Goal: Transaction & Acquisition: Obtain resource

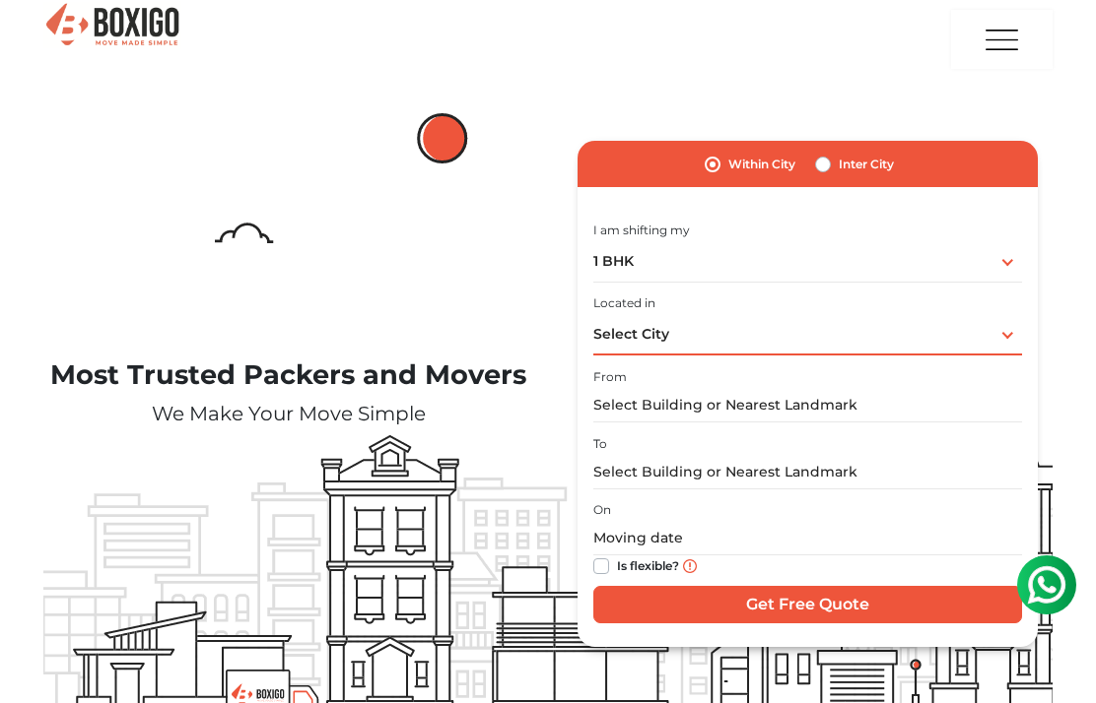
click at [994, 330] on div "Select City Select City [GEOGRAPHIC_DATA] [GEOGRAPHIC_DATA] [GEOGRAPHIC_DATA] […" at bounding box center [807, 334] width 429 height 41
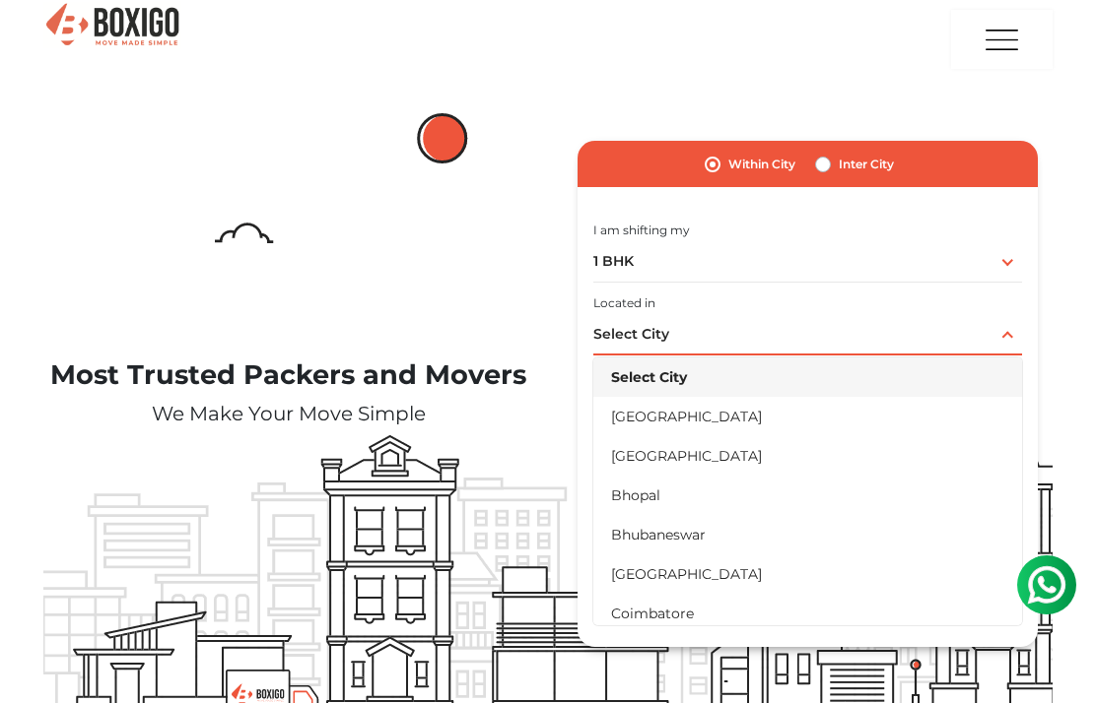
click at [685, 446] on li "[GEOGRAPHIC_DATA]" at bounding box center [807, 455] width 429 height 39
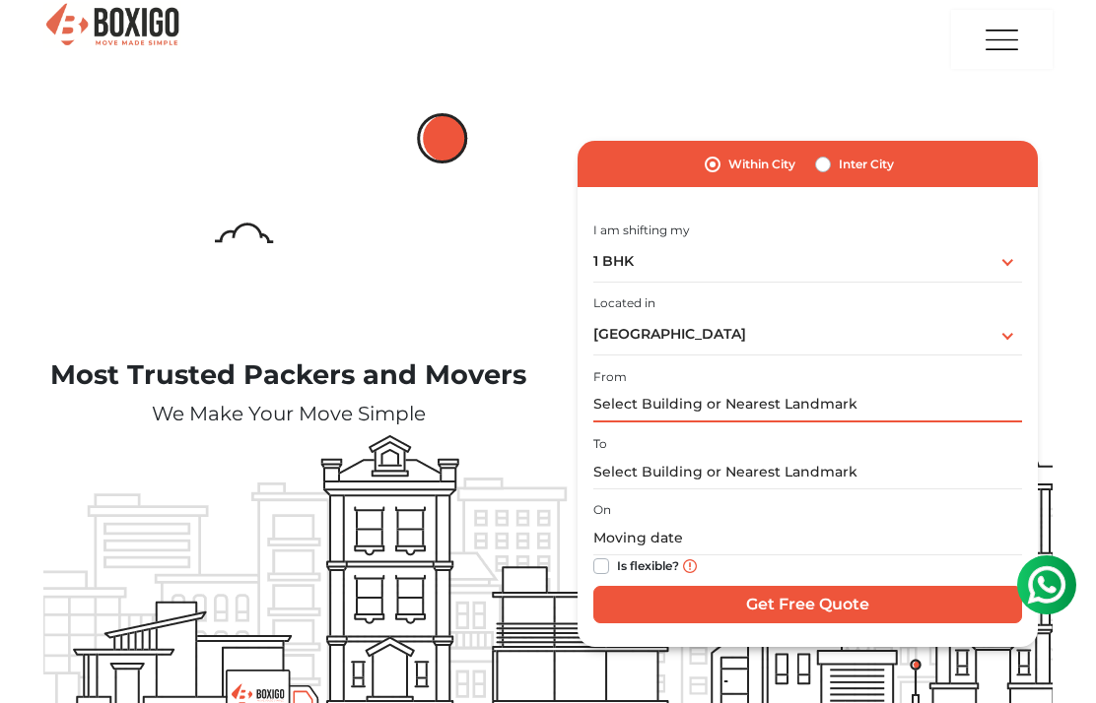
click at [920, 399] on input "text" at bounding box center [807, 405] width 429 height 34
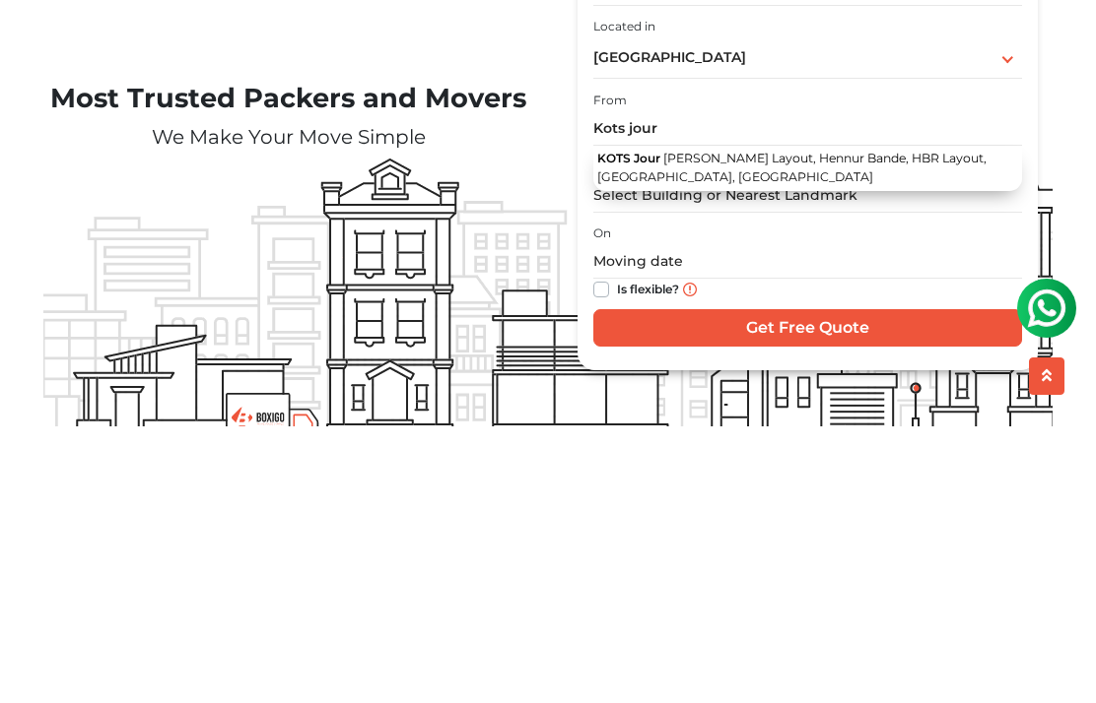
click at [773, 428] on span "[PERSON_NAME] Layout, Hennur Bande, HBR Layout, [GEOGRAPHIC_DATA], [GEOGRAPHIC_…" at bounding box center [791, 444] width 389 height 33
type input "KOTS Jour, [PERSON_NAME], Hennur Bande, HBR Layout, [GEOGRAPHIC_DATA], [GEOGRAP…"
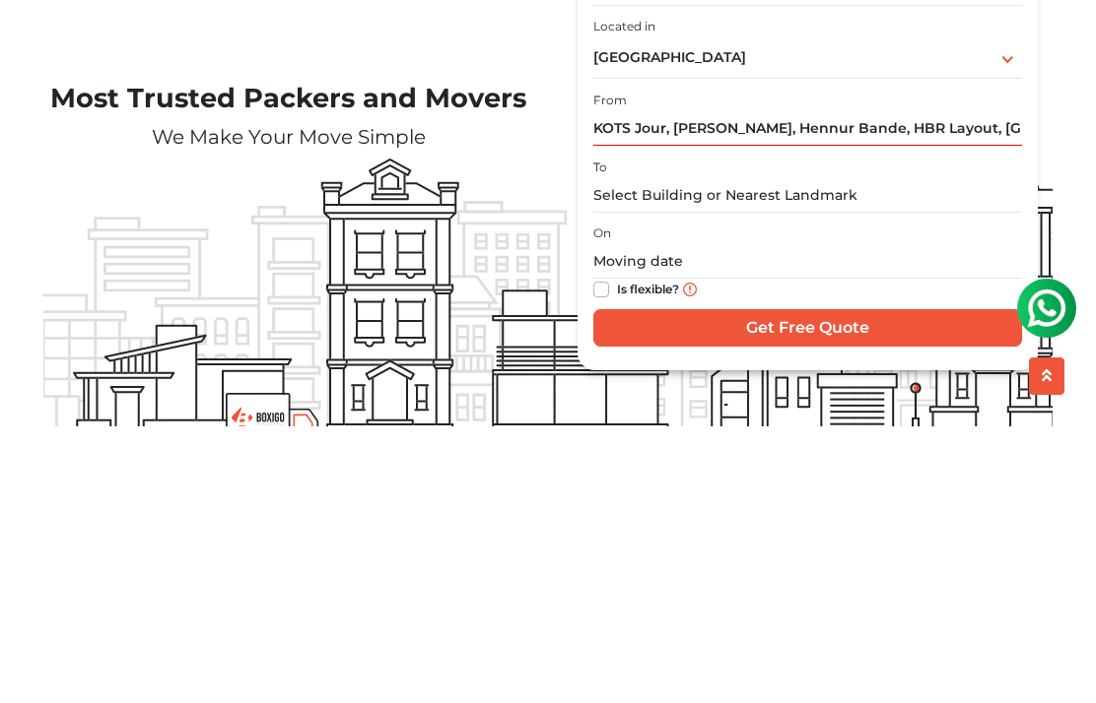
scroll to position [277, 0]
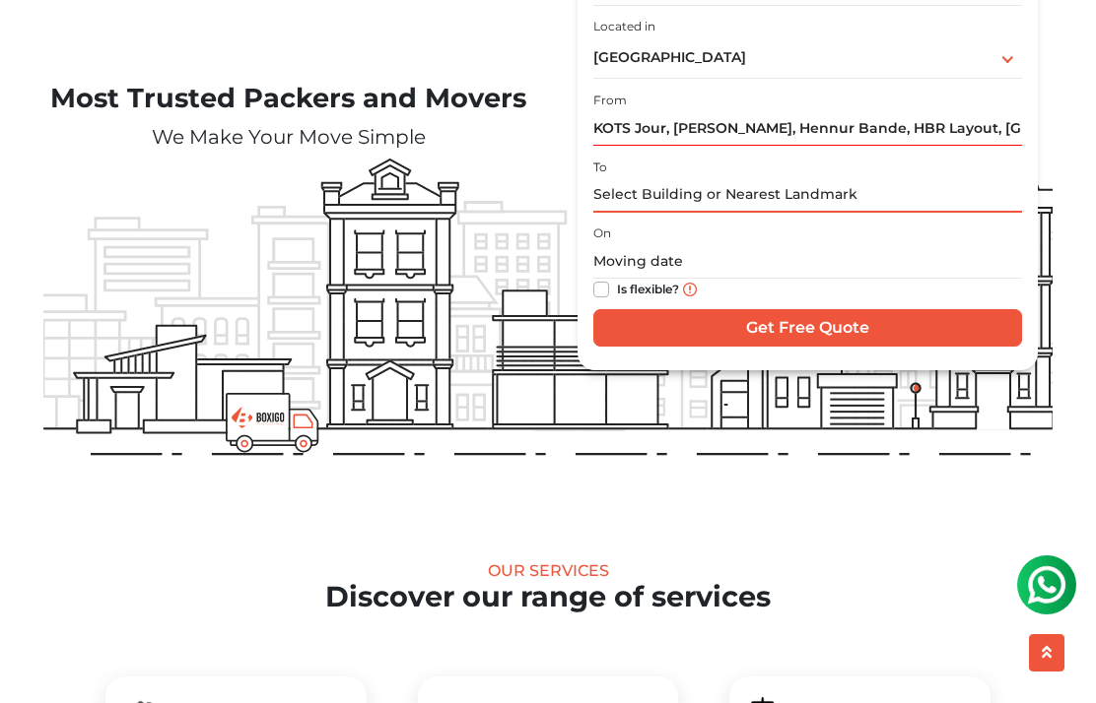
click at [770, 185] on input "text" at bounding box center [807, 195] width 429 height 34
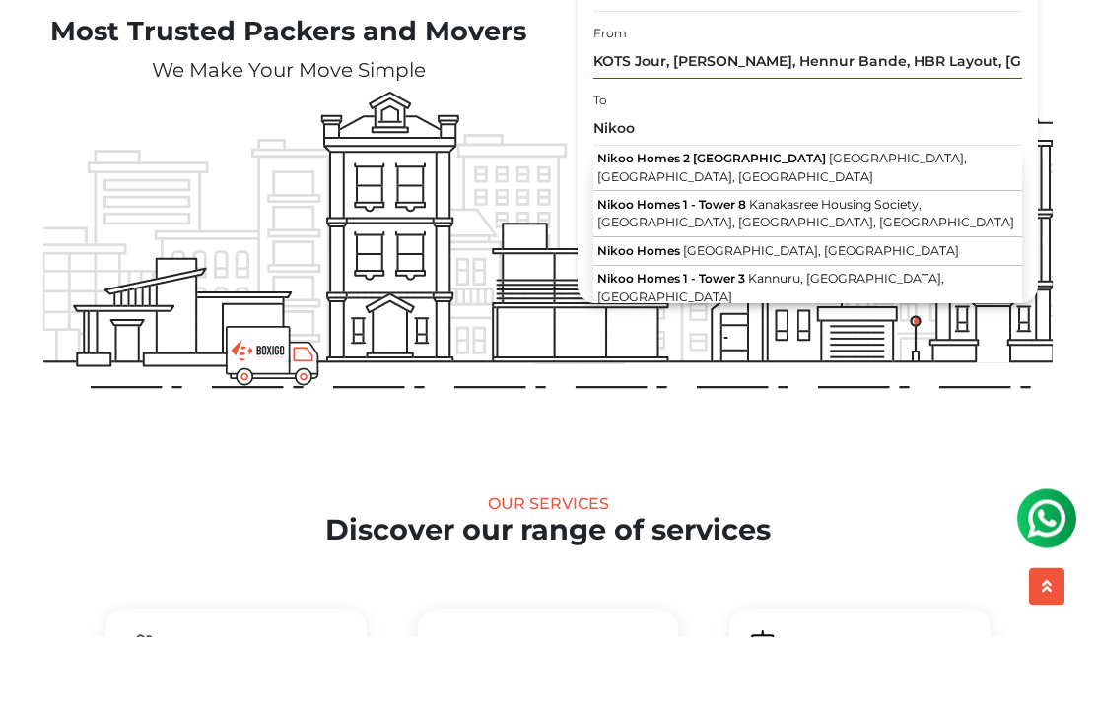
click at [779, 218] on span "[GEOGRAPHIC_DATA], [GEOGRAPHIC_DATA], [GEOGRAPHIC_DATA]" at bounding box center [781, 234] width 369 height 33
type input "Nikoo Homes [STREET_ADDRESS]"
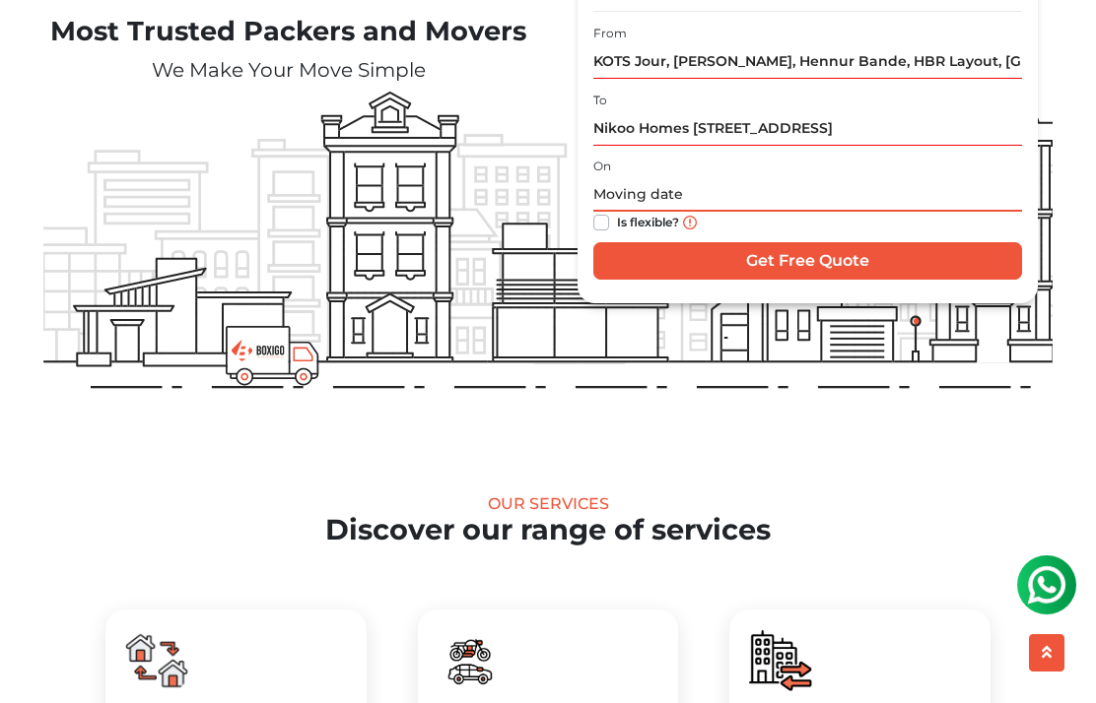
click at [751, 182] on input "text" at bounding box center [807, 194] width 429 height 34
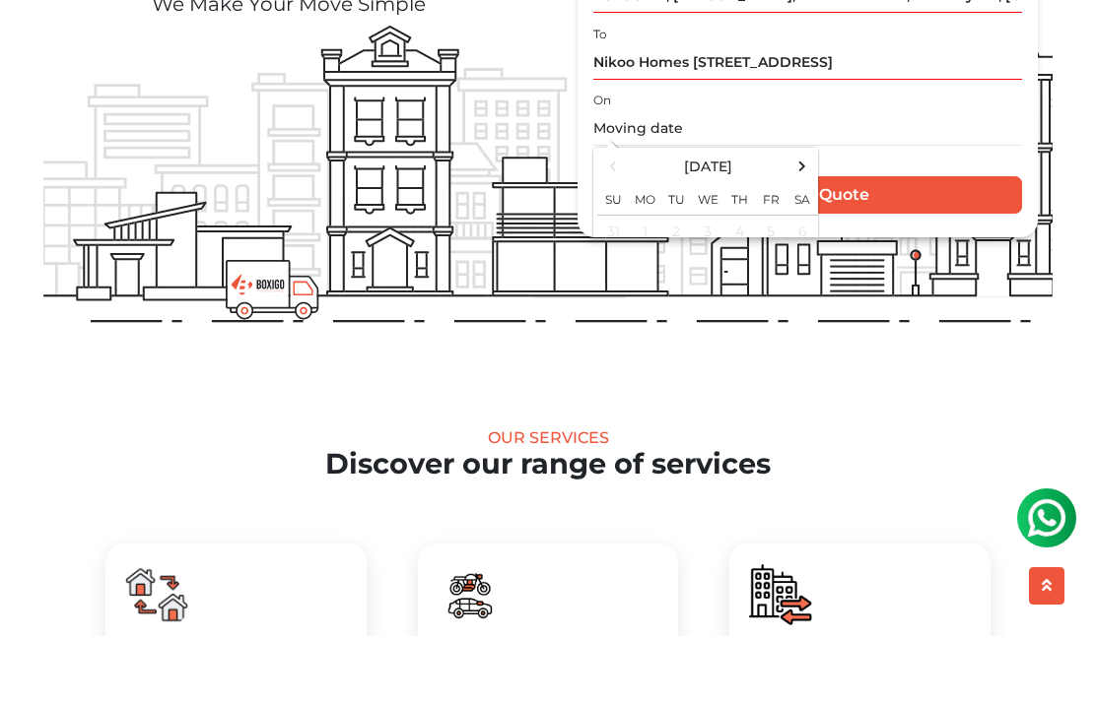
scroll to position [411, 0]
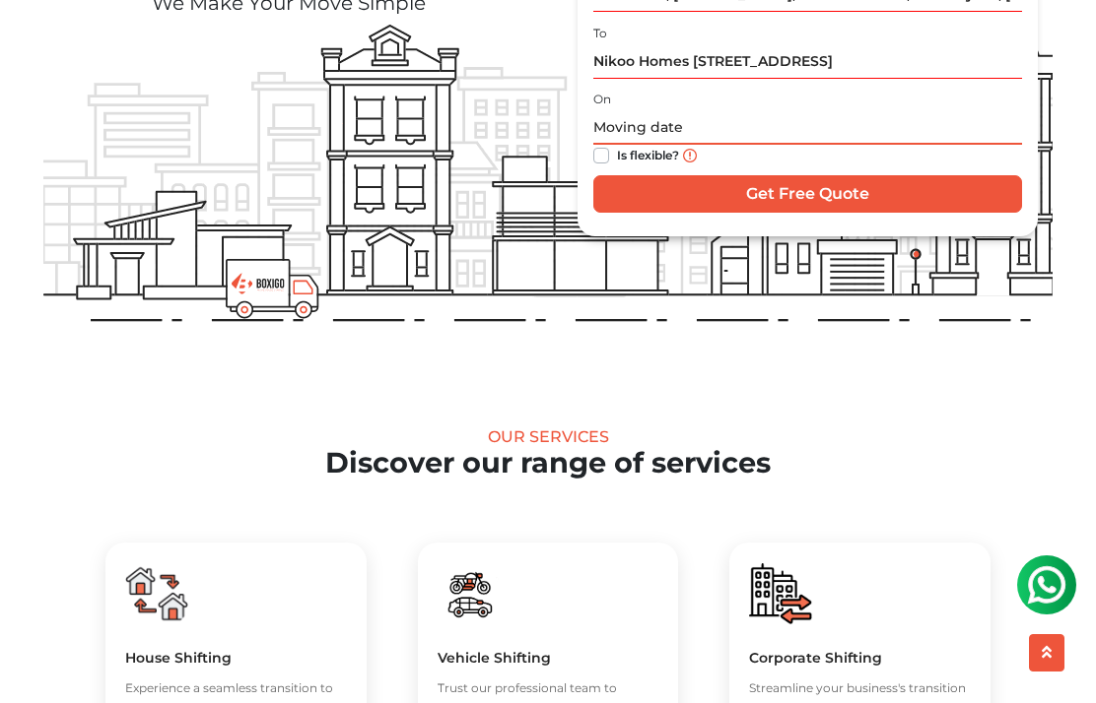
click at [795, 112] on input "text" at bounding box center [807, 127] width 429 height 34
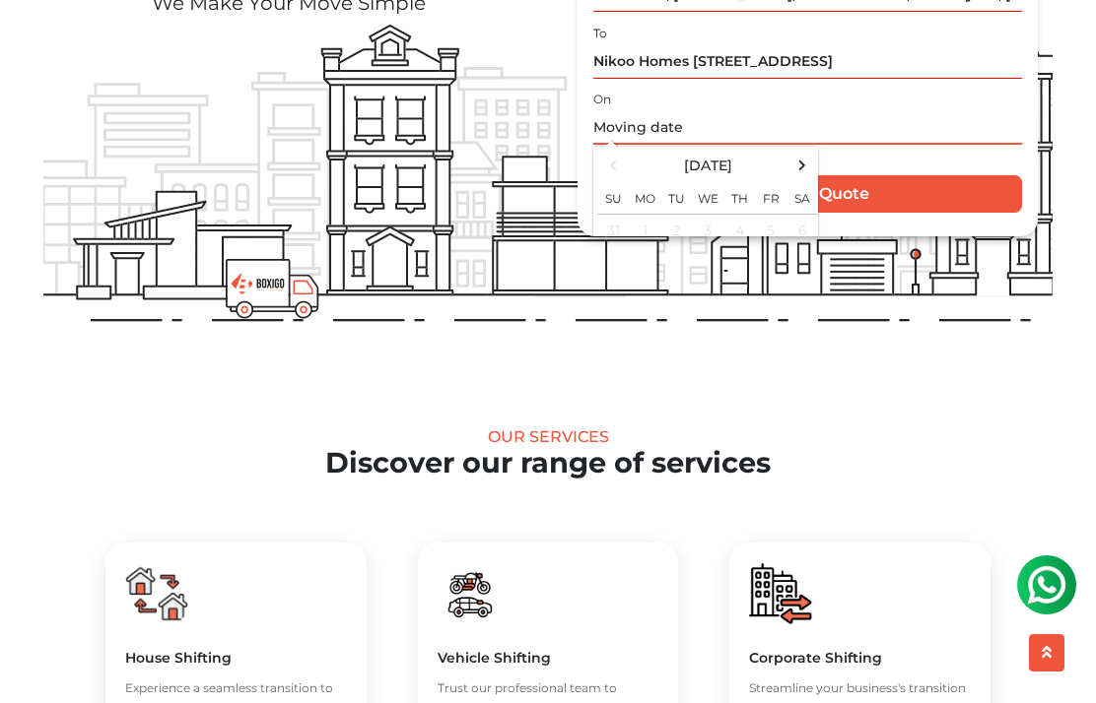
scroll to position [410, 0]
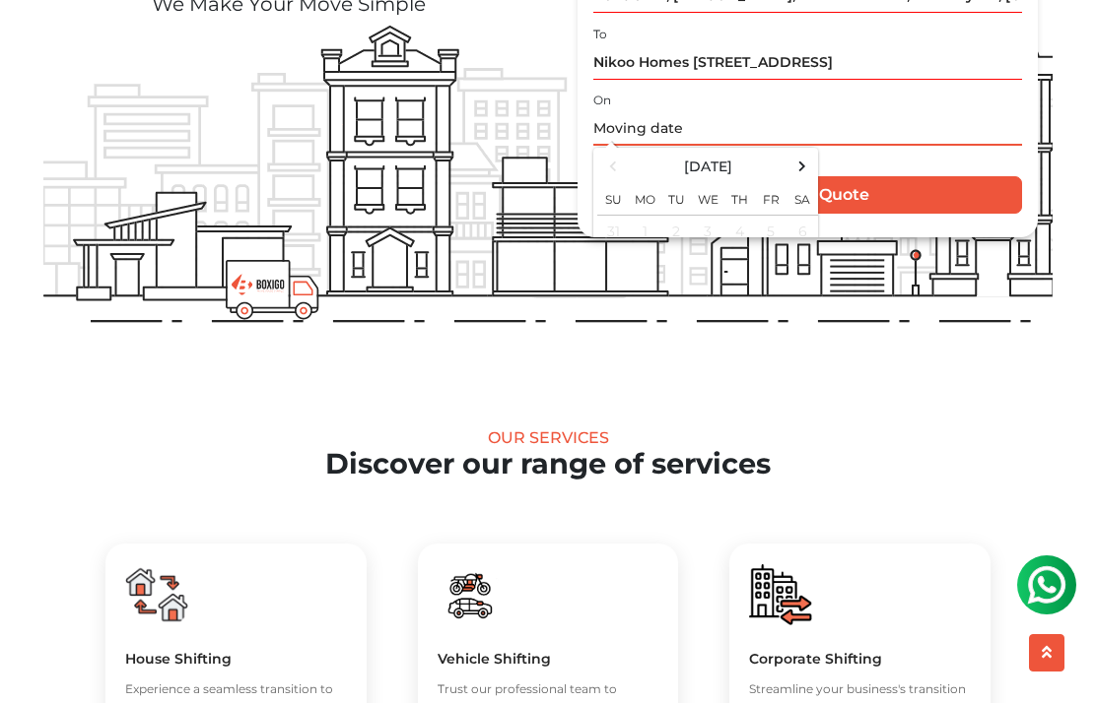
click at [801, 160] on span at bounding box center [802, 166] width 27 height 27
click at [612, 159] on span at bounding box center [613, 166] width 27 height 27
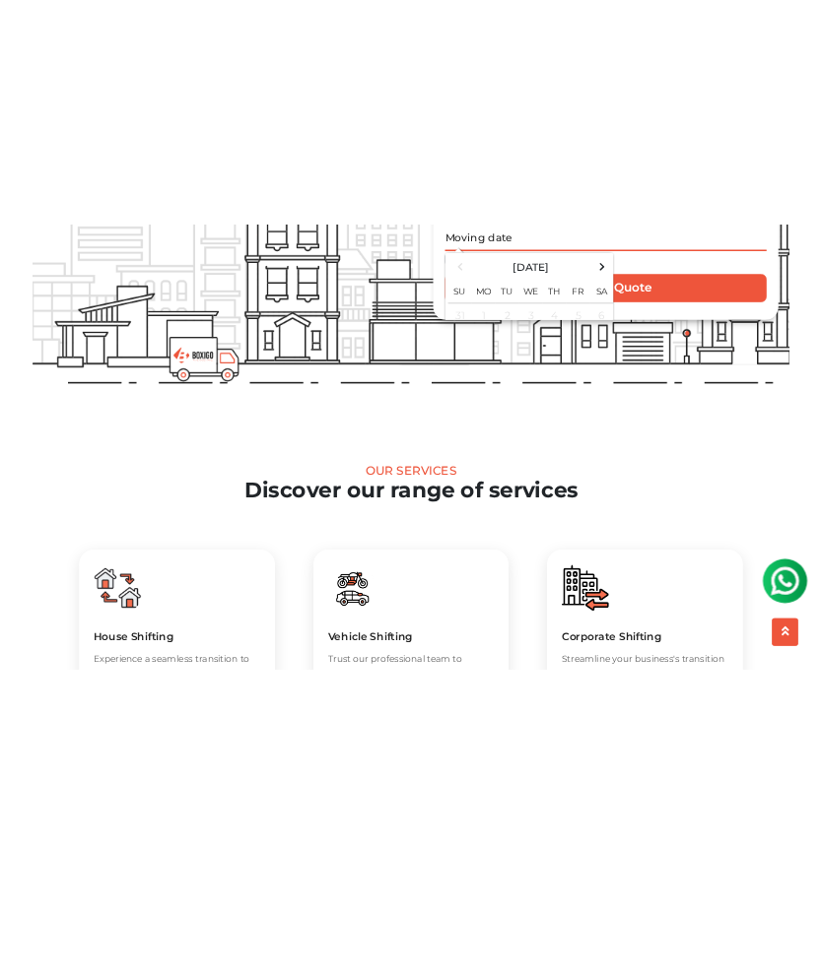
scroll to position [373, 0]
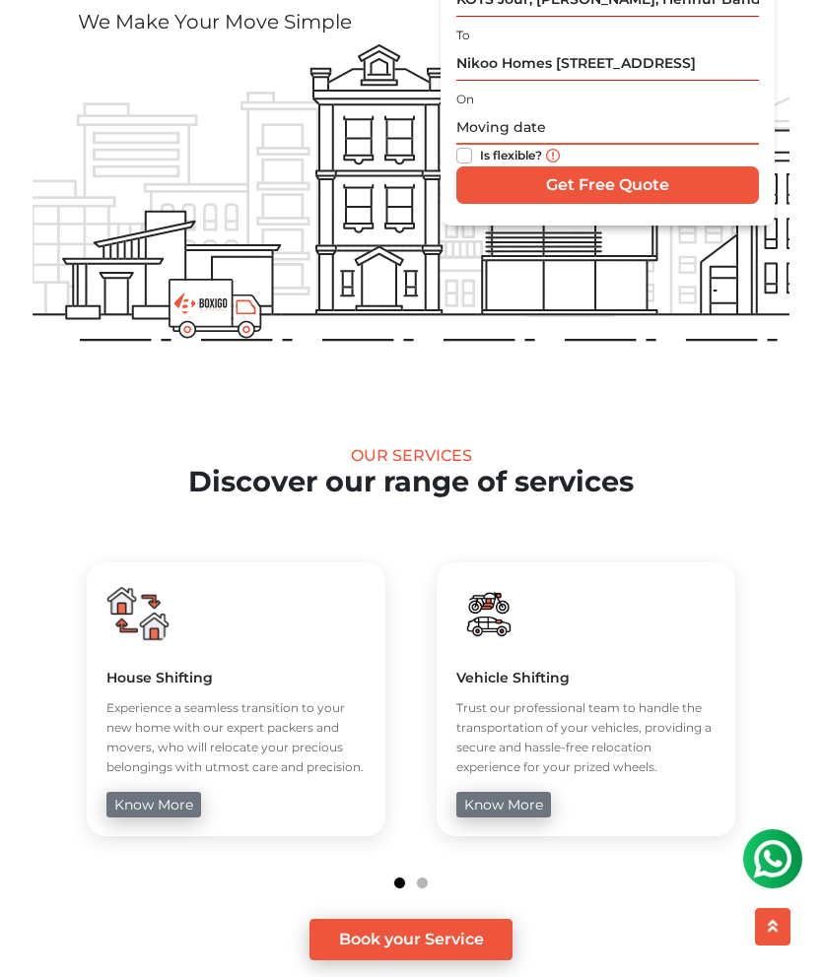
click at [590, 124] on input "text" at bounding box center [607, 127] width 302 height 34
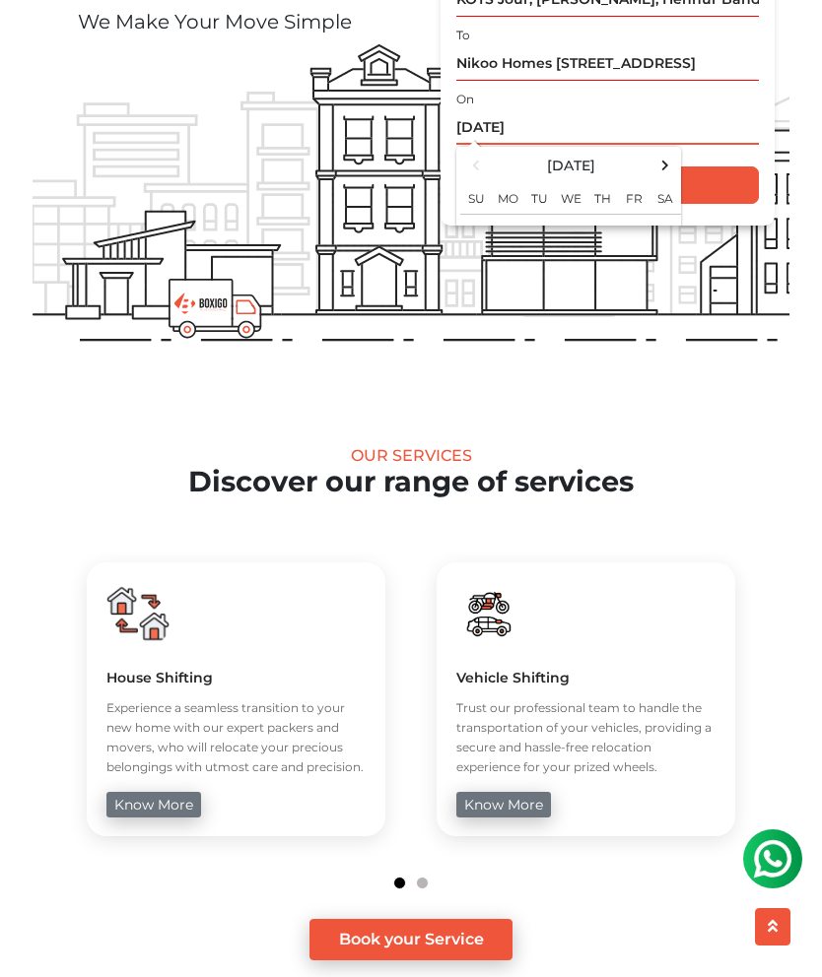
type input "[DATE]"
click at [752, 179] on input "Get Free Quote" at bounding box center [607, 185] width 302 height 37
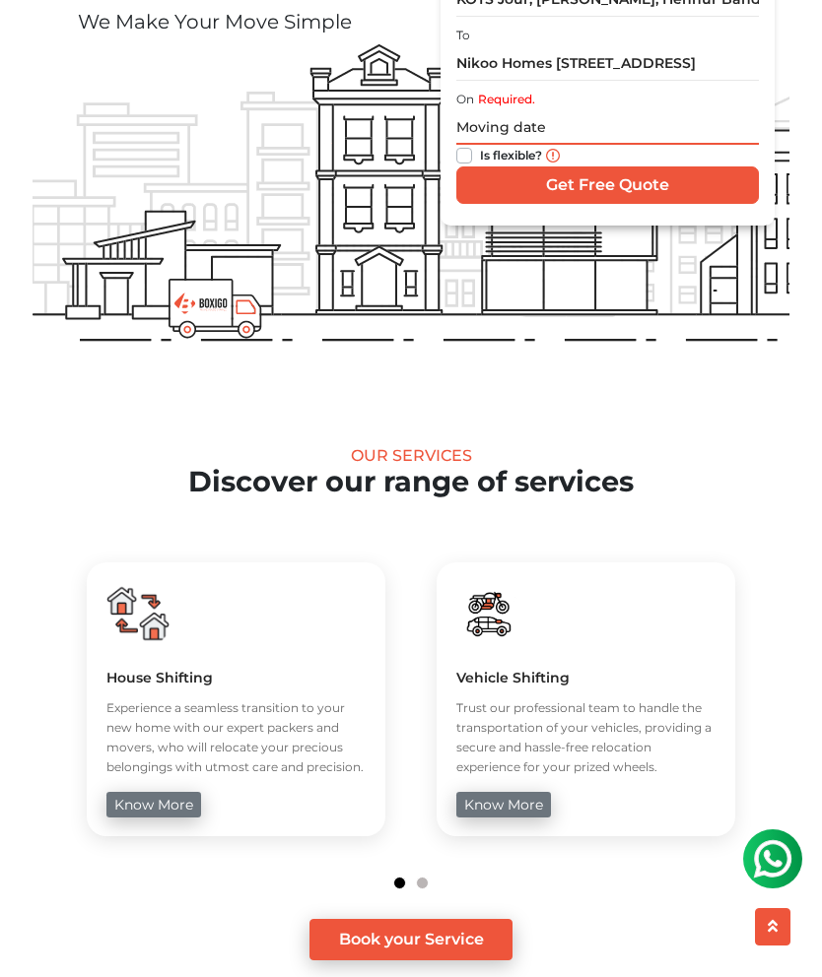
click at [557, 130] on input "text" at bounding box center [607, 127] width 302 height 34
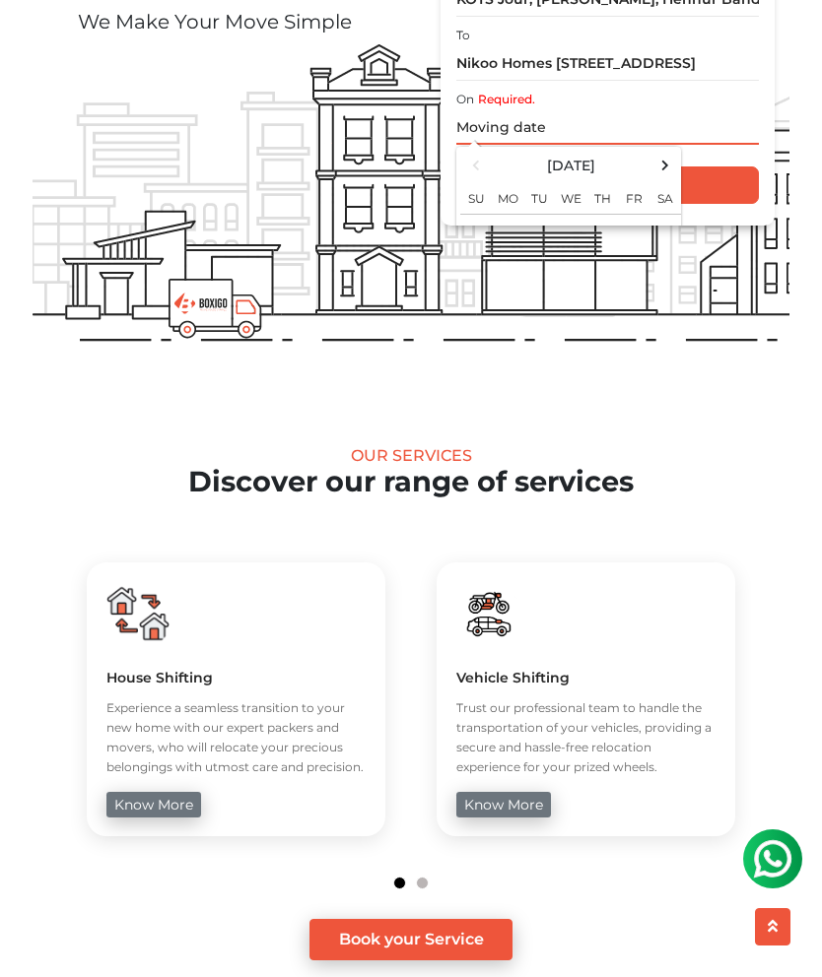
scroll to position [348, 0]
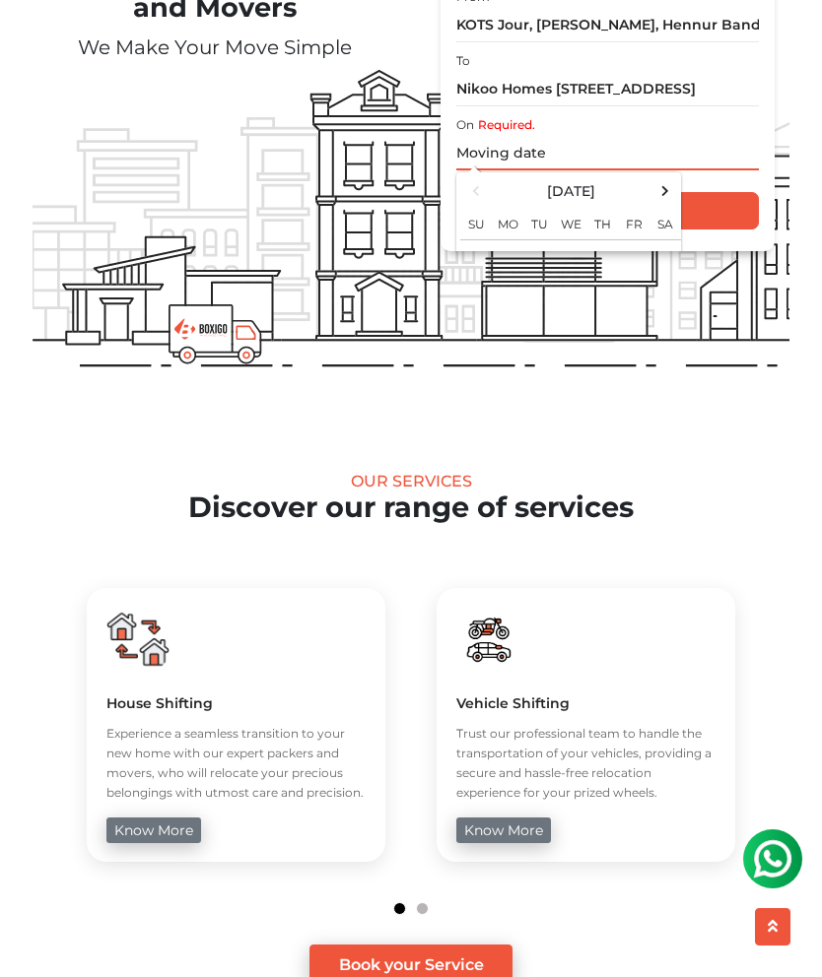
click at [636, 229] on th "Fr" at bounding box center [634, 222] width 32 height 35
click at [635, 229] on th "Fr" at bounding box center [634, 222] width 32 height 35
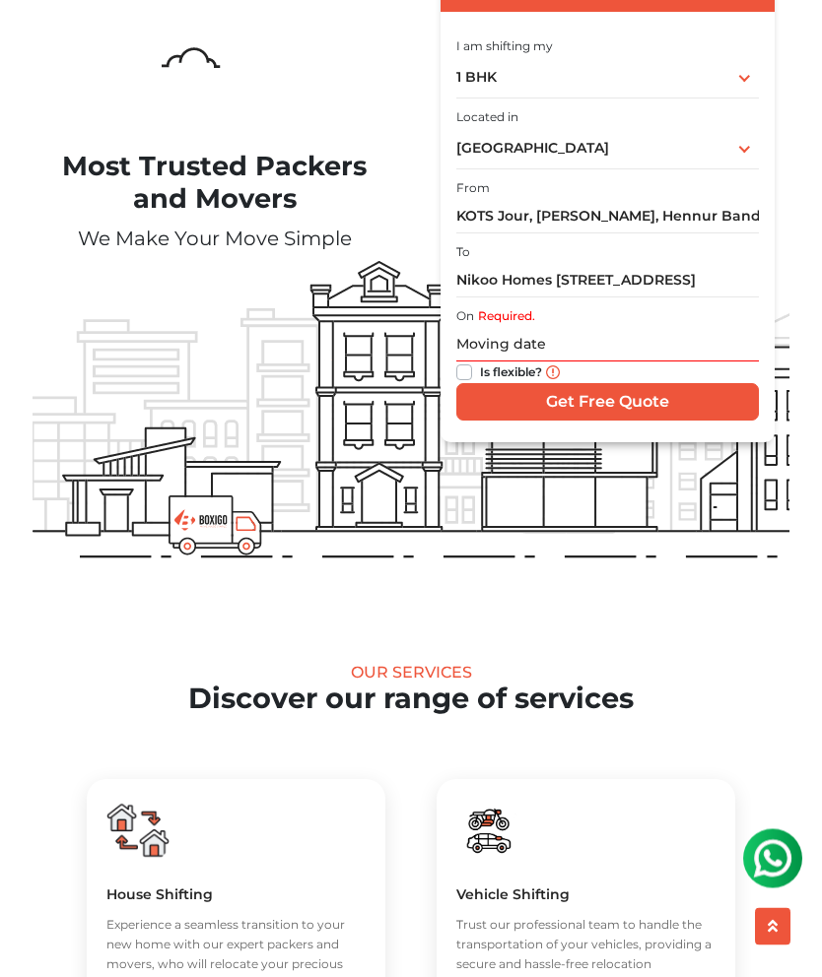
scroll to position [0, 0]
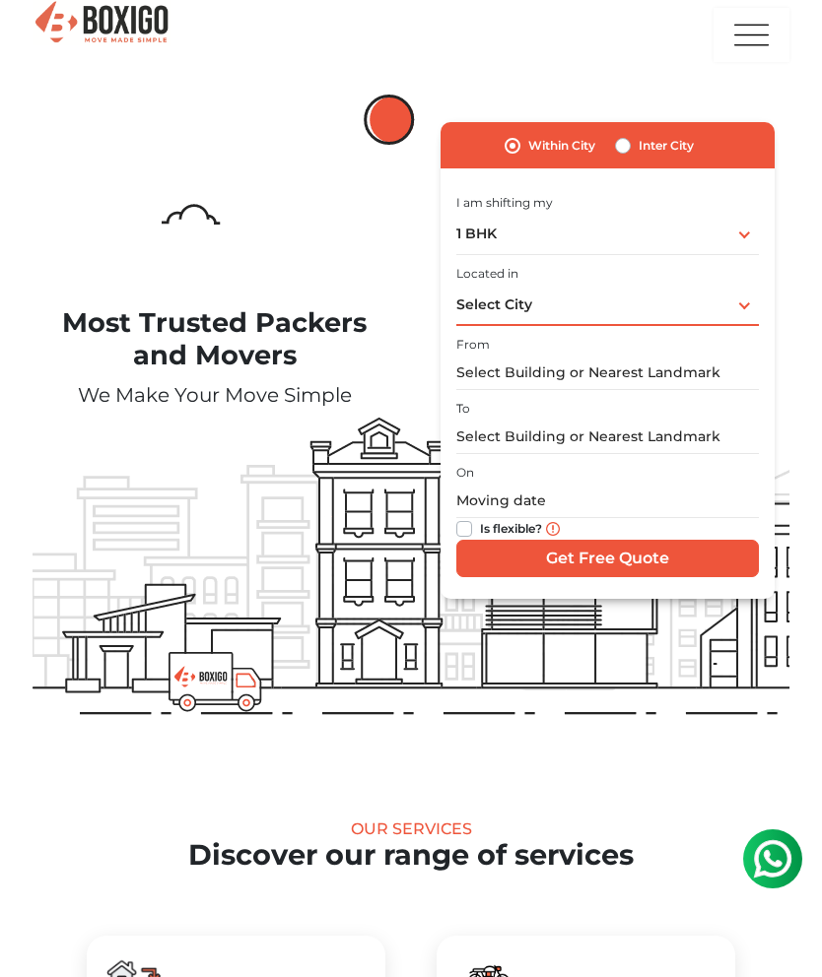
click at [651, 297] on div "Select City Select City Bangalore Bengaluru Bhopal Bhubaneswar Chennai Coimbato…" at bounding box center [607, 305] width 302 height 41
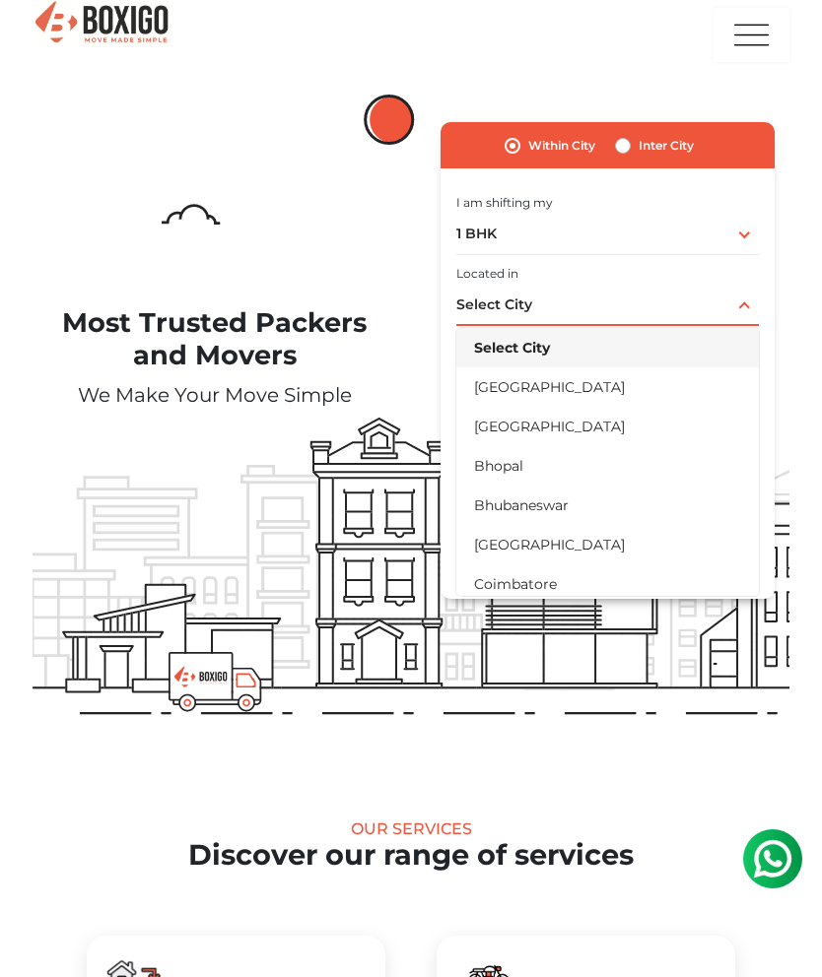
click at [552, 410] on li "[GEOGRAPHIC_DATA]" at bounding box center [607, 426] width 302 height 39
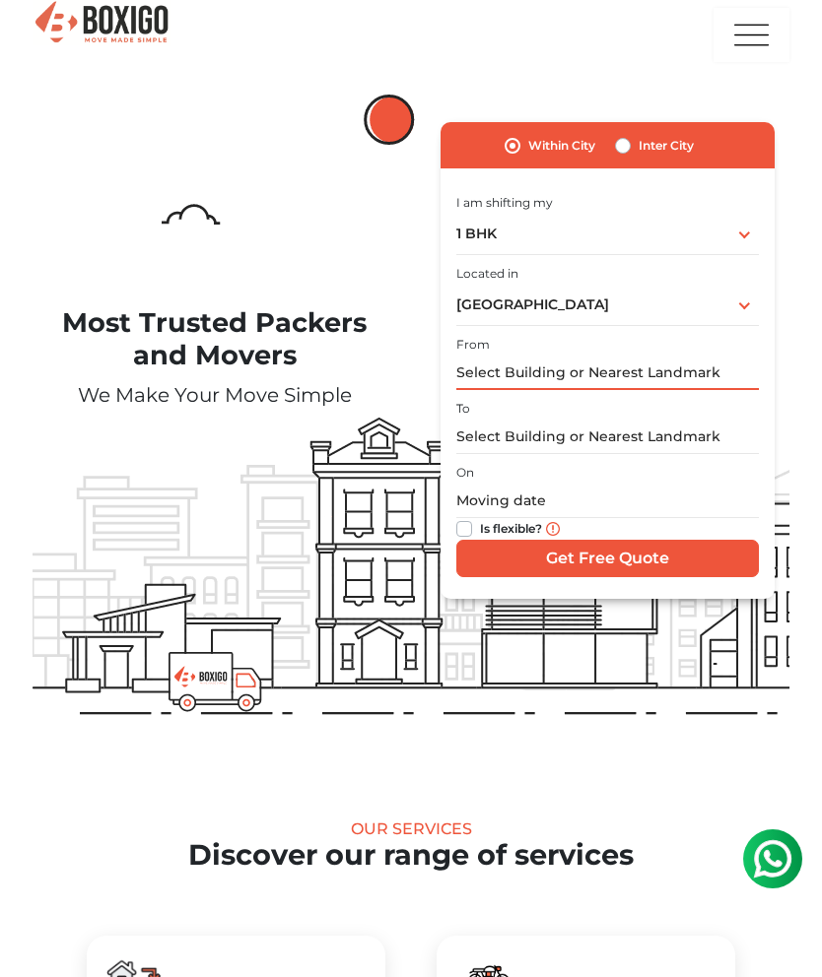
click at [590, 368] on input "text" at bounding box center [607, 373] width 302 height 34
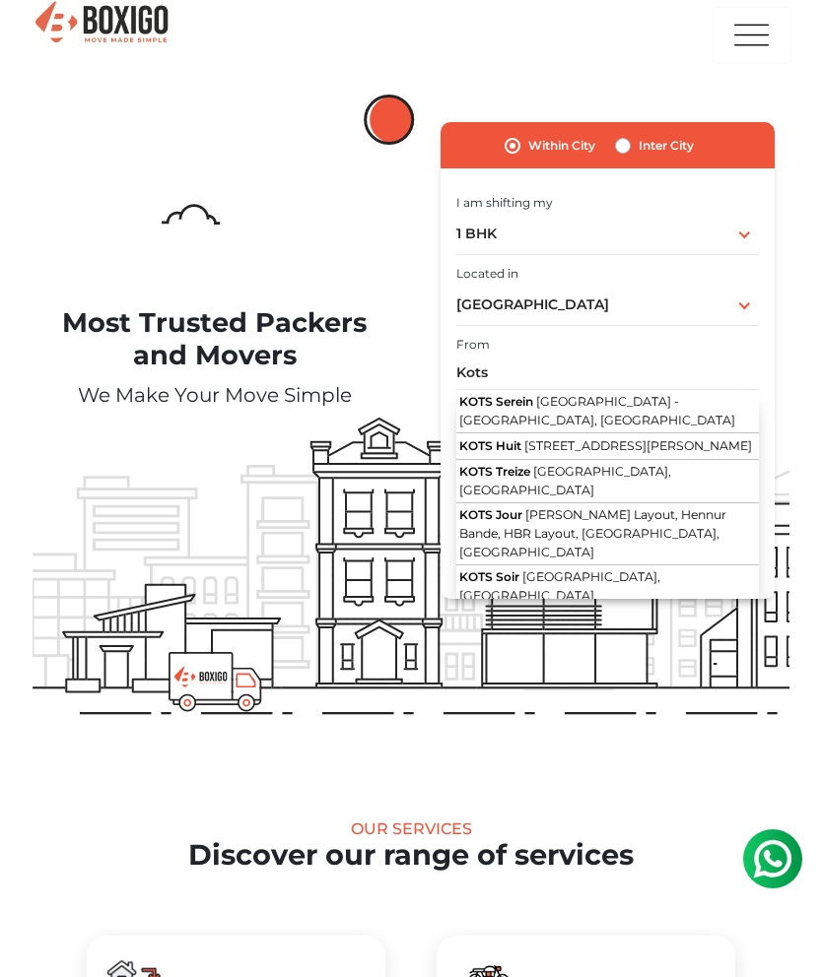
click at [603, 550] on span "[PERSON_NAME] Layout, Hennur Bande, HBR Layout, [GEOGRAPHIC_DATA], [GEOGRAPHIC_…" at bounding box center [592, 532] width 267 height 51
type input "KOTS Jour, [PERSON_NAME], Hennur Bande, HBR Layout, [GEOGRAPHIC_DATA], [GEOGRAP…"
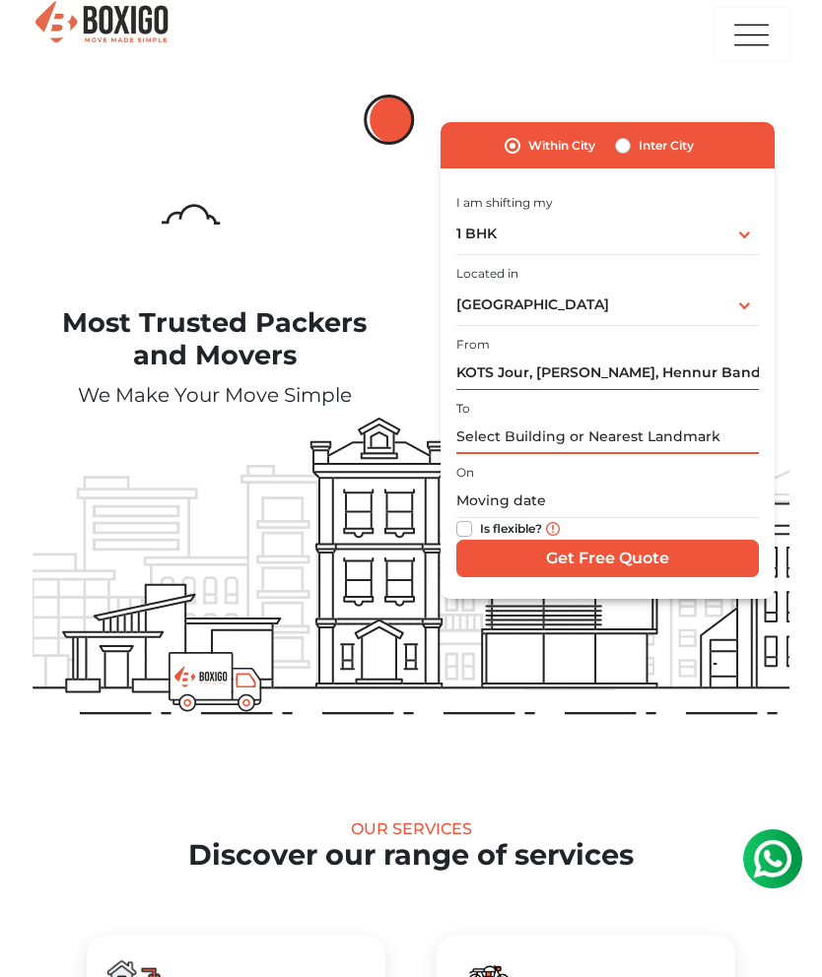
click at [597, 422] on input "text" at bounding box center [607, 437] width 302 height 34
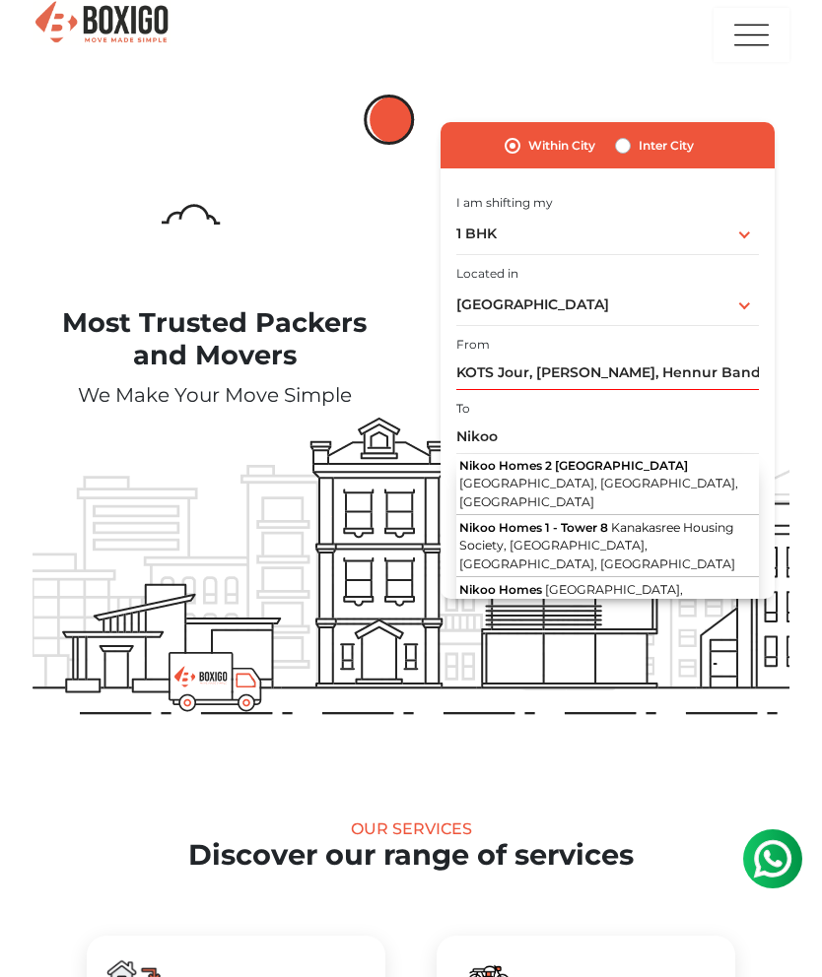
click at [637, 476] on span "[GEOGRAPHIC_DATA], [GEOGRAPHIC_DATA], [GEOGRAPHIC_DATA]" at bounding box center [598, 492] width 279 height 33
type input "Nikoo Homes [STREET_ADDRESS]"
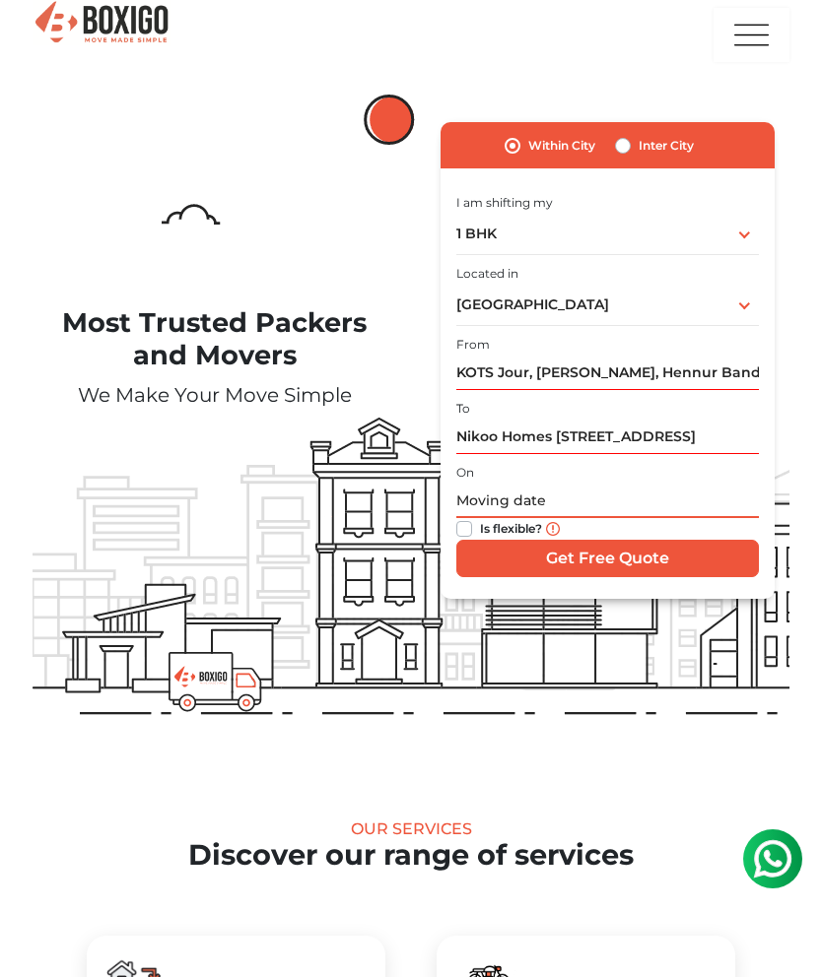
click at [634, 490] on input "text" at bounding box center [607, 501] width 302 height 34
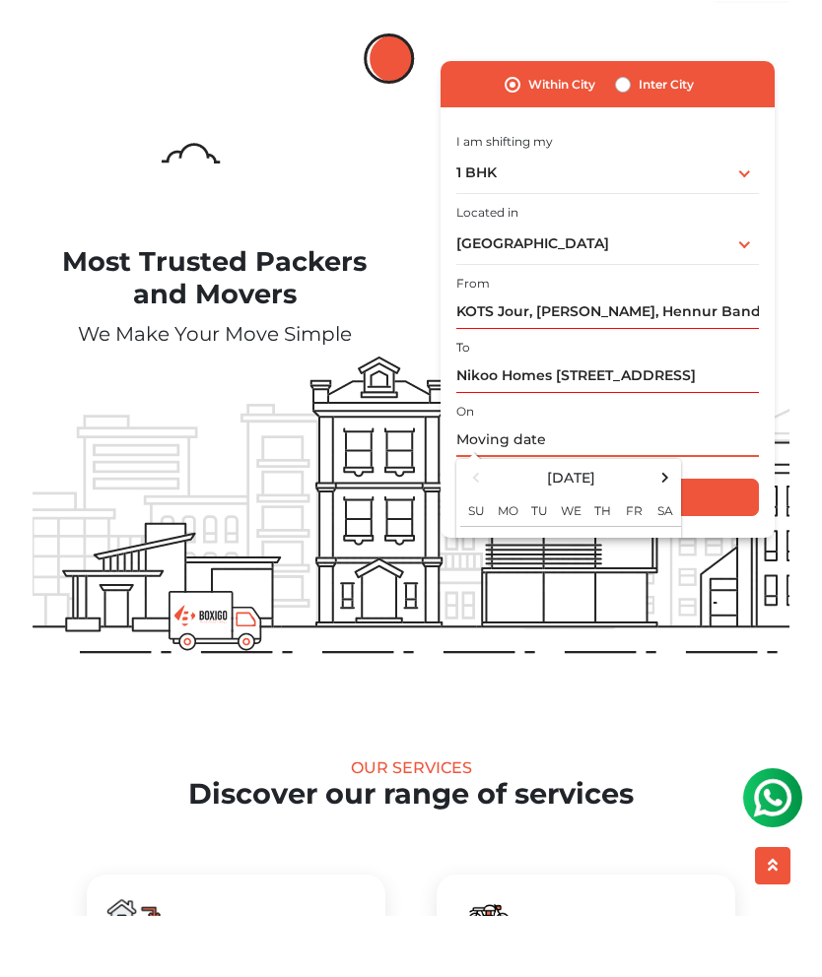
click at [674, 525] on span at bounding box center [665, 538] width 27 height 27
click at [669, 525] on span at bounding box center [665, 538] width 27 height 27
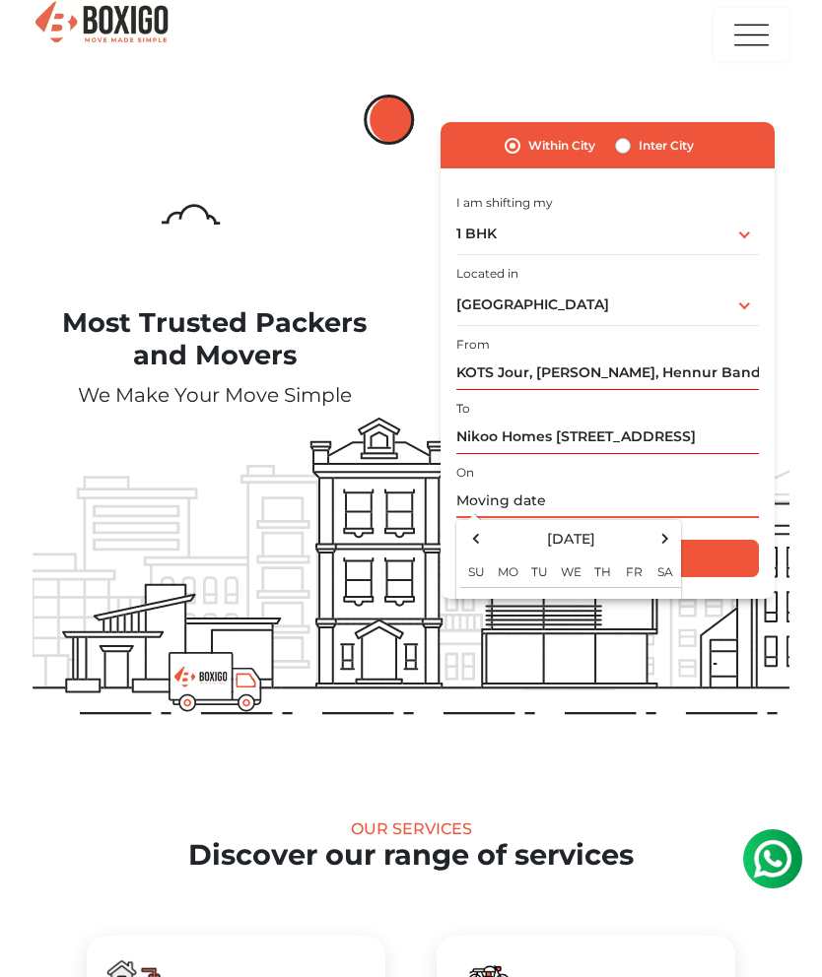
click at [481, 534] on span at bounding box center [476, 538] width 27 height 27
click at [480, 540] on span at bounding box center [476, 538] width 27 height 27
click at [481, 538] on span at bounding box center [476, 538] width 27 height 27
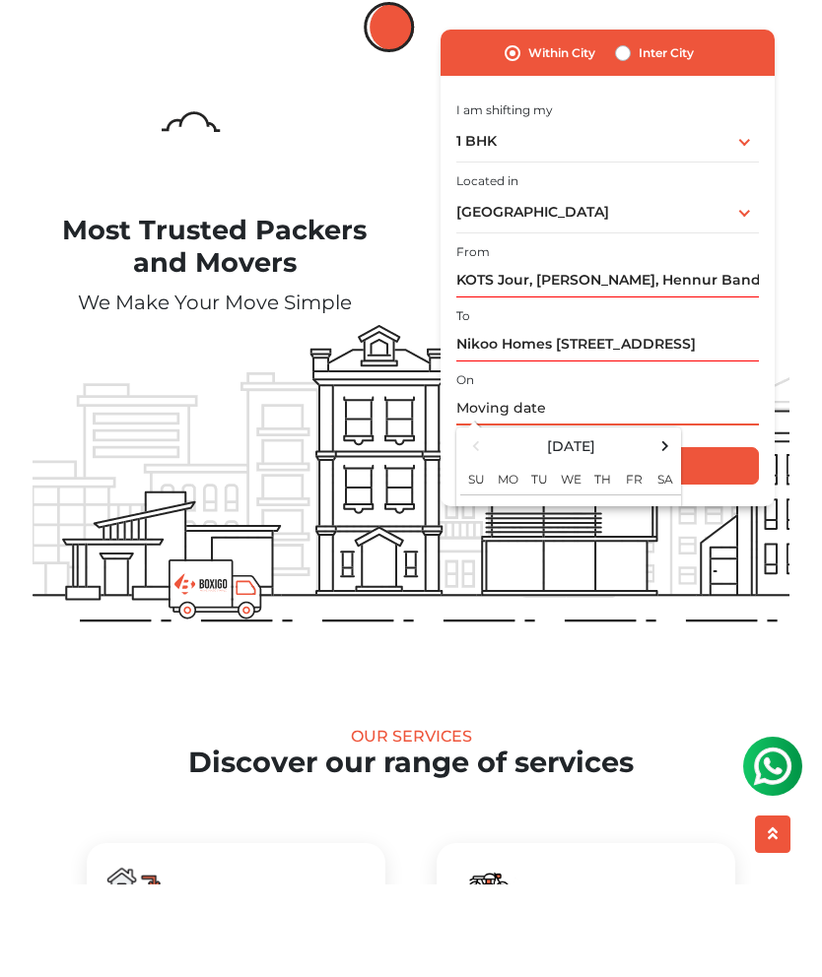
click at [633, 553] on th "Fr" at bounding box center [634, 570] width 32 height 35
click at [602, 588] on td "4" at bounding box center [602, 604] width 32 height 33
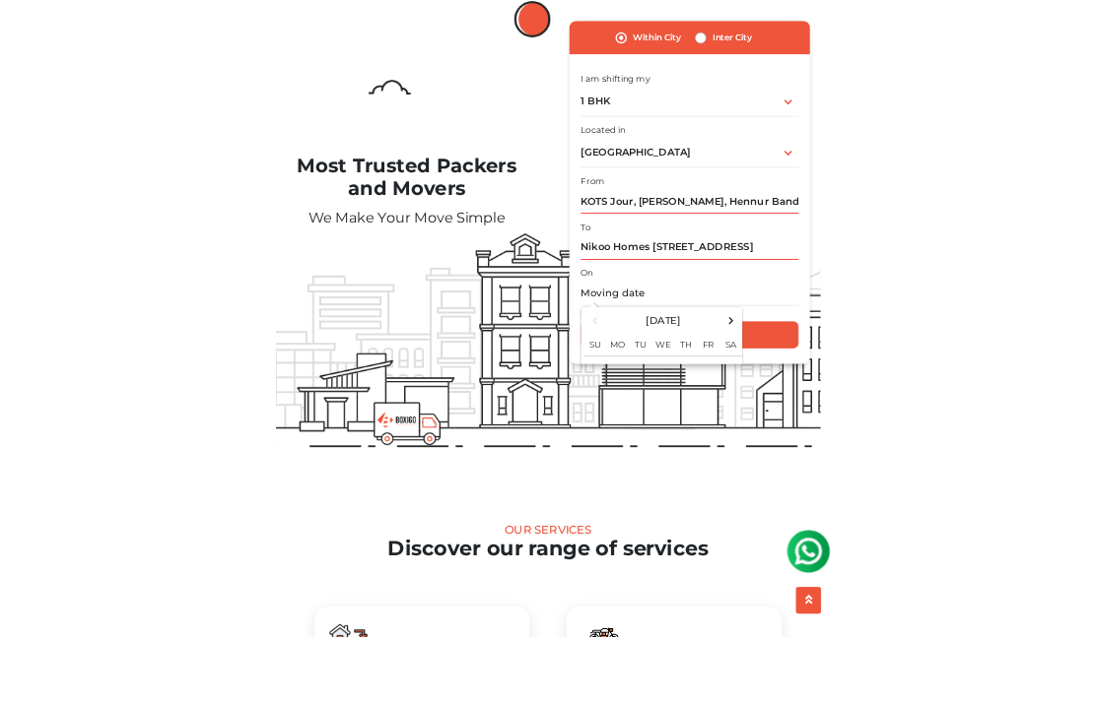
scroll to position [93, 0]
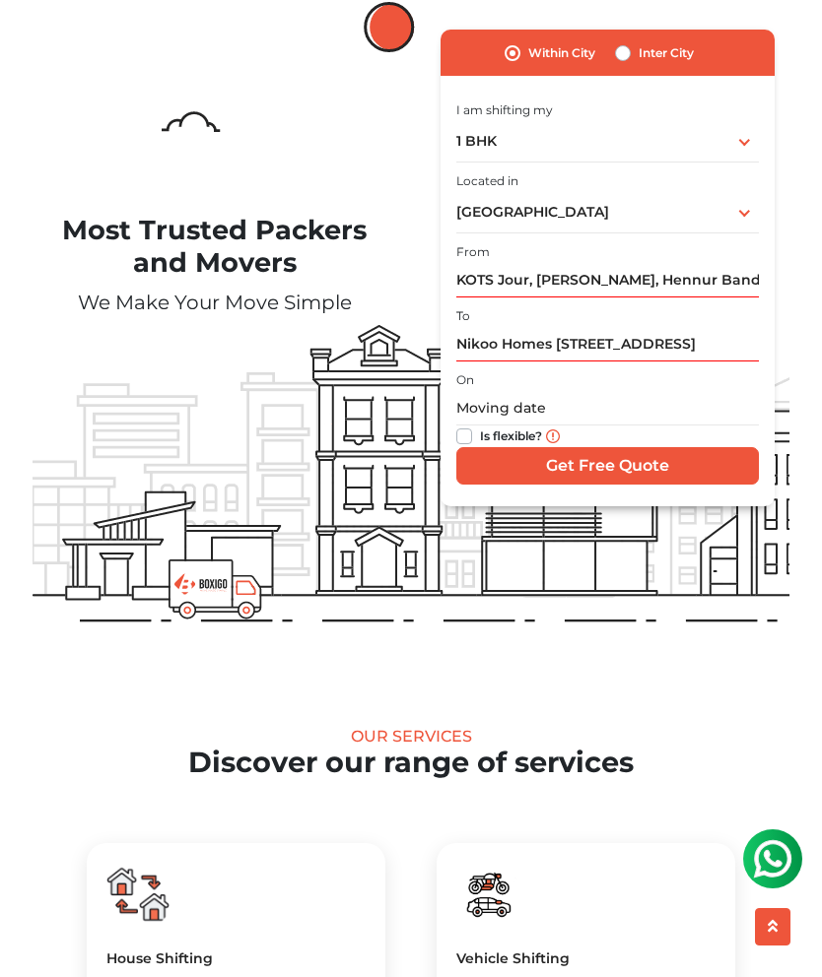
click at [687, 447] on input "Get Free Quote" at bounding box center [607, 465] width 302 height 37
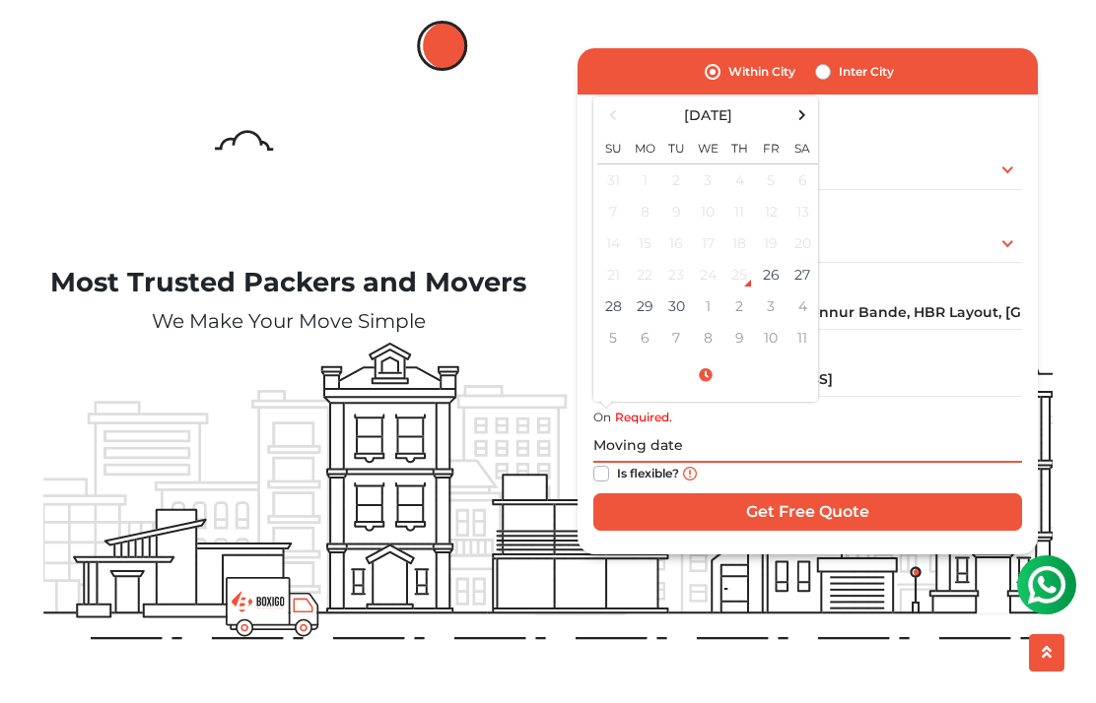
click at [799, 251] on td "20" at bounding box center [802, 244] width 32 height 32
click at [799, 265] on td "27" at bounding box center [802, 275] width 32 height 32
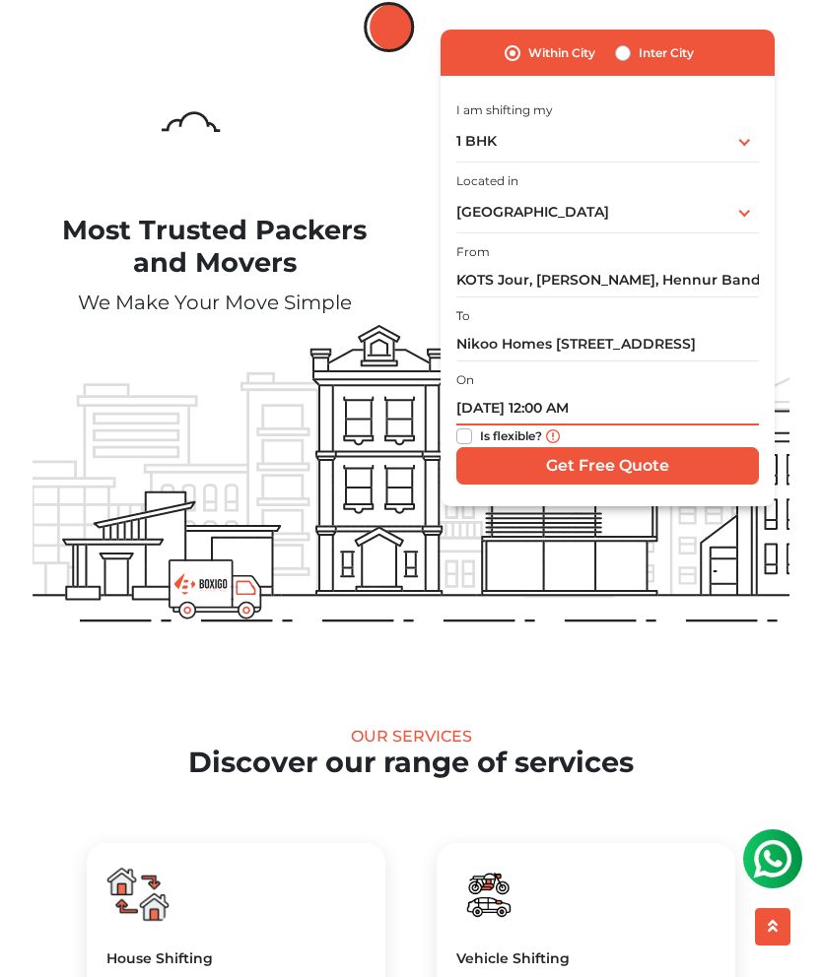
click at [603, 404] on input "09/27/2025 12:00 AM" at bounding box center [607, 408] width 302 height 34
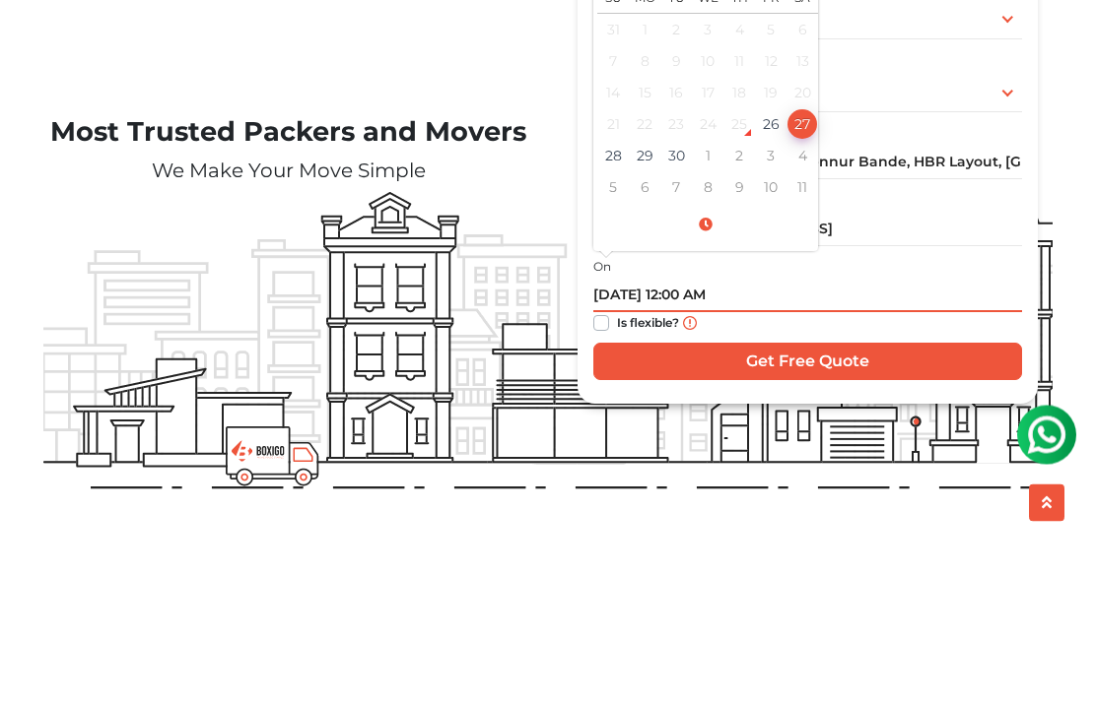
click at [708, 359] on span at bounding box center [705, 376] width 217 height 34
click at [801, 298] on button "AM" at bounding box center [785, 316] width 37 height 37
type input "09/27/2025 12:00 PM"
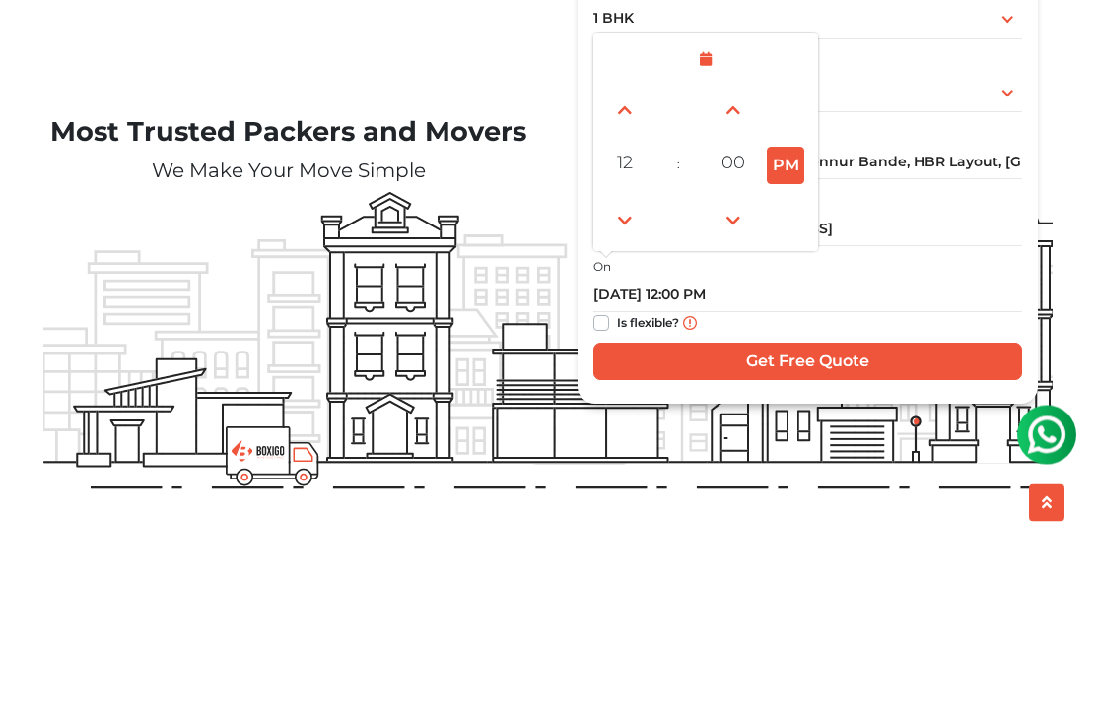
scroll to position [243, 0]
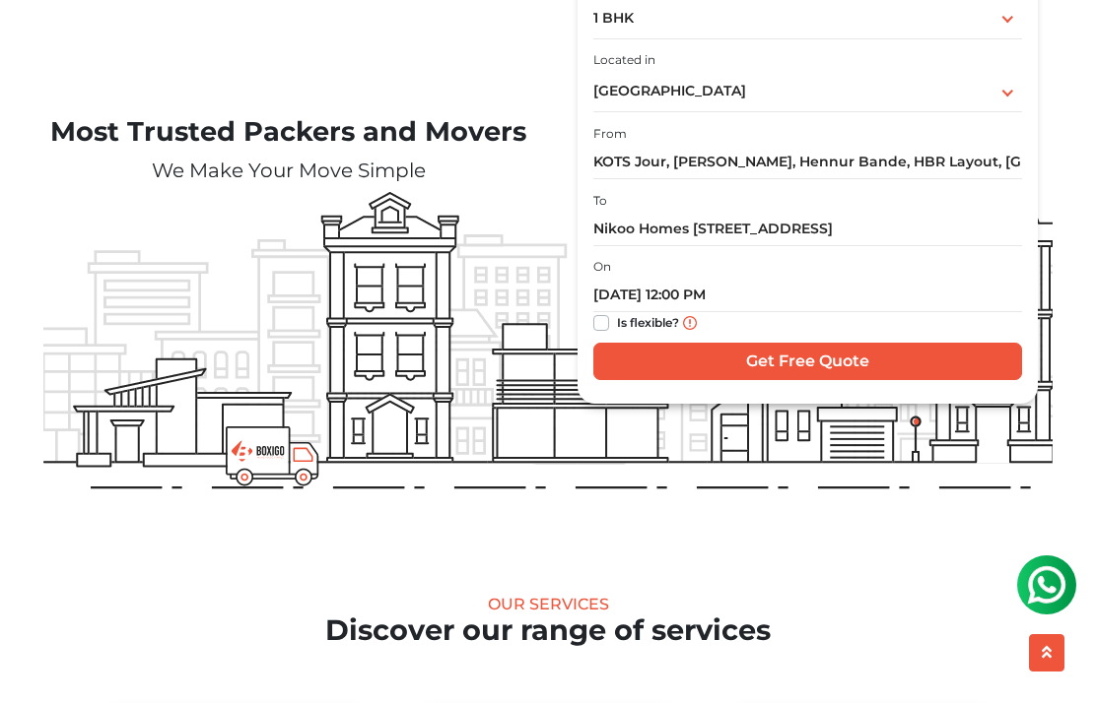
click at [821, 361] on input "Get Free Quote" at bounding box center [807, 361] width 429 height 37
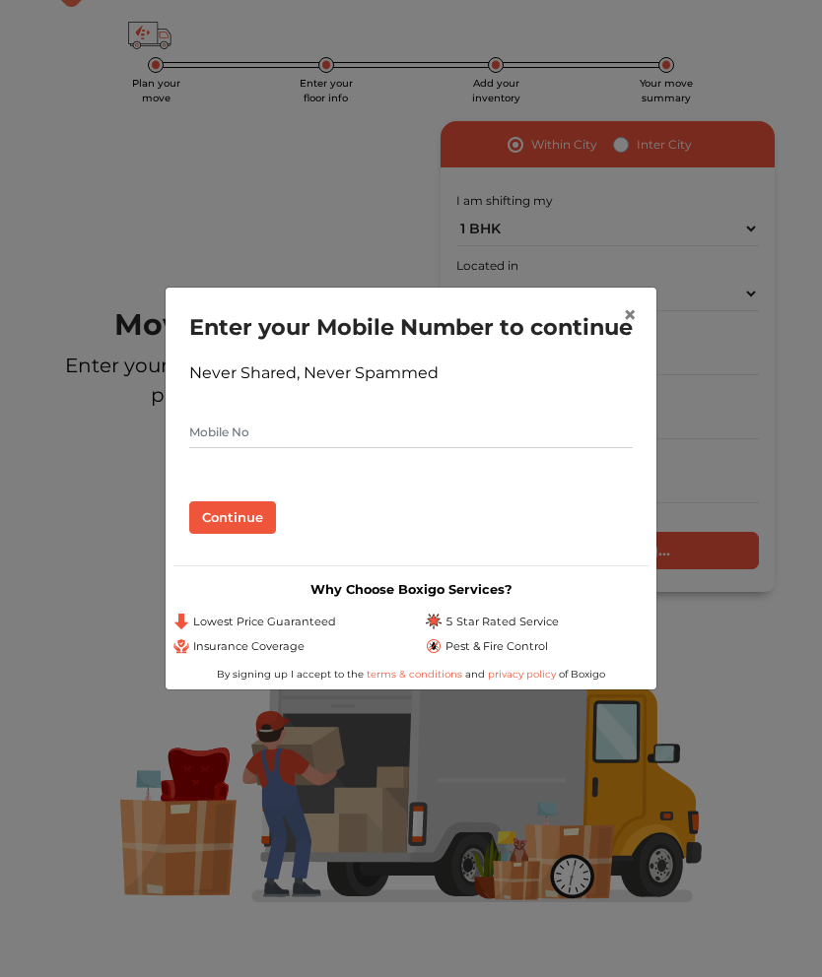
click at [511, 428] on form "Enter your Mobile Number to continue Never Shared, Never Spammed Continue" at bounding box center [410, 423] width 443 height 224
click at [477, 448] on input "text" at bounding box center [410, 433] width 443 height 32
click at [351, 447] on input "text" at bounding box center [410, 433] width 443 height 32
type input "8310358693"
click at [209, 535] on button "Continue" at bounding box center [232, 517] width 87 height 33
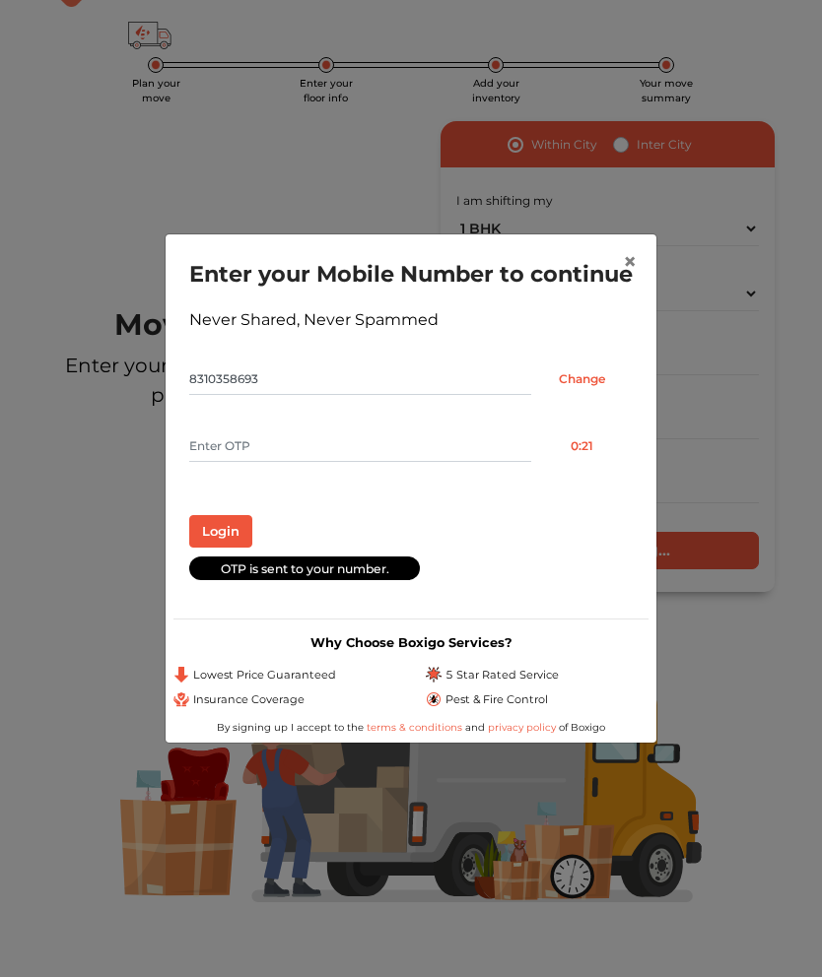
click at [372, 460] on input "text" at bounding box center [360, 447] width 342 height 32
type input "5191"
click at [231, 542] on button "Login" at bounding box center [220, 531] width 63 height 33
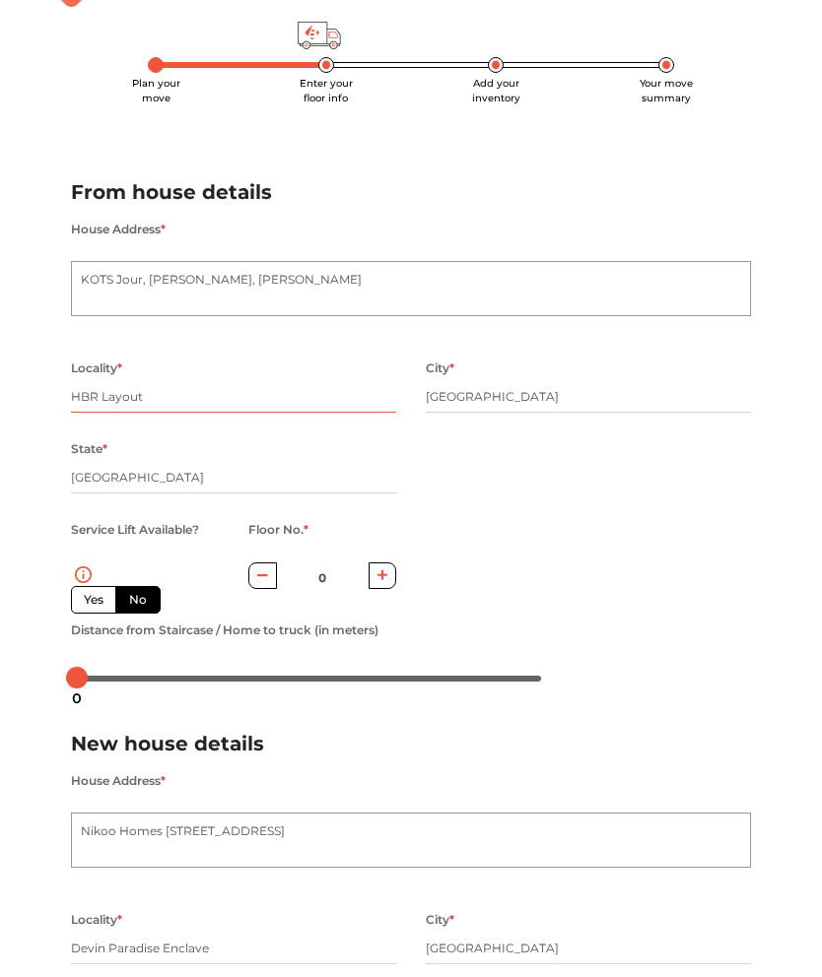
click at [296, 398] on input "HBR Layout" at bounding box center [233, 397] width 325 height 32
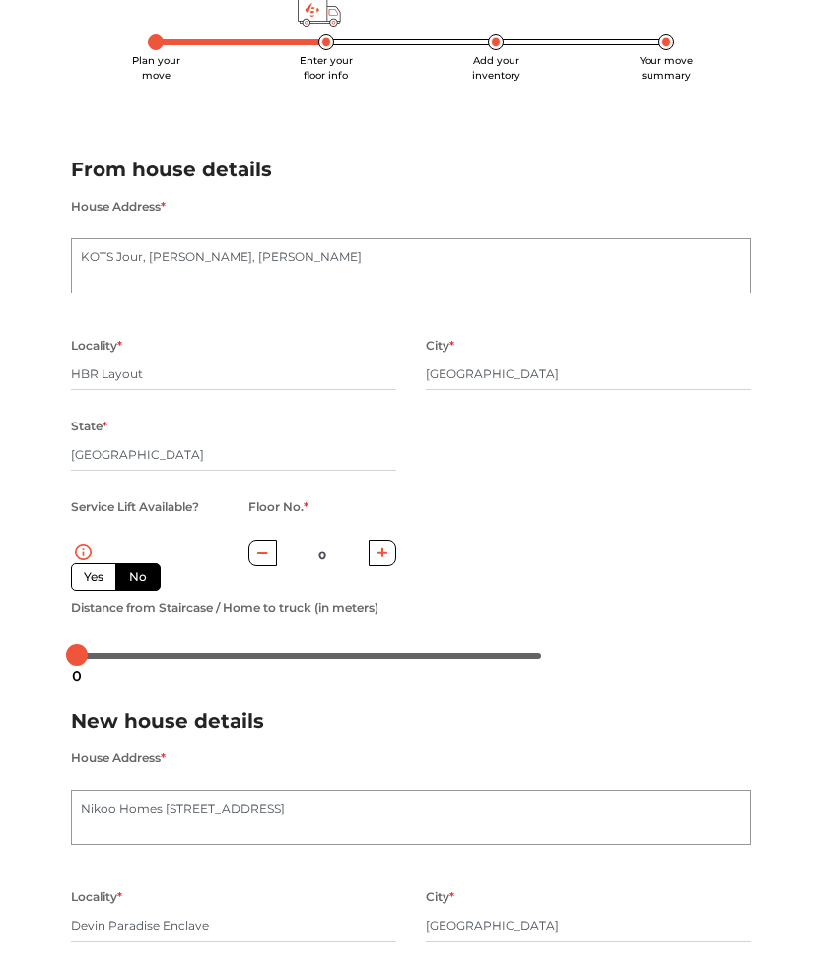
click at [384, 563] on button "button" at bounding box center [382, 576] width 29 height 27
click at [384, 560] on button "button" at bounding box center [382, 553] width 29 height 27
click at [388, 552] on button "button" at bounding box center [382, 553] width 29 height 27
type input "3"
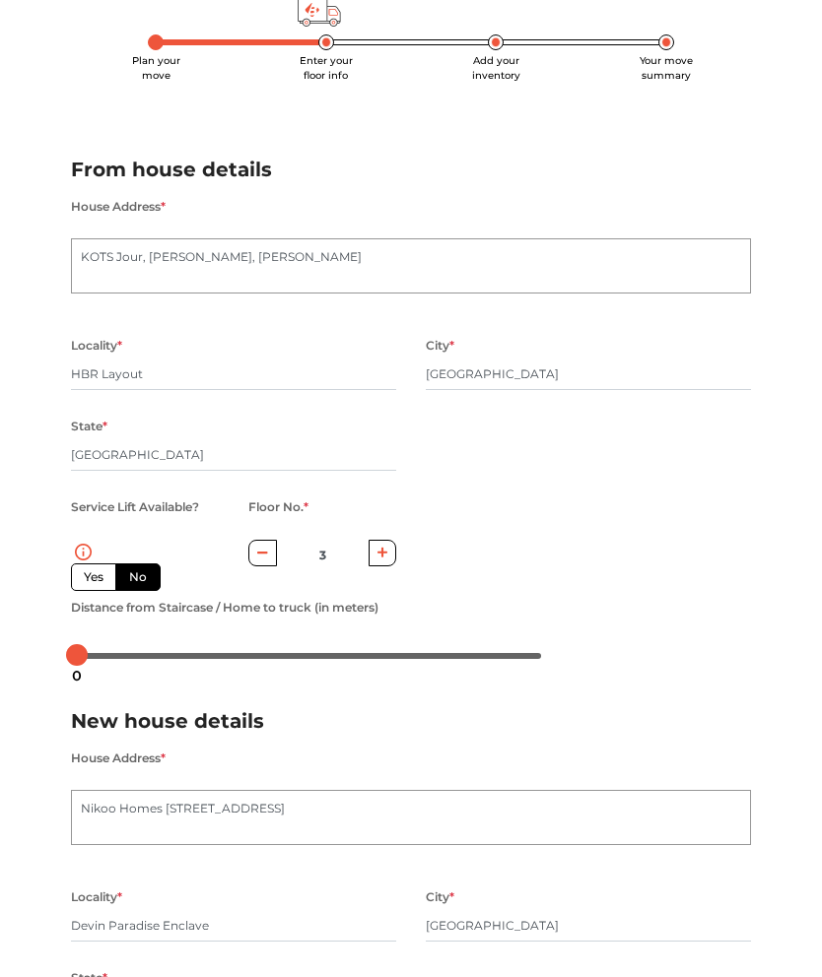
click at [84, 570] on label "Yes" at bounding box center [93, 578] width 45 height 28
click at [84, 570] on input "Yes" at bounding box center [90, 574] width 13 height 13
radio input "true"
type input "0"
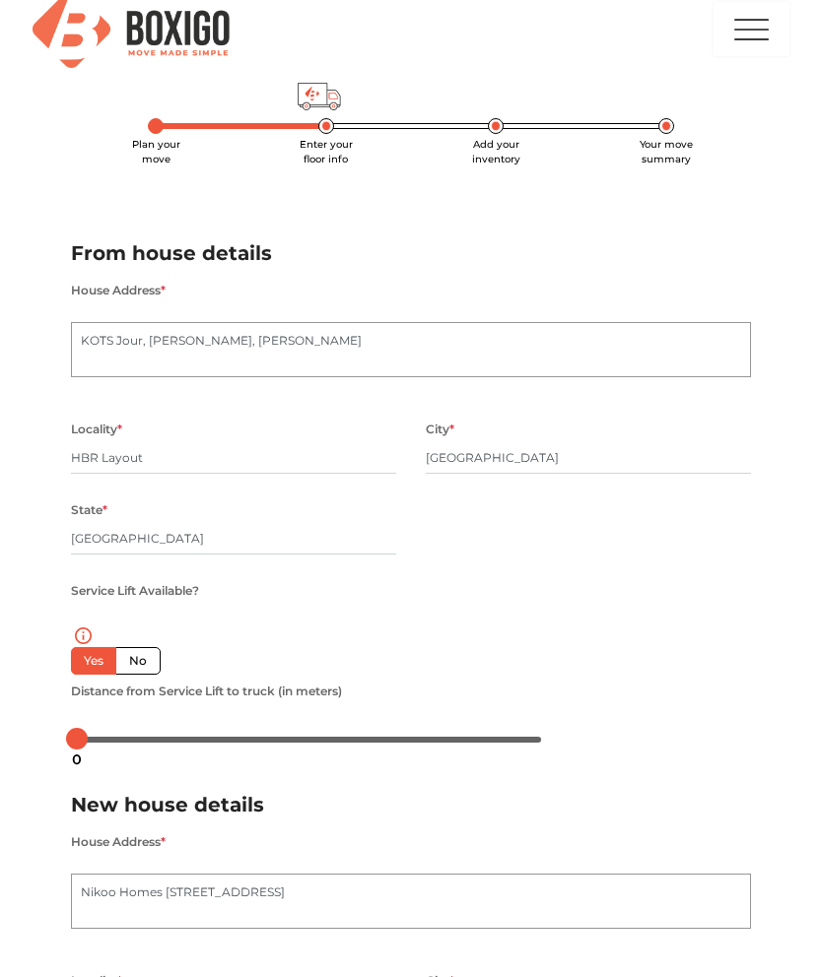
scroll to position [0, 0]
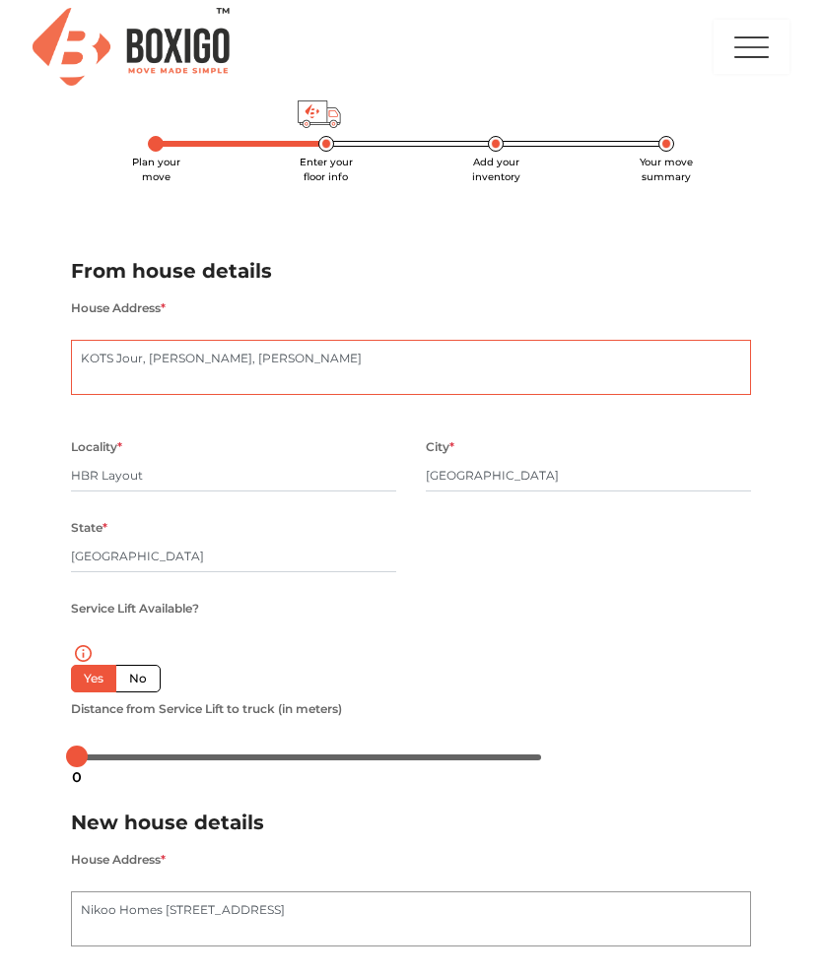
click at [163, 368] on textarea "KOTS Jour, Byreshwara Layout, Hennur Bande" at bounding box center [411, 367] width 680 height 55
type textarea "KOTS Jour, Byreshwara Layout, Hennur Bande, Flat No - A303"
click at [144, 483] on input "HBR Layout" at bounding box center [233, 476] width 325 height 32
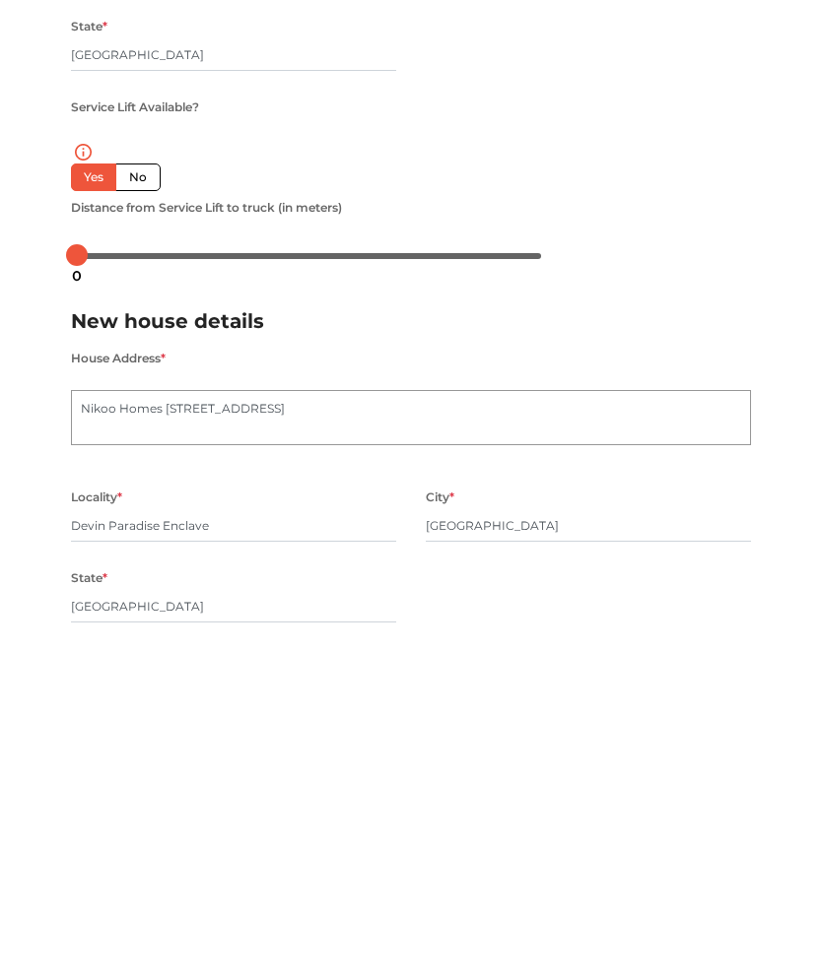
scroll to position [158, 0]
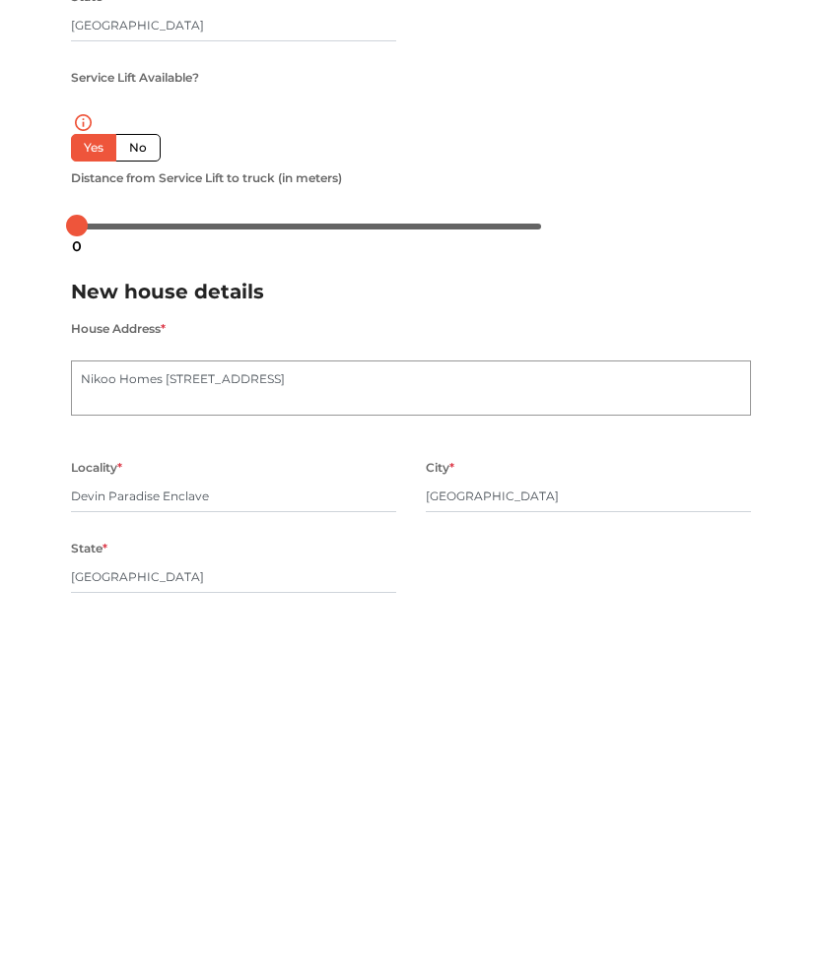
type input "Hennur"
click at [506, 734] on textarea "Nikoo Homes 2 Bhartiya City, Thanisandra Main Road" at bounding box center [411, 761] width 680 height 55
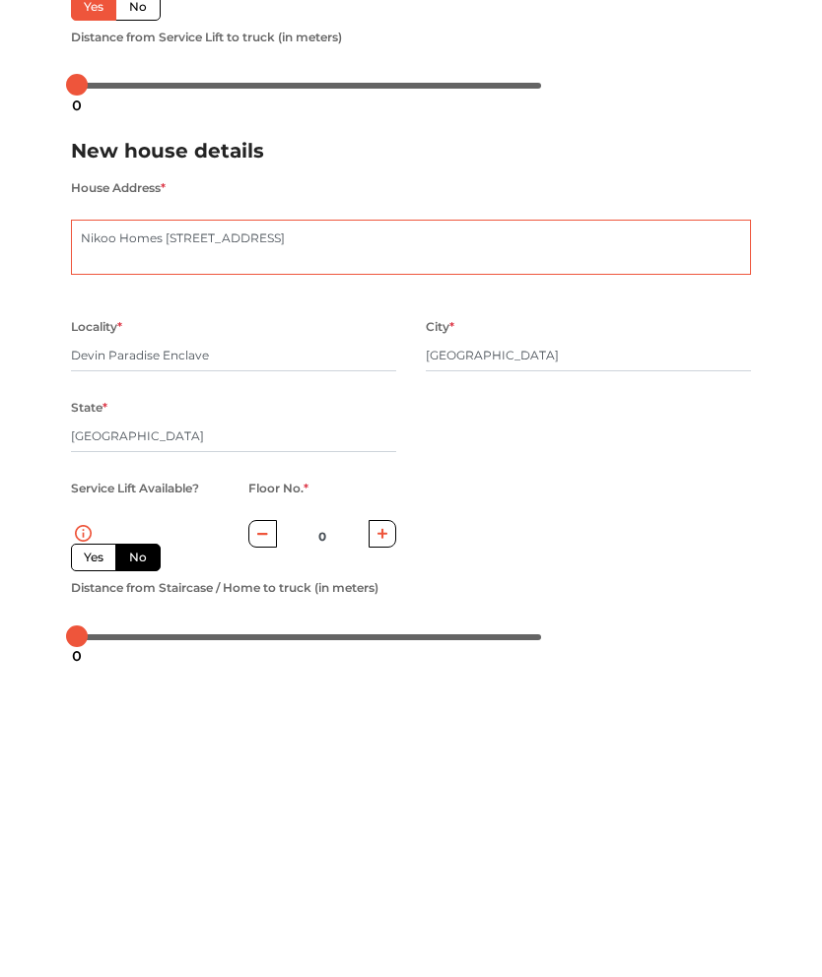
type textarea "Nikoo Homes 2 Bhartiya City, Thanisandra Main Road, Flat No - H2304"
click at [87, 838] on label "Yes" at bounding box center [93, 852] width 45 height 28
click at [87, 843] on input "Yes" at bounding box center [90, 849] width 13 height 13
radio input "false"
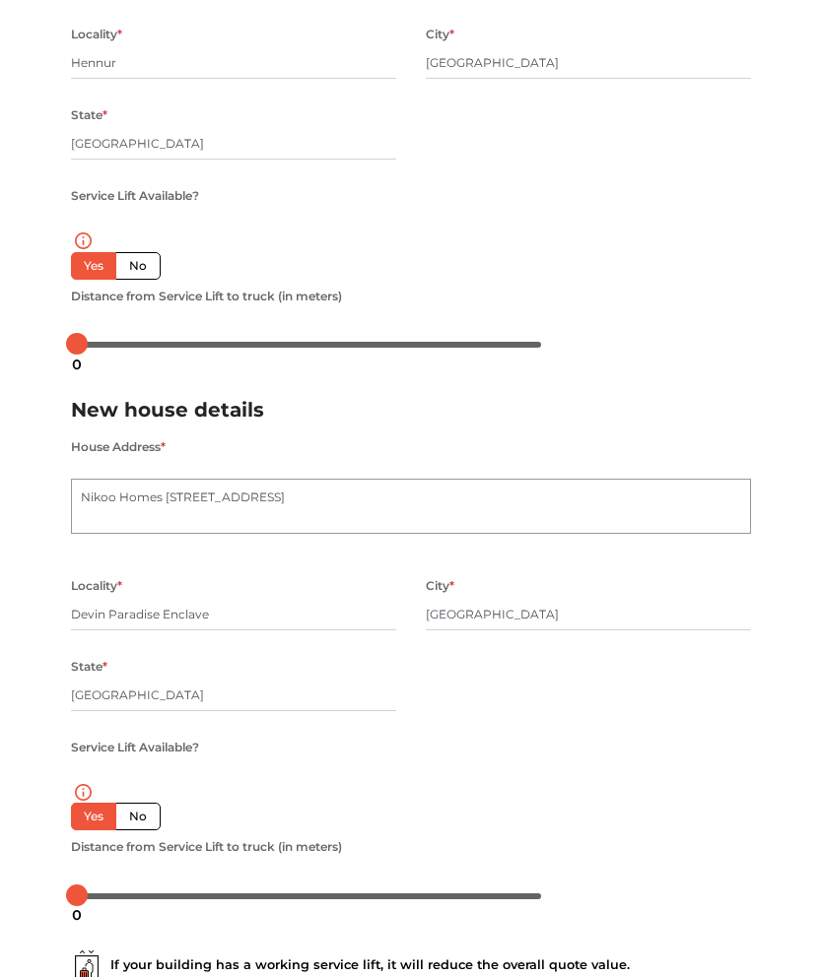
scroll to position [624, 0]
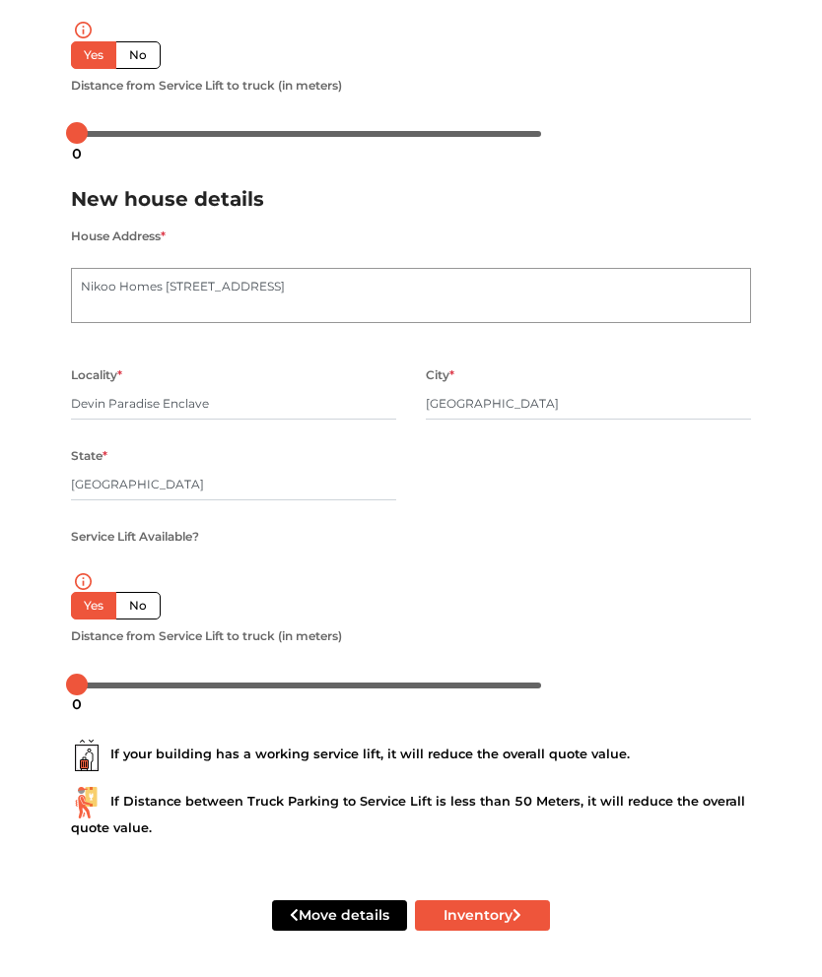
click at [516, 920] on icon "submit" at bounding box center [516, 915] width 9 height 14
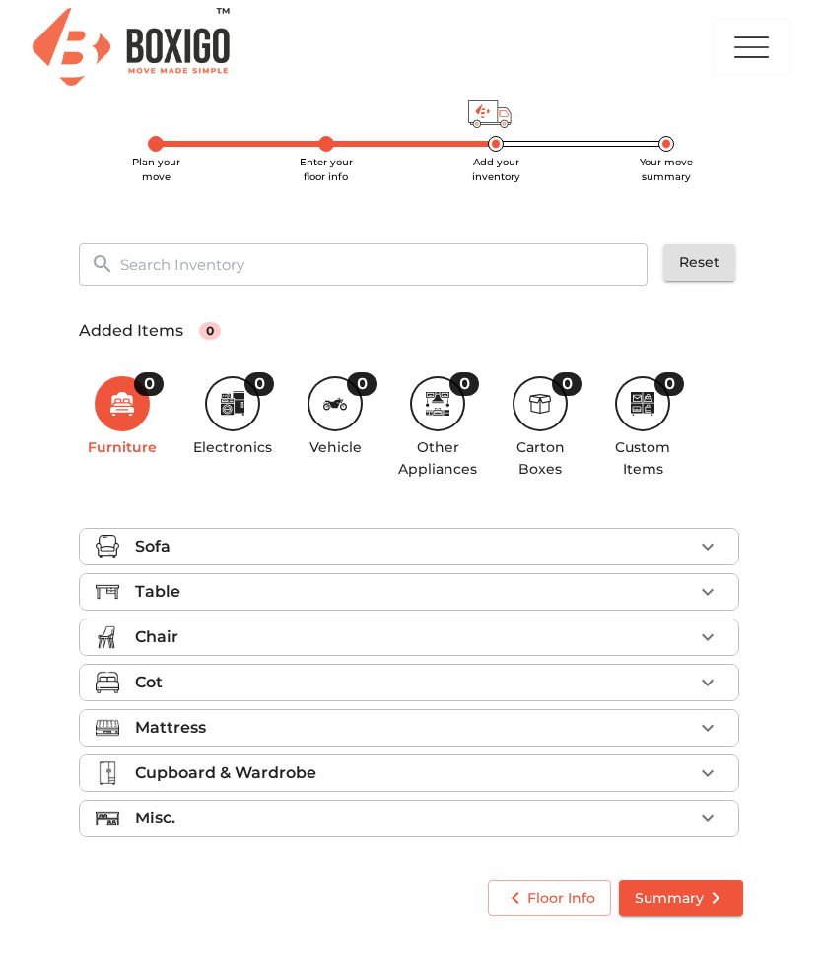
click at [714, 768] on icon "button" at bounding box center [708, 774] width 24 height 24
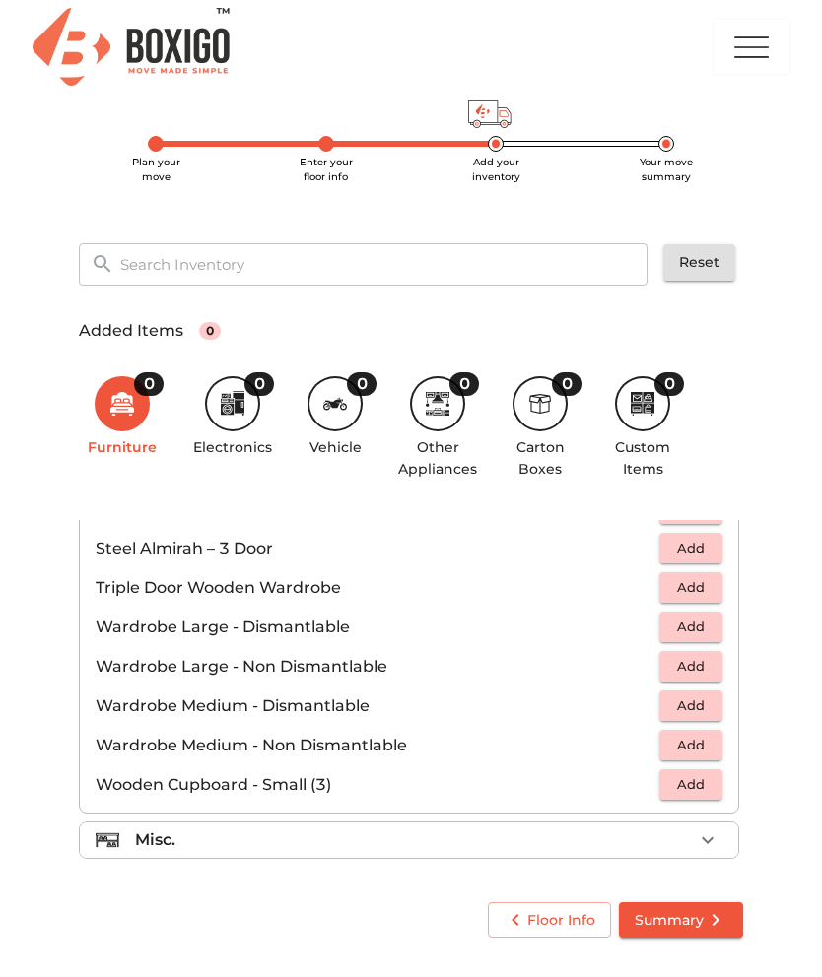
scroll to position [665, 0]
click at [709, 845] on icon "button" at bounding box center [708, 841] width 24 height 24
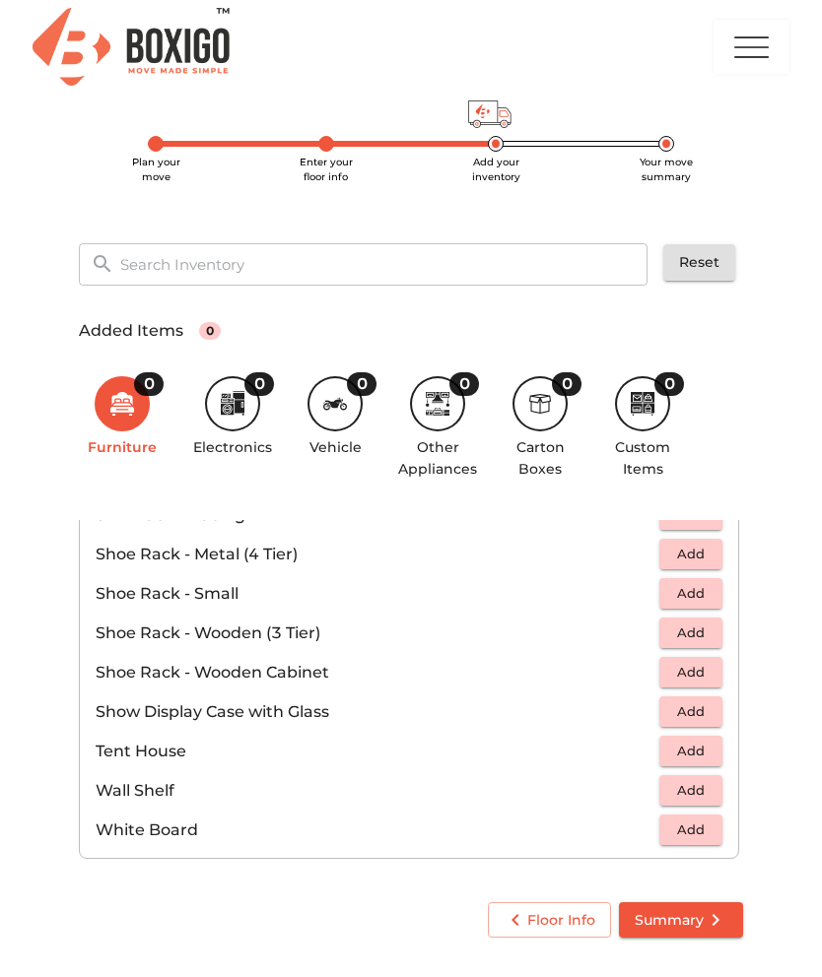
scroll to position [1059, 0]
click at [206, 417] on div "0 Electronics" at bounding box center [232, 417] width 79 height 83
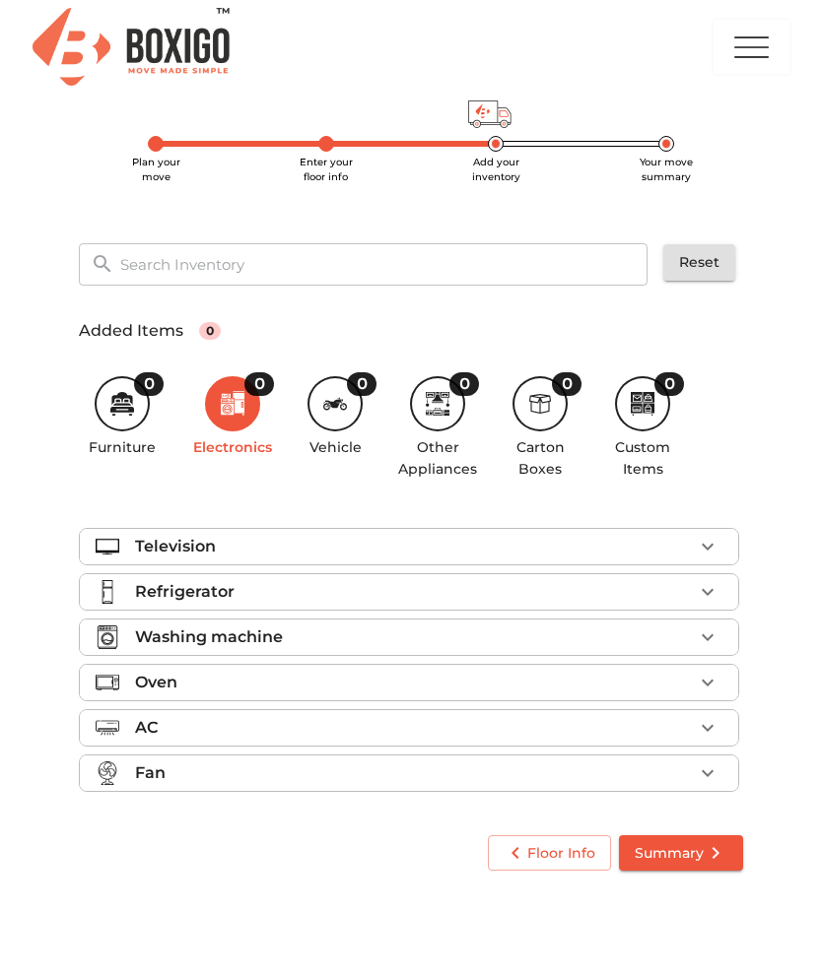
scroll to position [0, 0]
click at [401, 860] on div "Floor Info Summary" at bounding box center [411, 854] width 680 height 52
click at [719, 543] on button "button" at bounding box center [708, 547] width 30 height 30
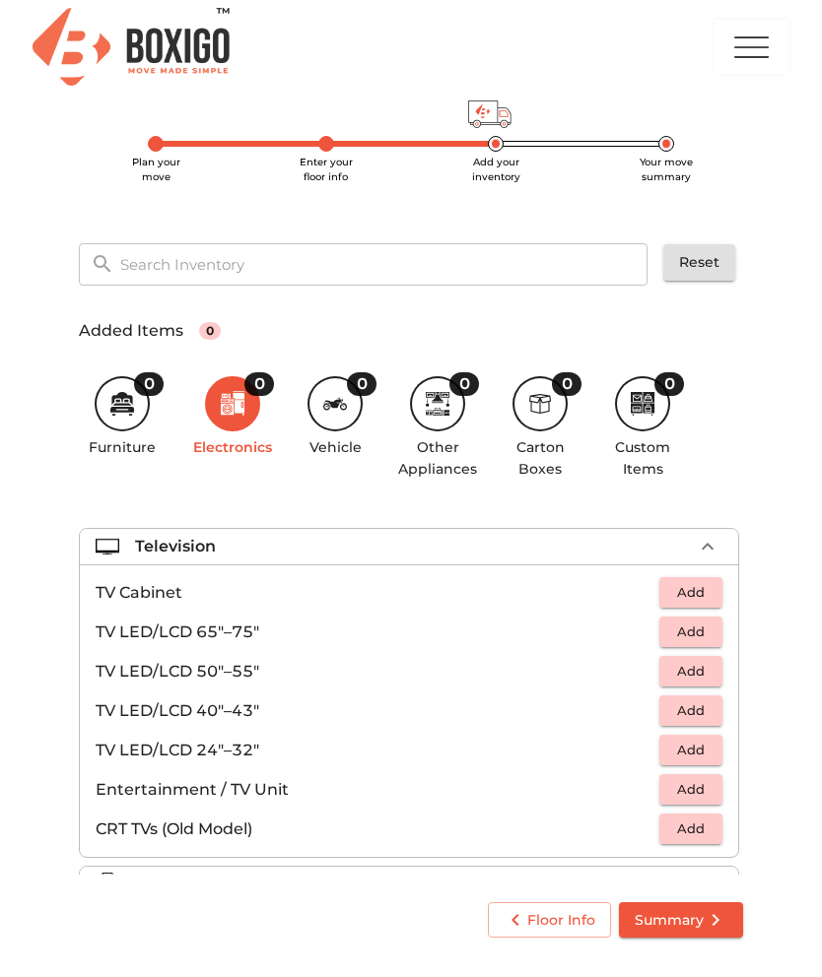
click at [718, 541] on icon "button" at bounding box center [708, 547] width 24 height 24
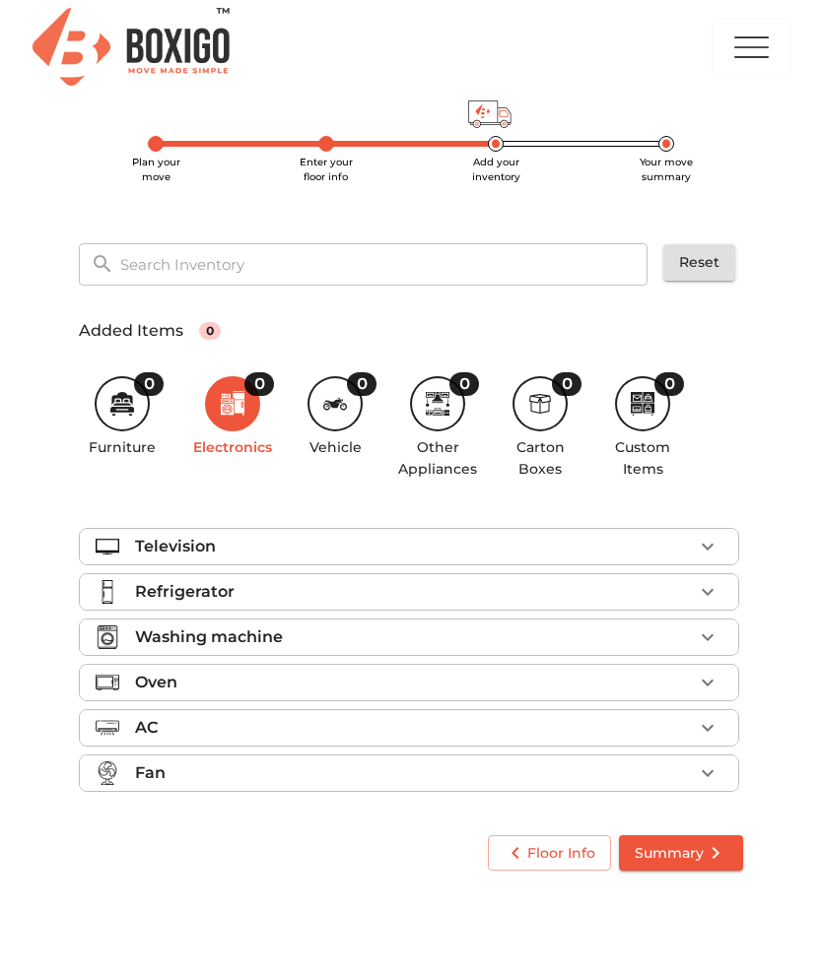
click at [710, 585] on icon "button" at bounding box center [708, 592] width 24 height 24
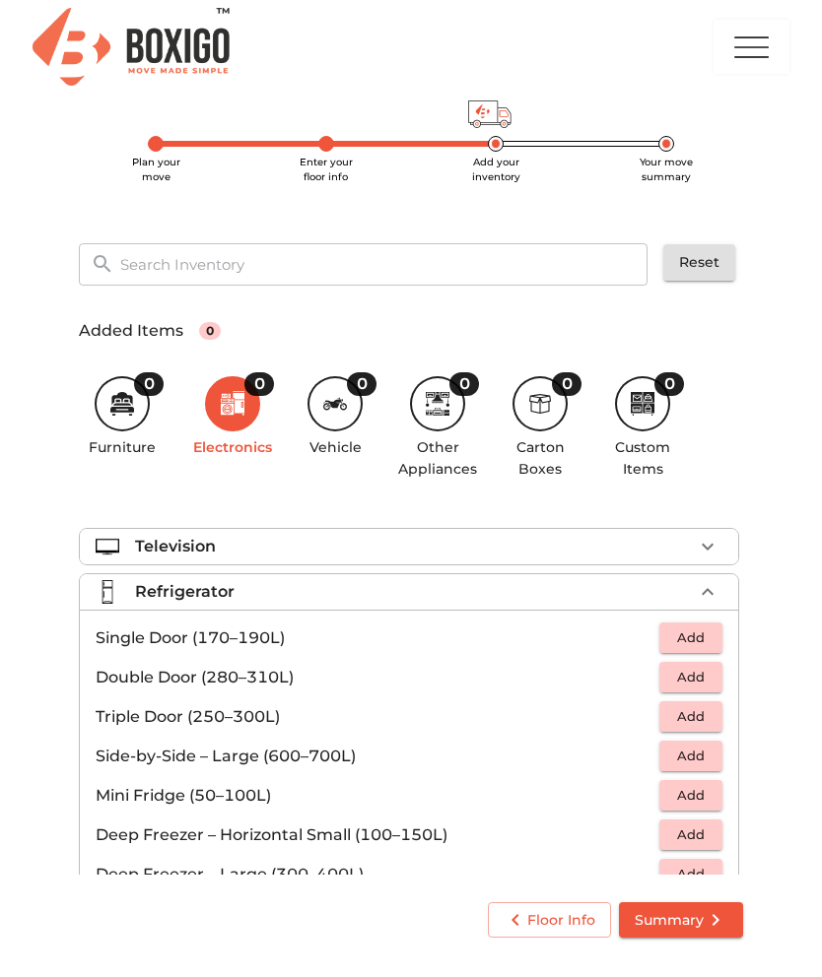
click at [724, 583] on li "Refrigerator" at bounding box center [409, 591] width 658 height 35
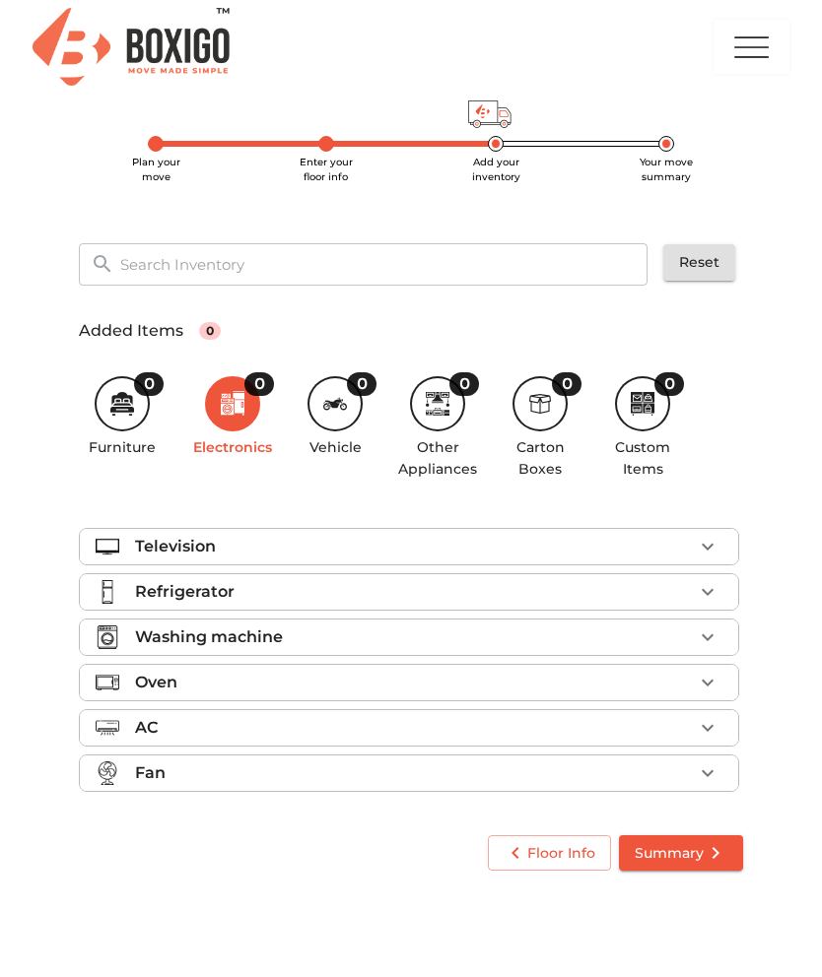
click at [715, 633] on icon "button" at bounding box center [708, 638] width 24 height 24
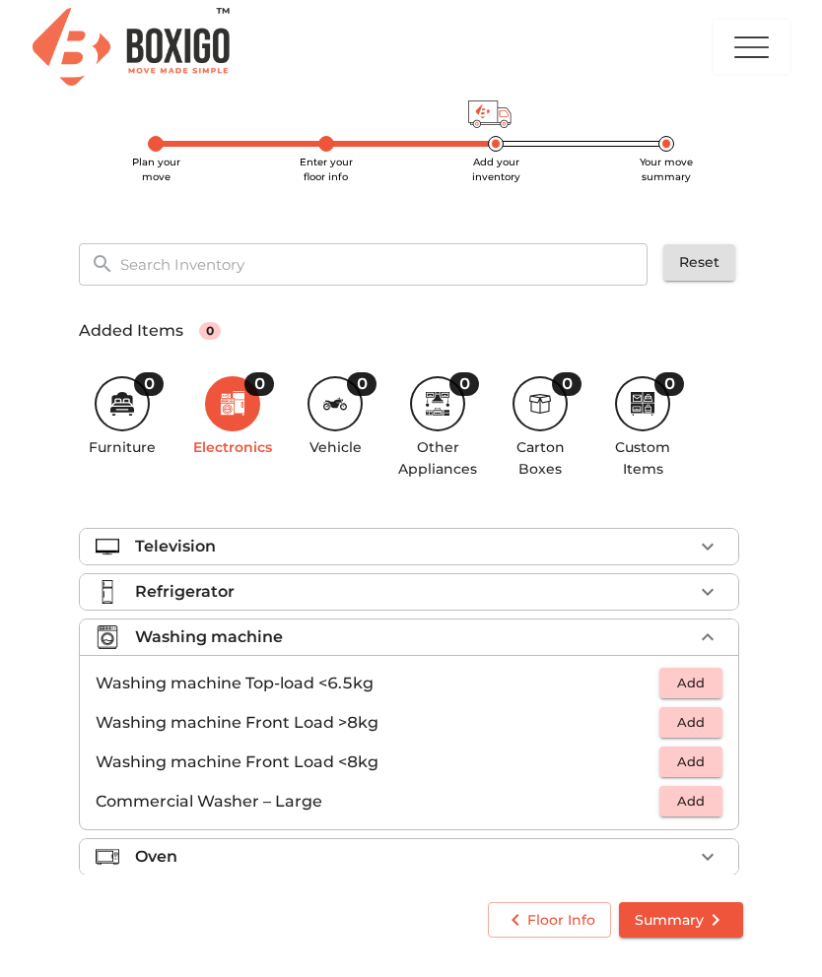
click at [714, 634] on icon "button" at bounding box center [708, 638] width 24 height 24
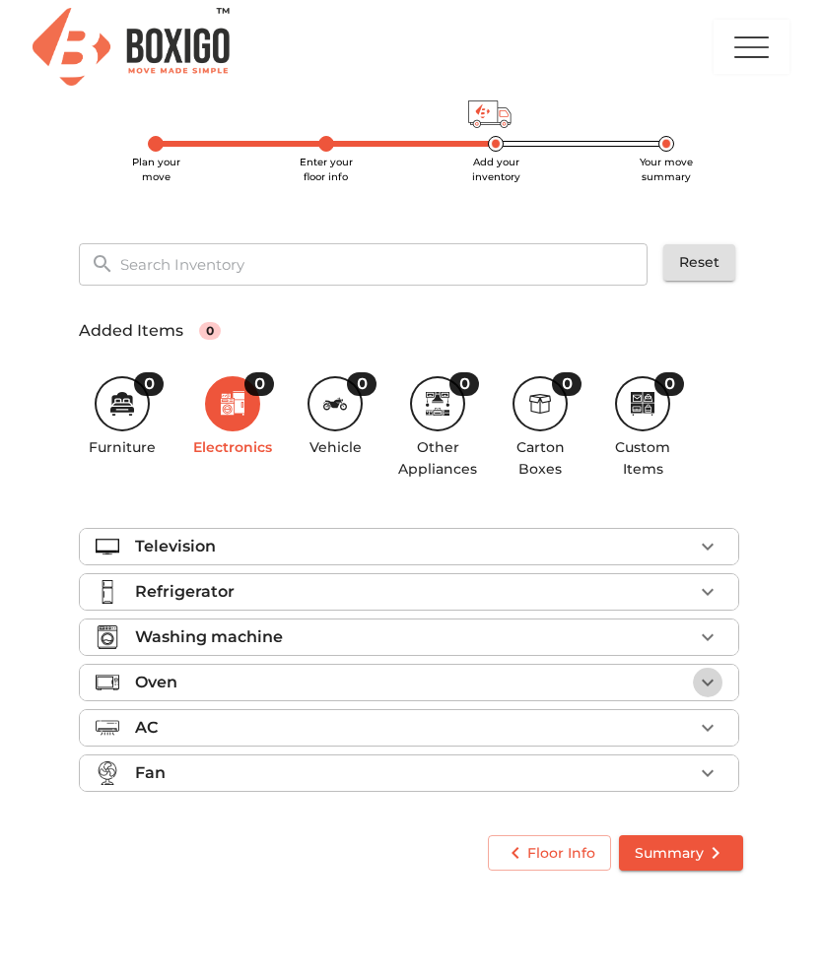
click at [703, 680] on icon "button" at bounding box center [707, 682] width 12 height 7
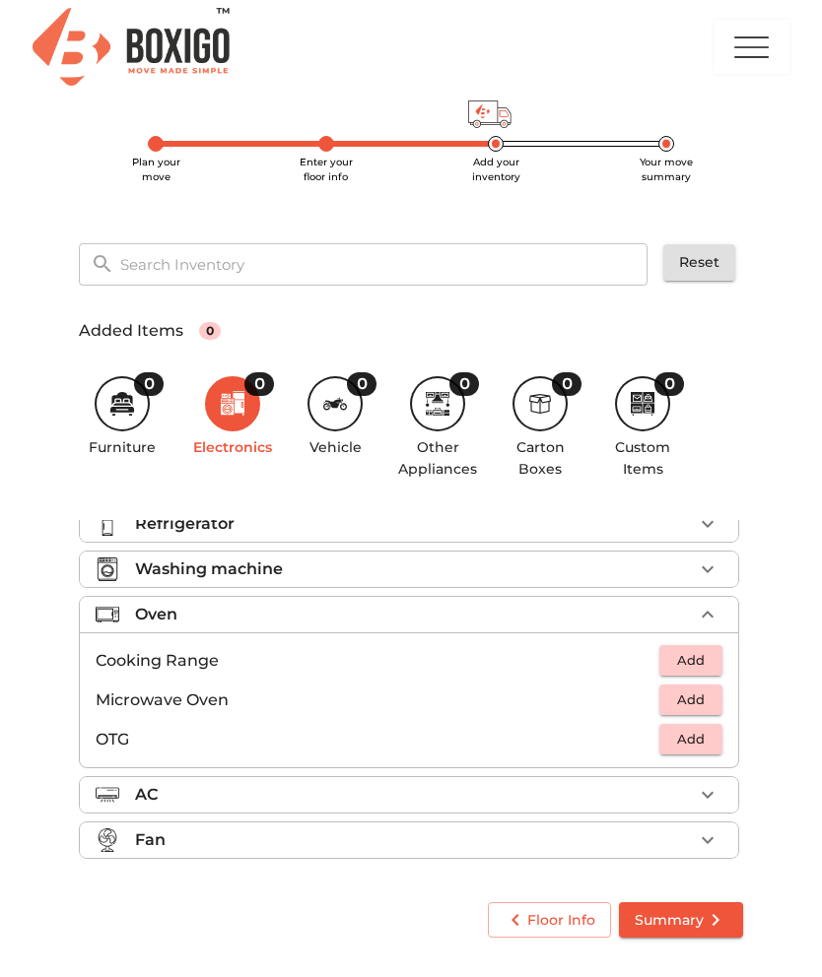
scroll to position [68, 0]
click at [718, 612] on icon "button" at bounding box center [708, 615] width 24 height 24
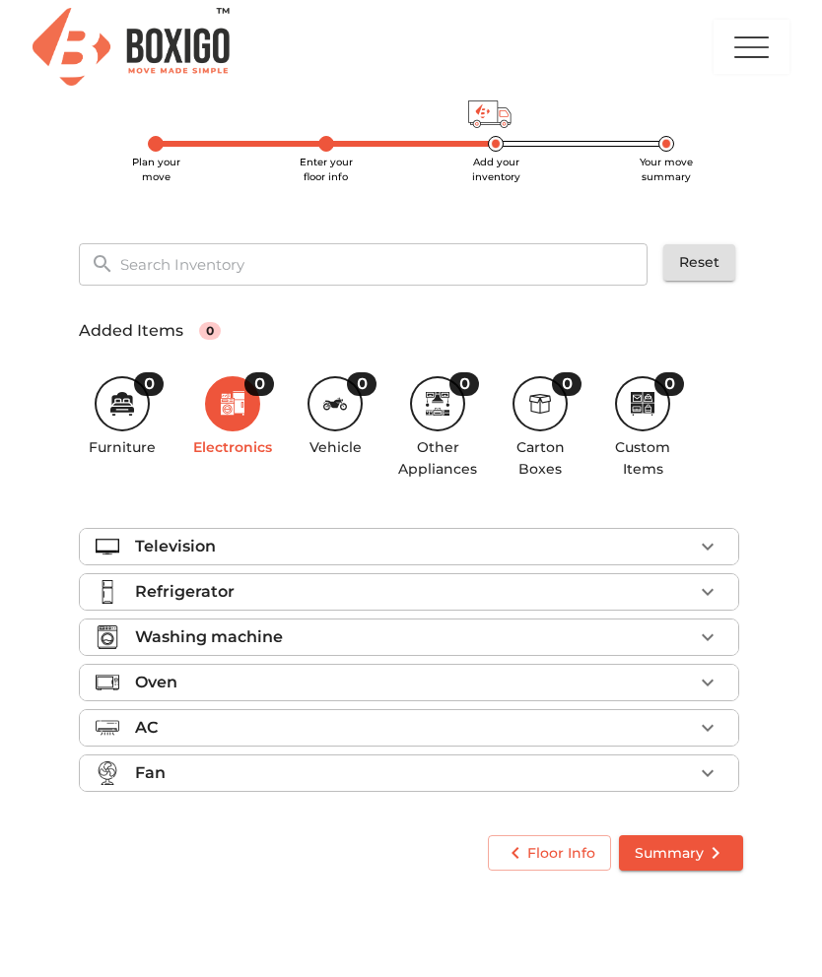
scroll to position [0, 0]
click at [713, 731] on icon "button" at bounding box center [708, 728] width 24 height 24
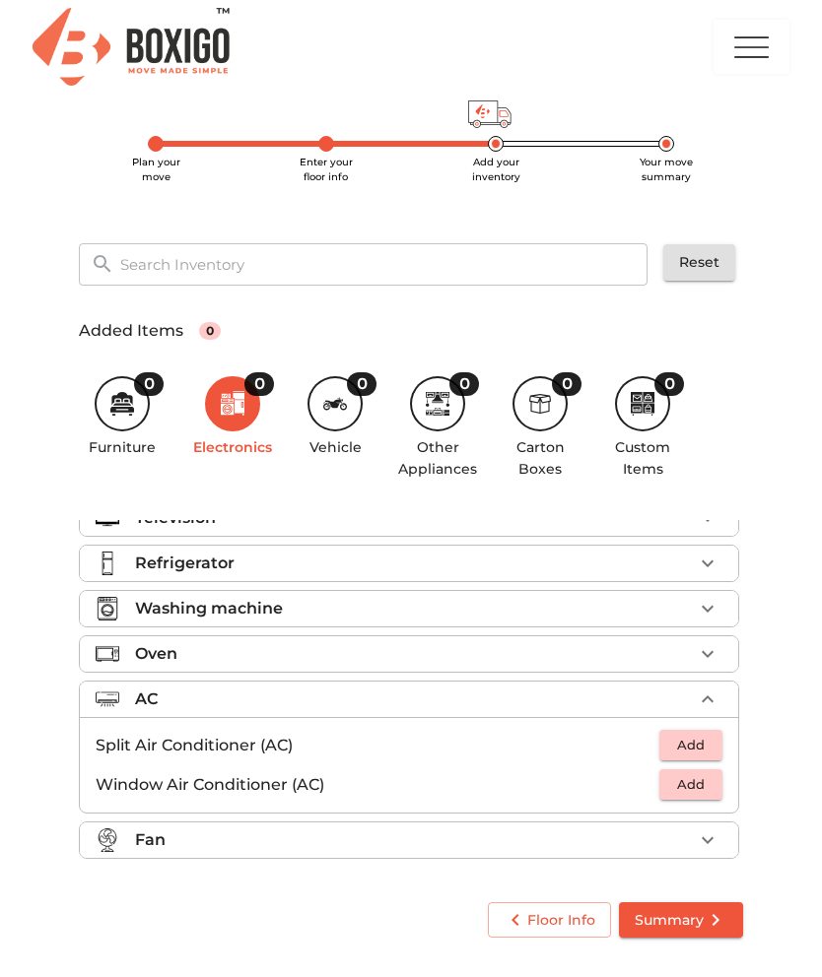
scroll to position [29, 0]
click at [719, 701] on button "button" at bounding box center [708, 700] width 30 height 30
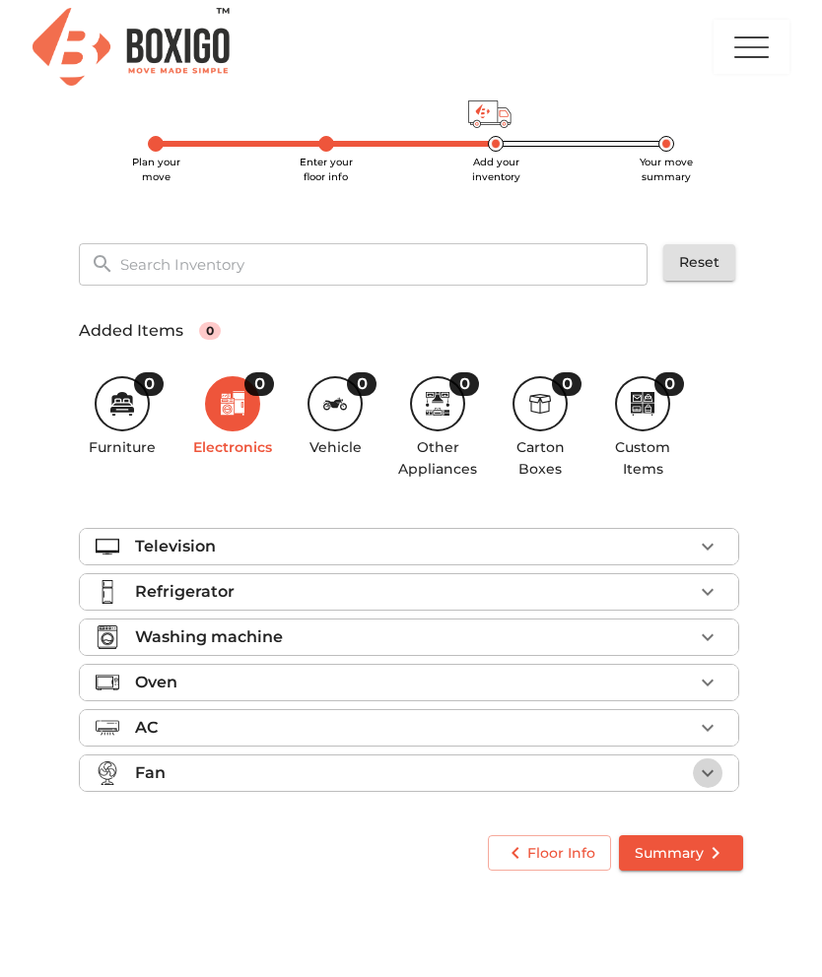
click at [713, 777] on icon "button" at bounding box center [708, 774] width 24 height 24
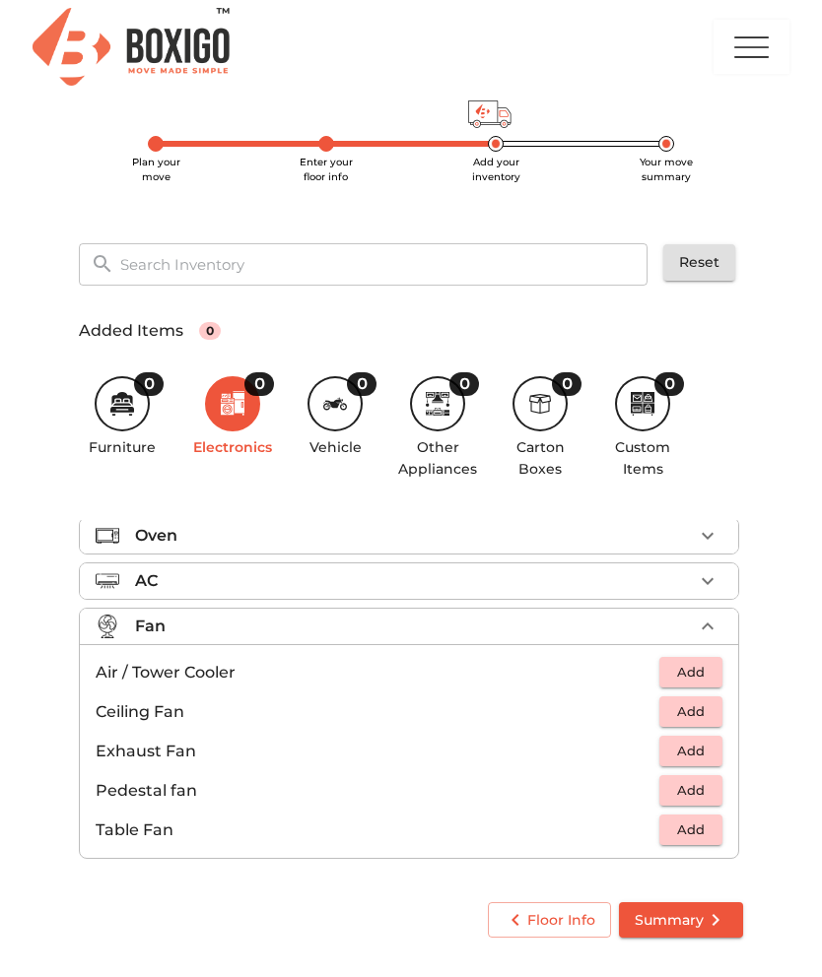
scroll to position [147, 0]
click at [719, 628] on button "button" at bounding box center [708, 627] width 30 height 30
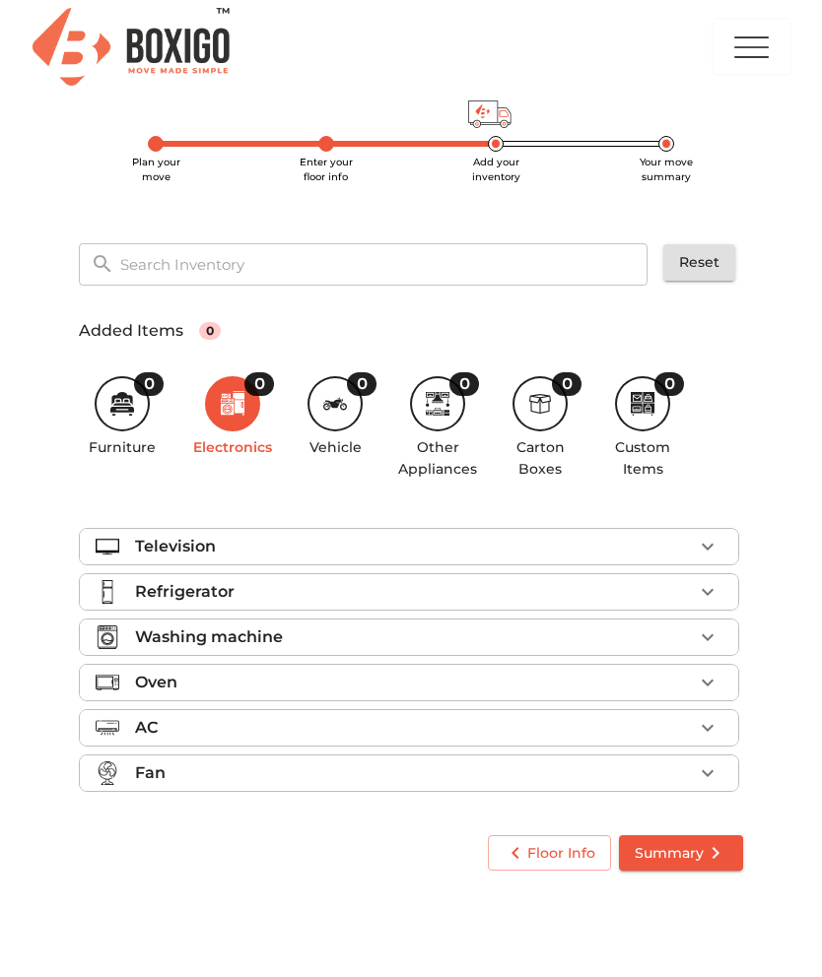
scroll to position [0, 0]
click at [332, 431] on div "0" at bounding box center [334, 403] width 55 height 55
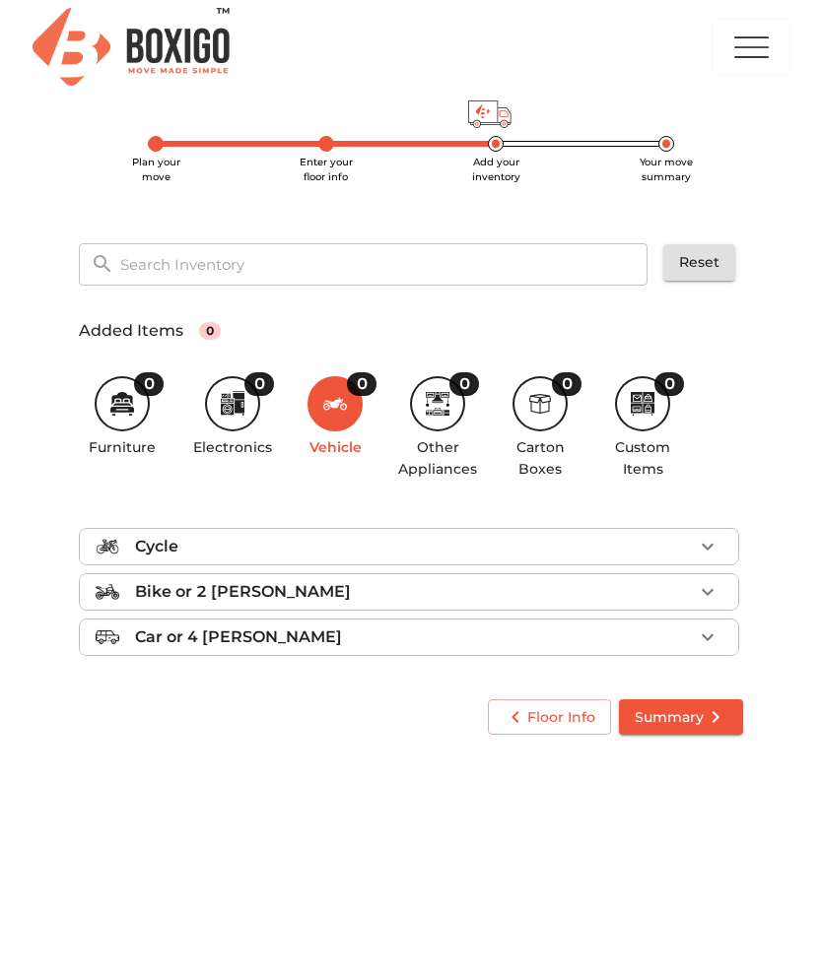
click at [701, 590] on icon "button" at bounding box center [708, 592] width 24 height 24
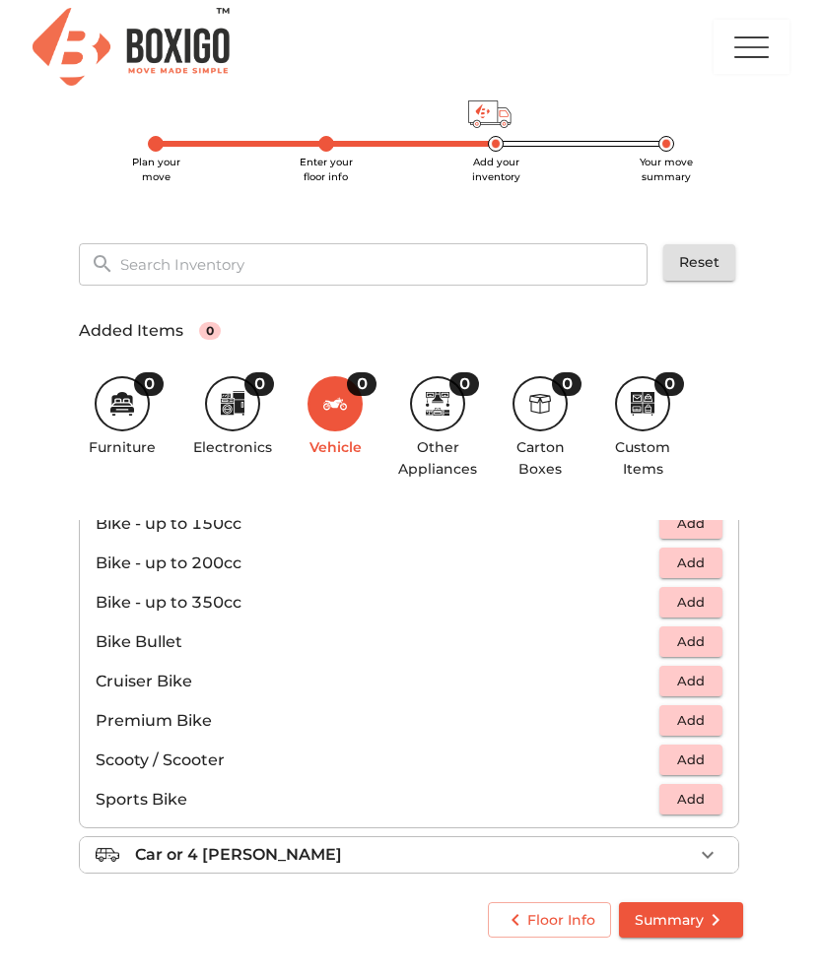
scroll to position [115, 0]
click at [704, 762] on span "Add" at bounding box center [690, 759] width 43 height 23
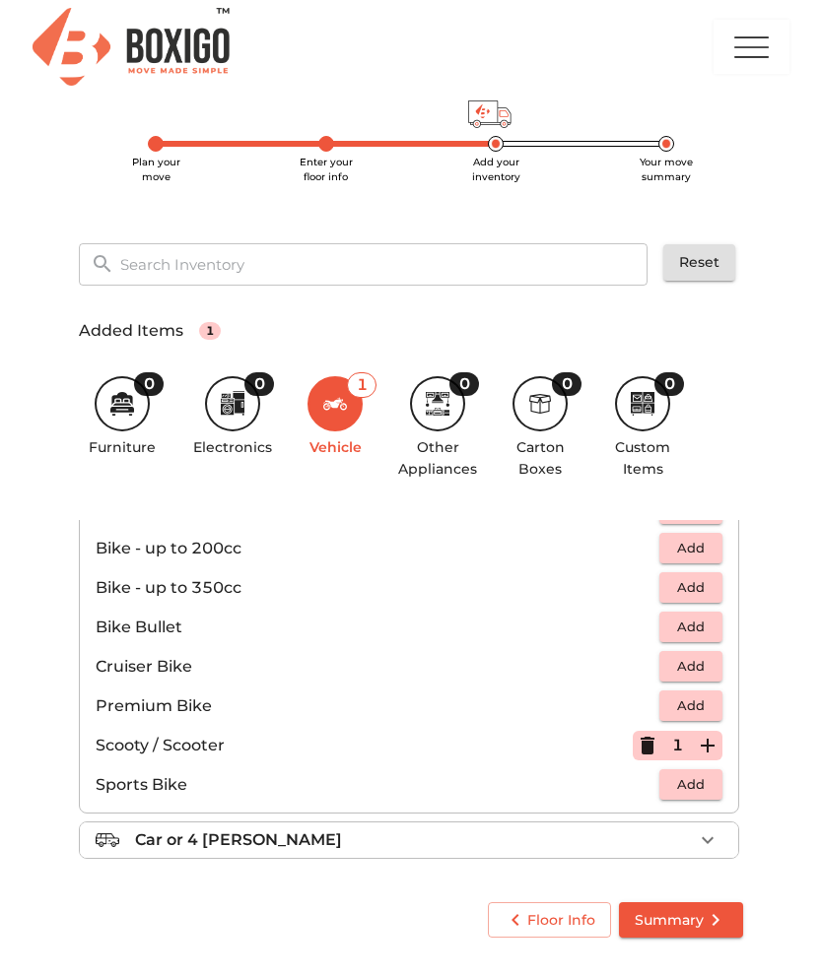
scroll to position [129, 0]
click at [423, 409] on div "0" at bounding box center [437, 403] width 55 height 55
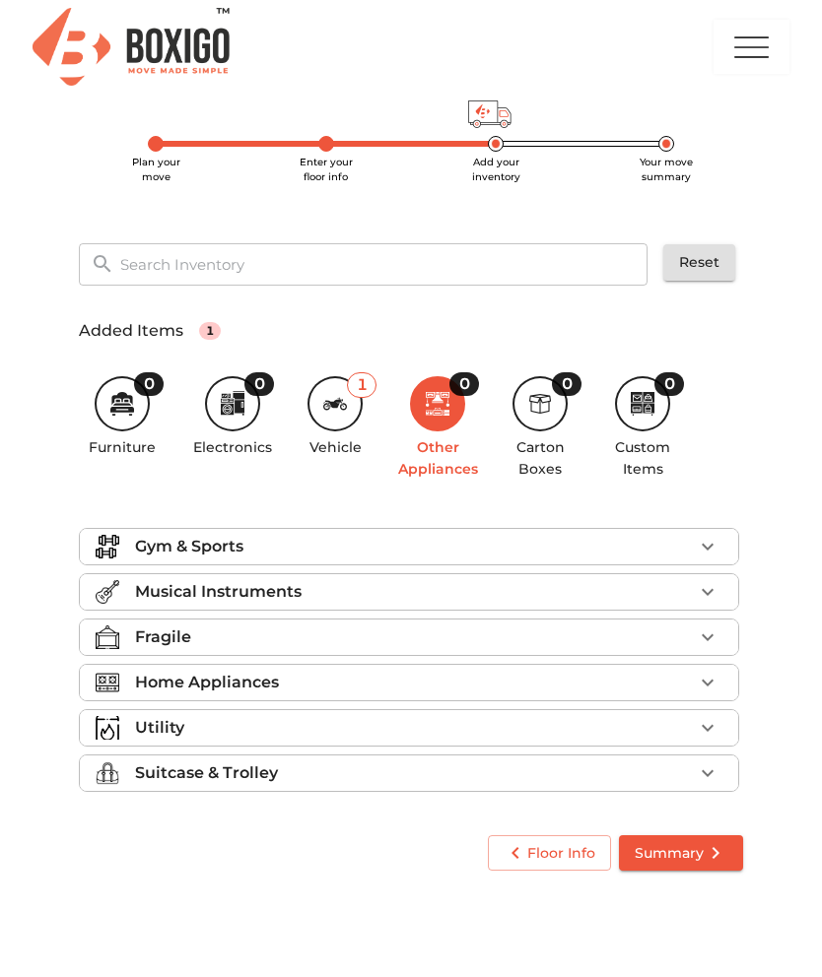
click at [720, 548] on button "button" at bounding box center [708, 547] width 30 height 30
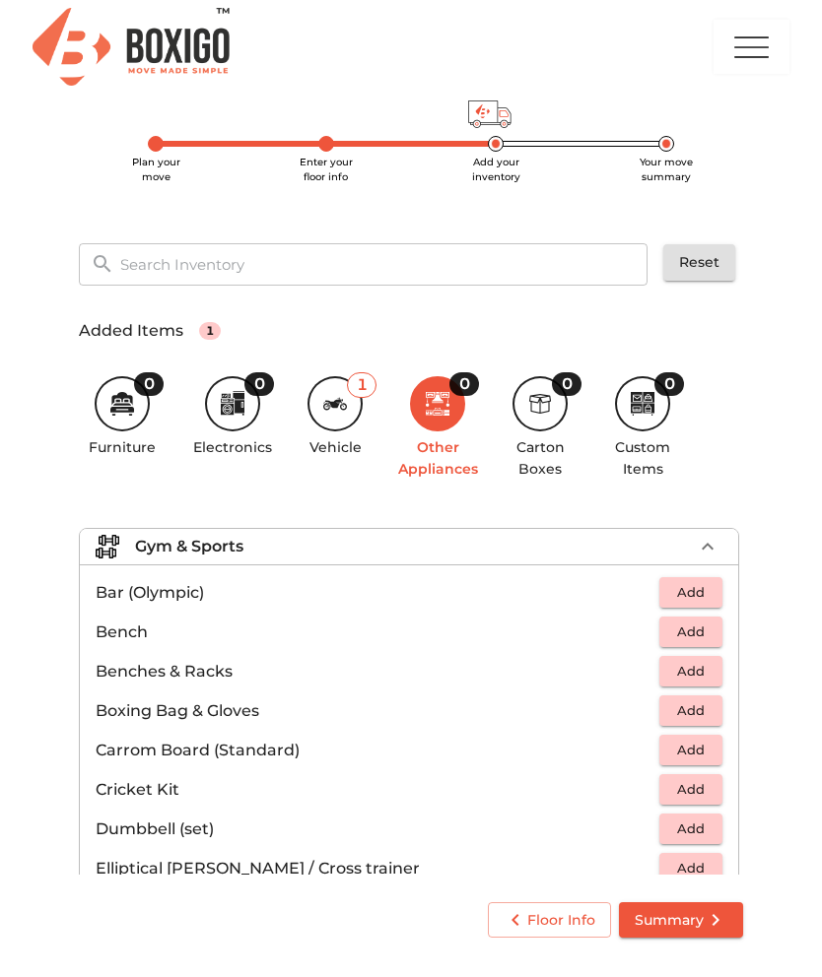
scroll to position [-1, 0]
click at [719, 540] on button "button" at bounding box center [708, 547] width 30 height 30
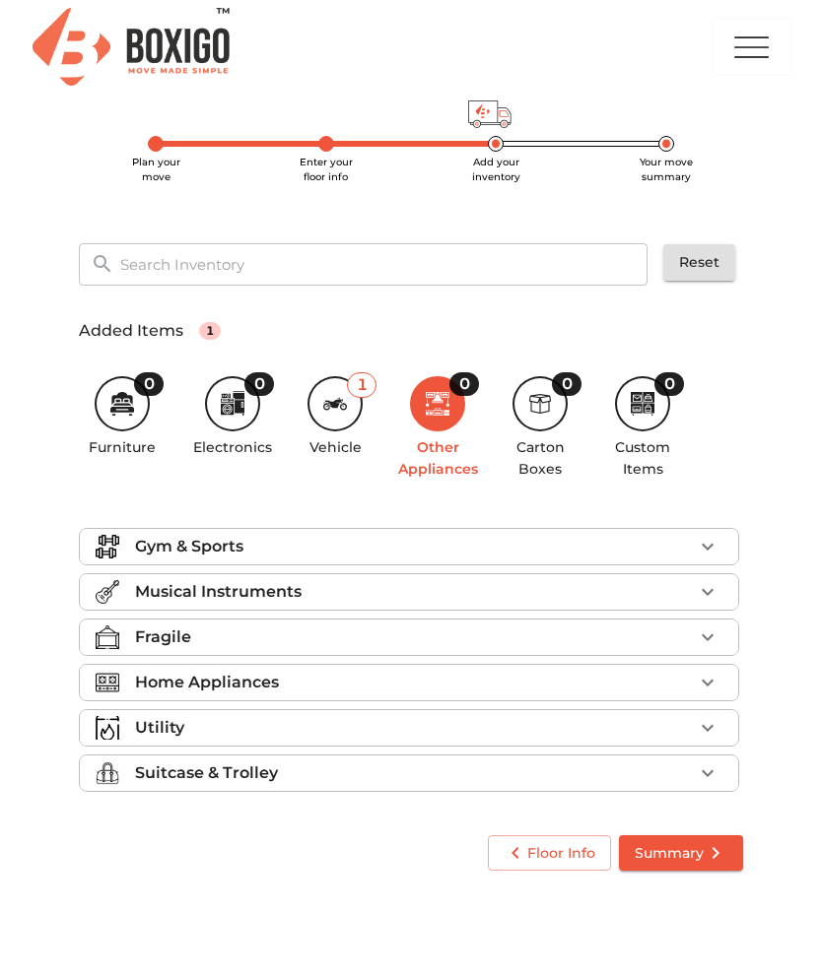
scroll to position [0, 0]
click at [108, 590] on img at bounding box center [108, 592] width 24 height 24
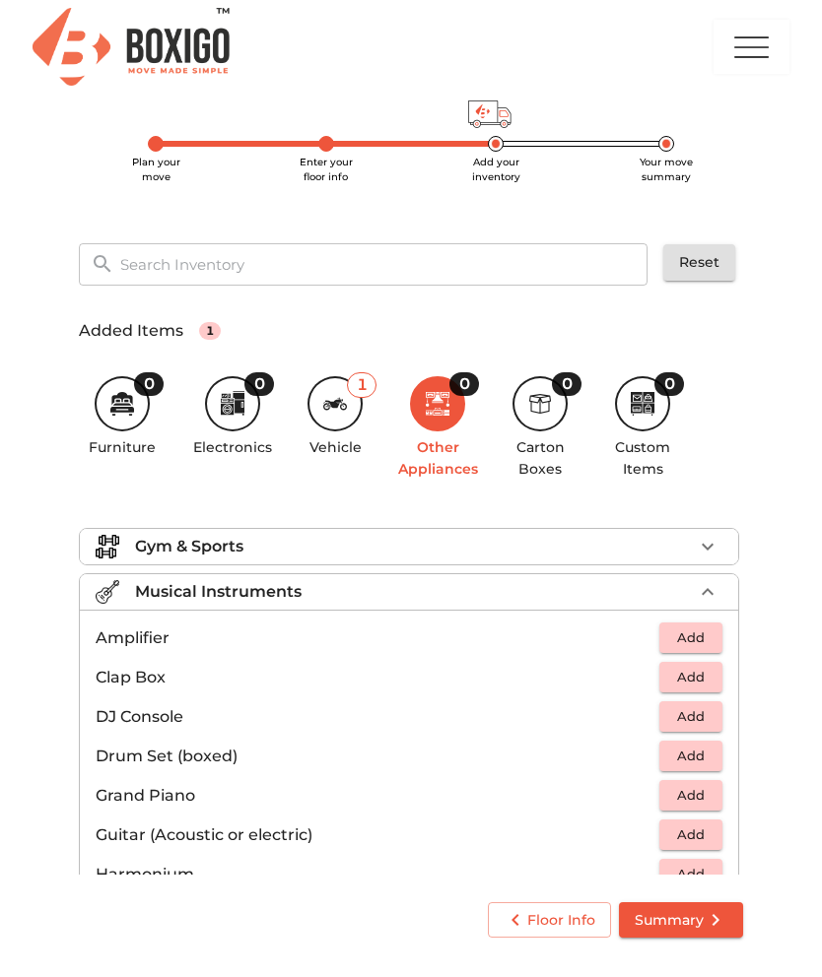
click at [712, 590] on icon "button" at bounding box center [708, 592] width 24 height 24
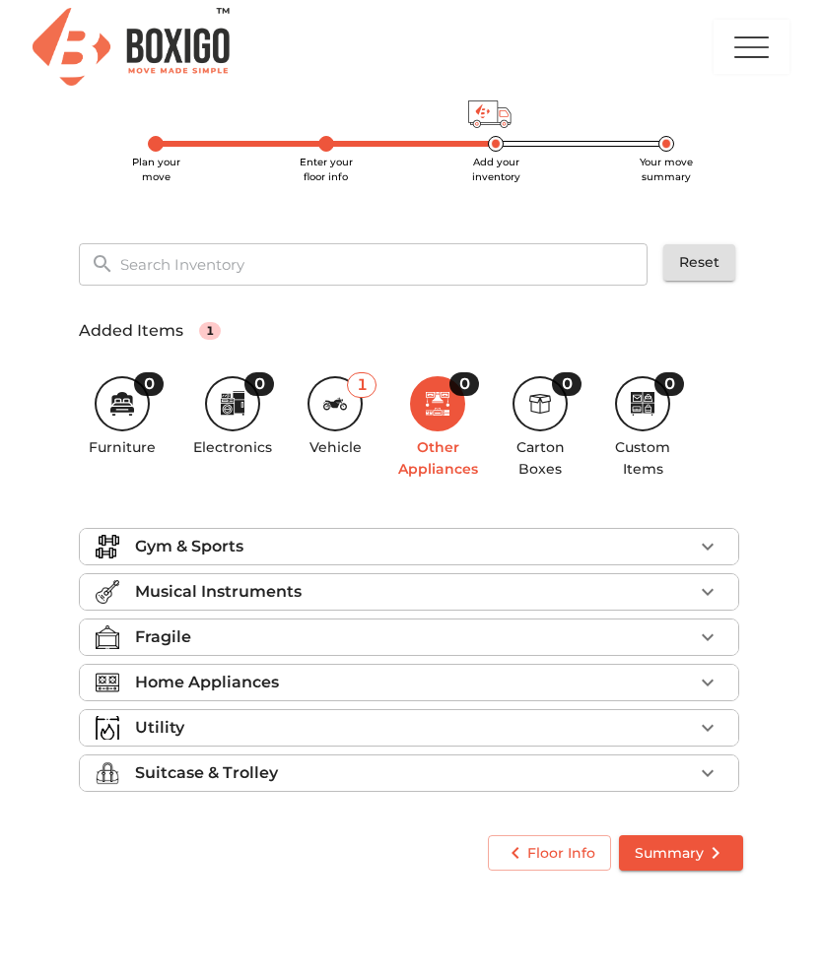
click at [709, 633] on icon "button" at bounding box center [708, 638] width 24 height 24
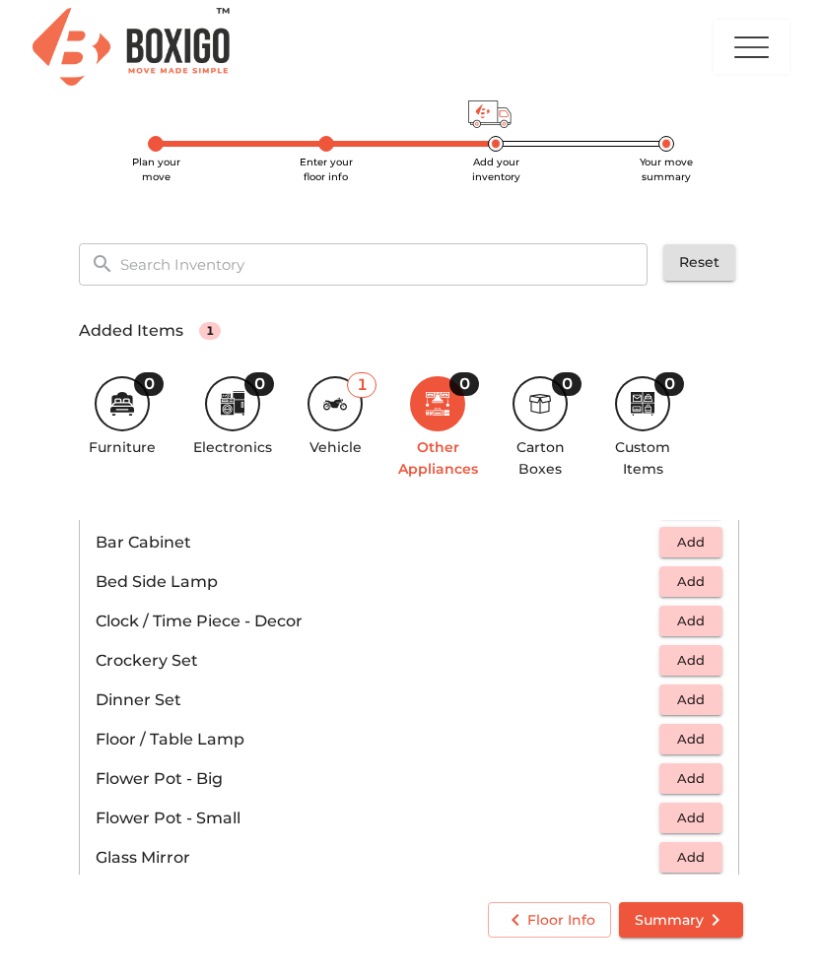
scroll to position [336, 0]
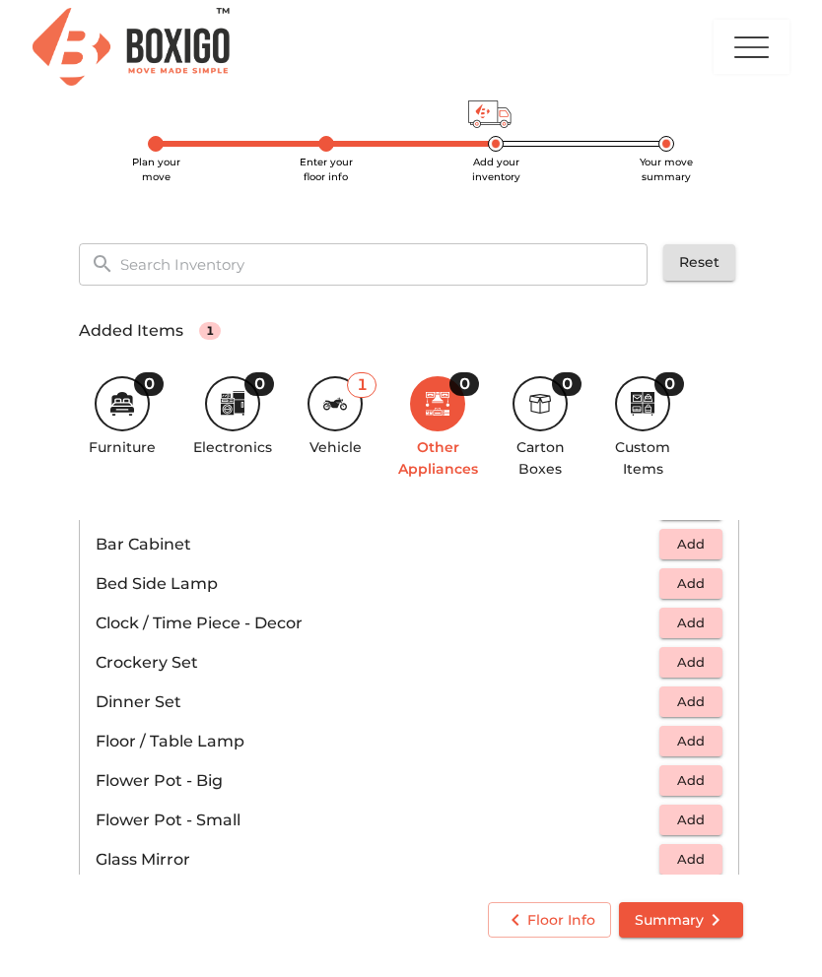
click at [707, 666] on span "Add" at bounding box center [690, 662] width 43 height 23
click at [700, 707] on span "Add" at bounding box center [690, 702] width 43 height 23
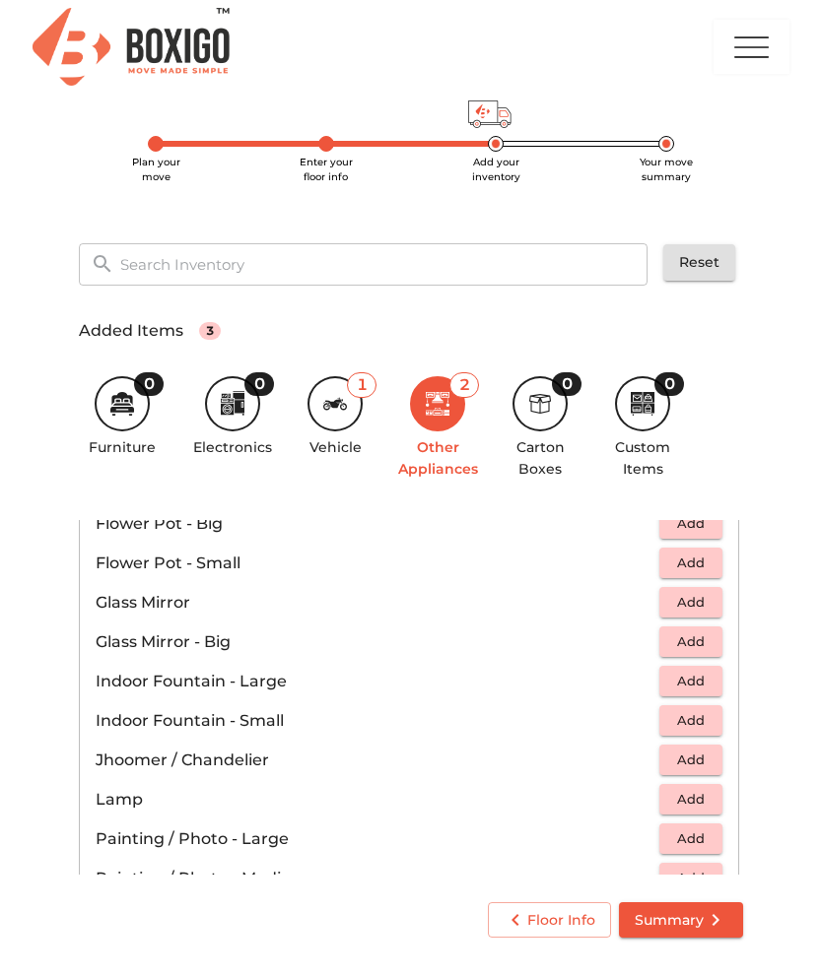
scroll to position [584, 0]
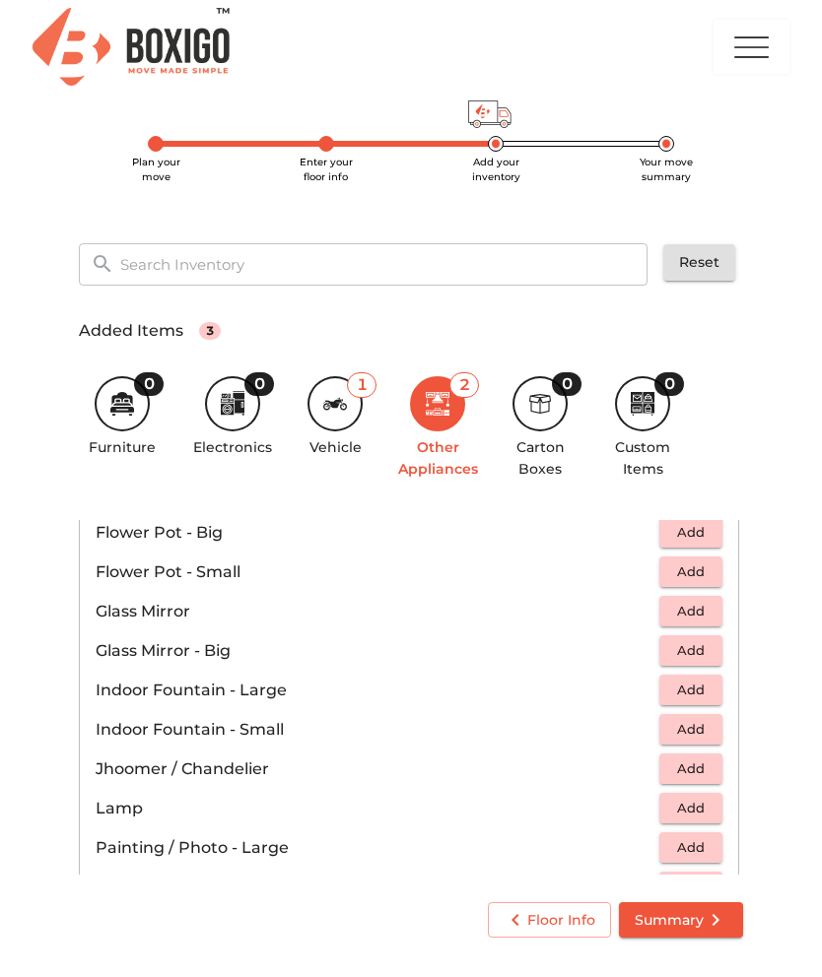
click at [699, 612] on span "Add" at bounding box center [690, 611] width 43 height 23
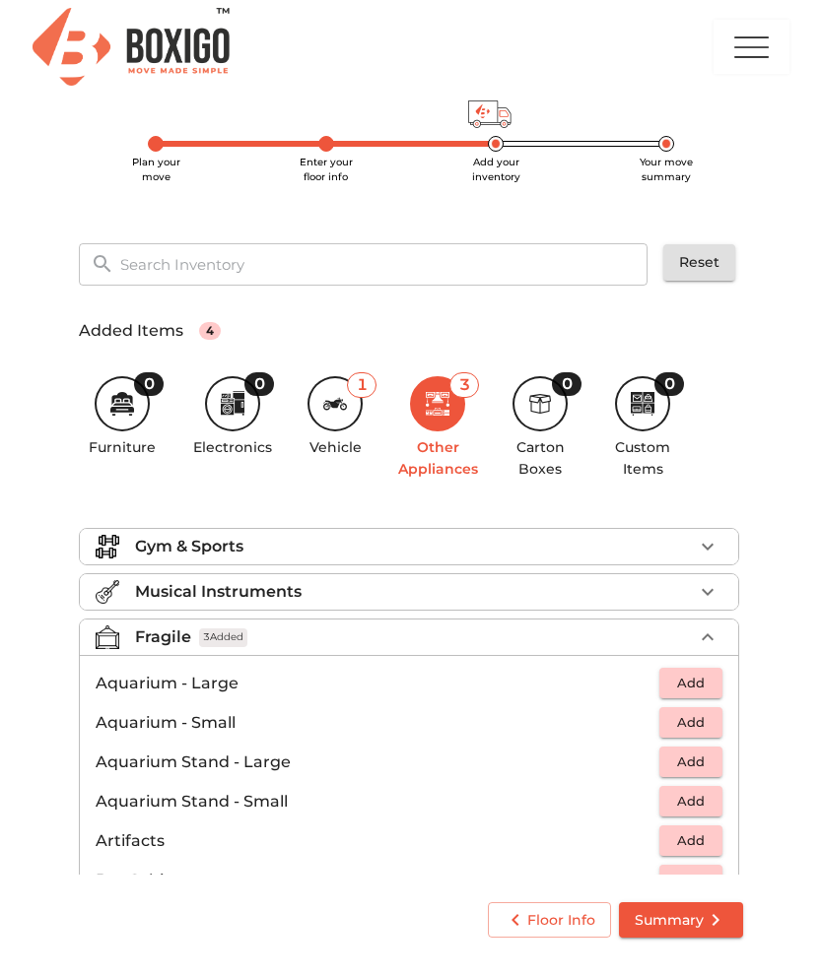
scroll to position [0, 0]
click at [721, 624] on li "Fragile 3 Added" at bounding box center [409, 637] width 658 height 35
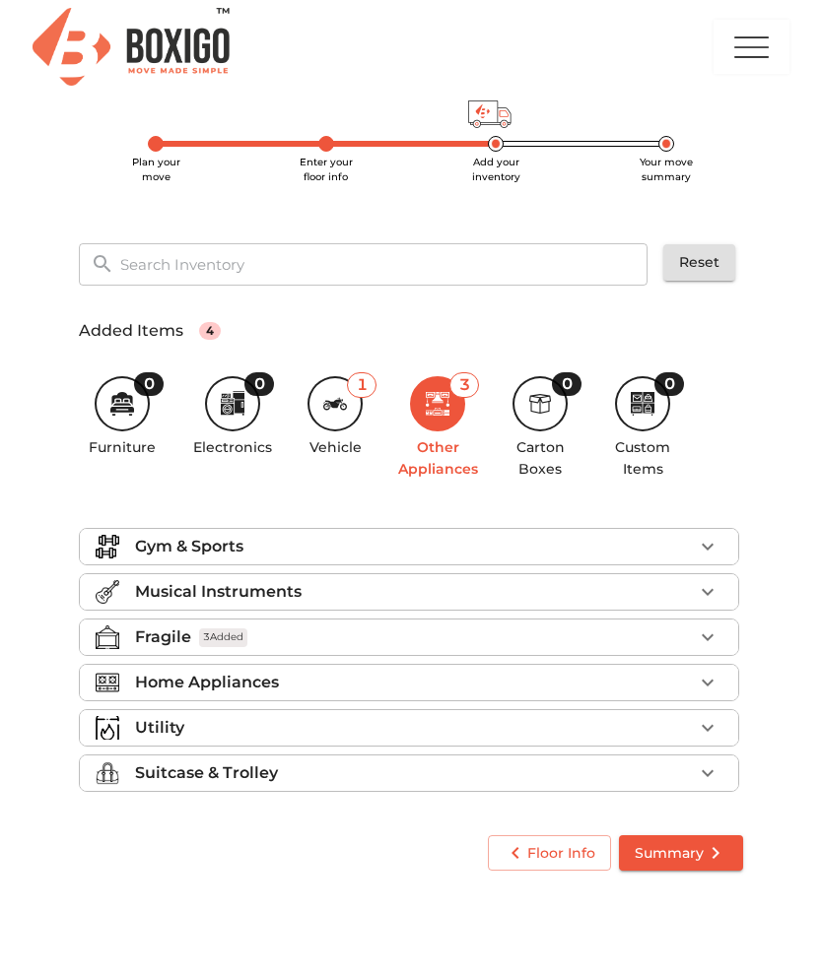
click at [712, 675] on icon "button" at bounding box center [708, 683] width 24 height 24
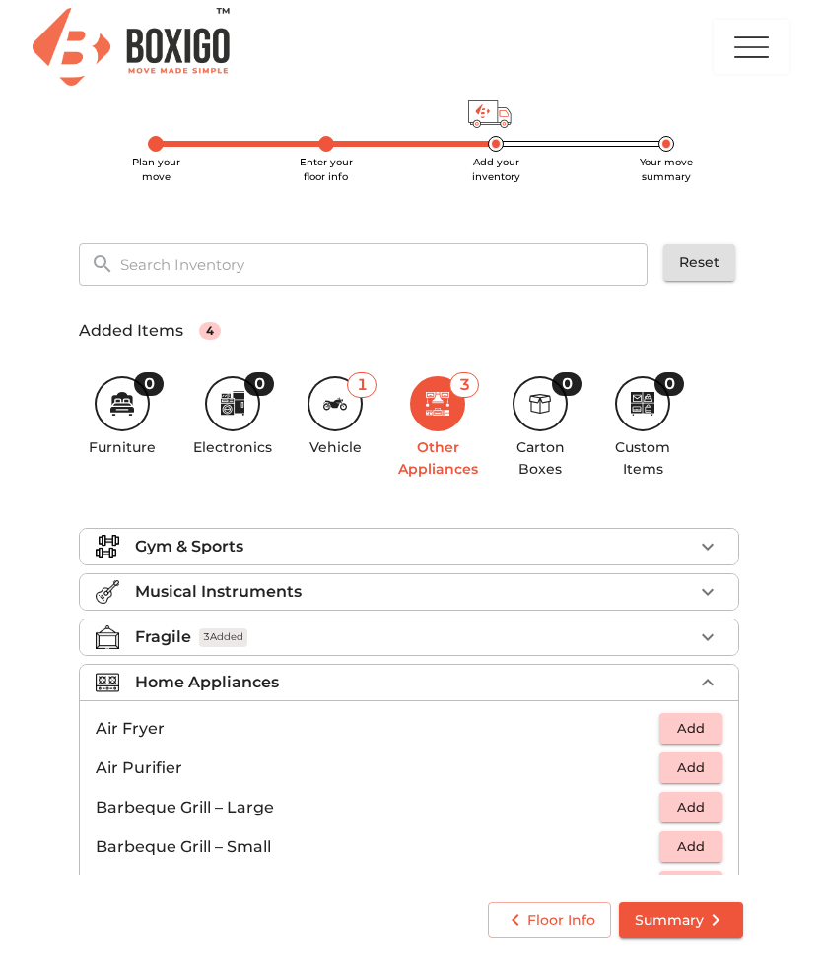
click at [714, 683] on icon "button" at bounding box center [708, 683] width 24 height 24
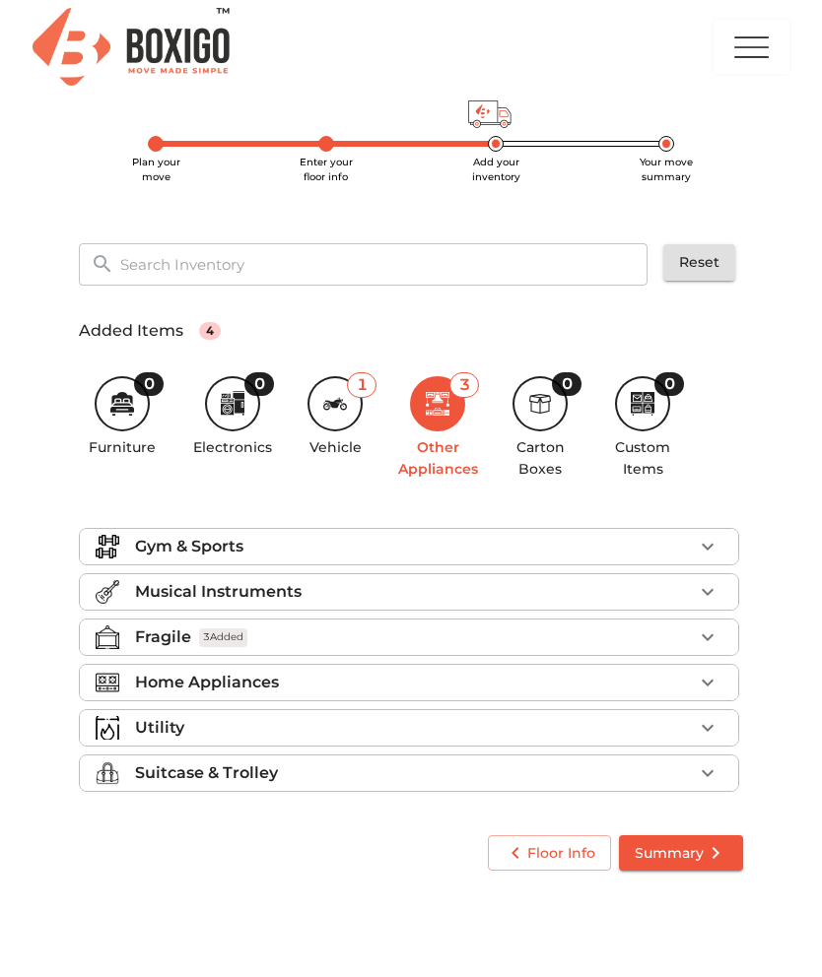
click at [715, 730] on icon "button" at bounding box center [708, 728] width 24 height 24
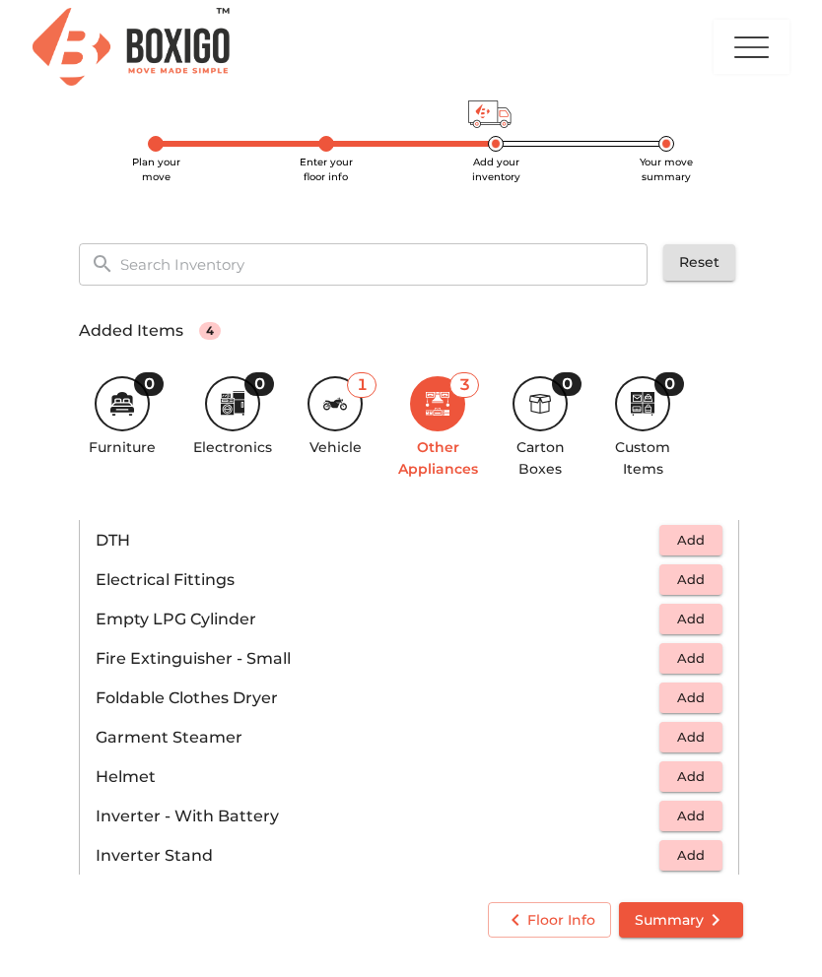
scroll to position [749, 0]
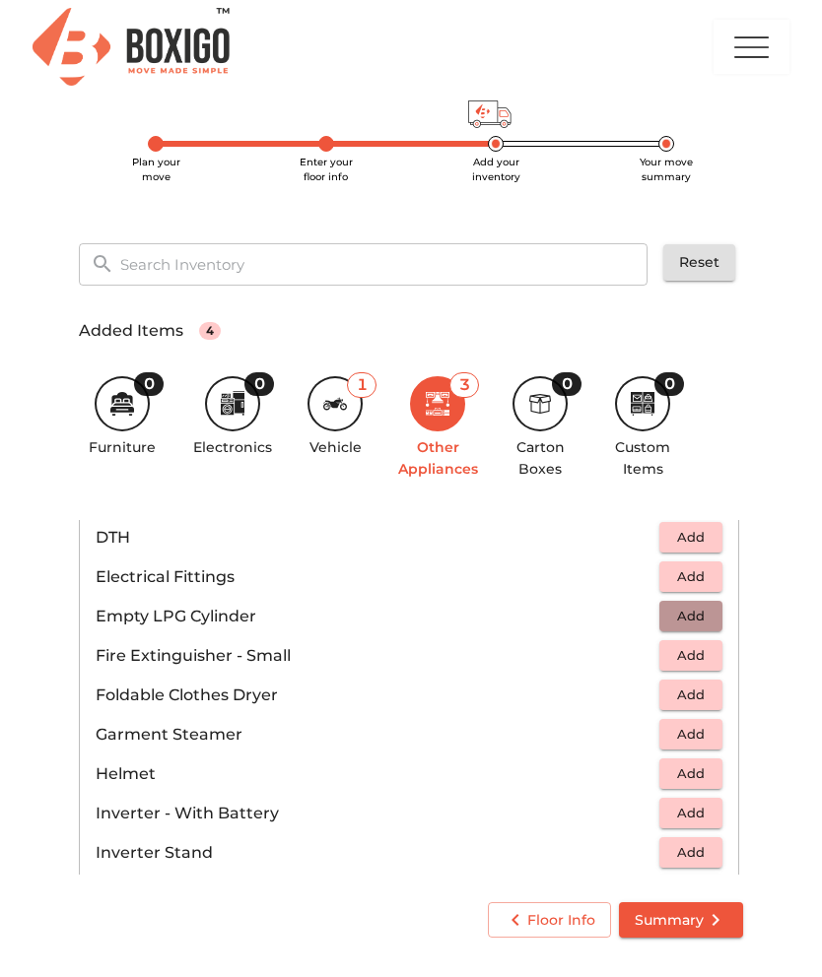
click at [710, 618] on span "Add" at bounding box center [690, 616] width 43 height 23
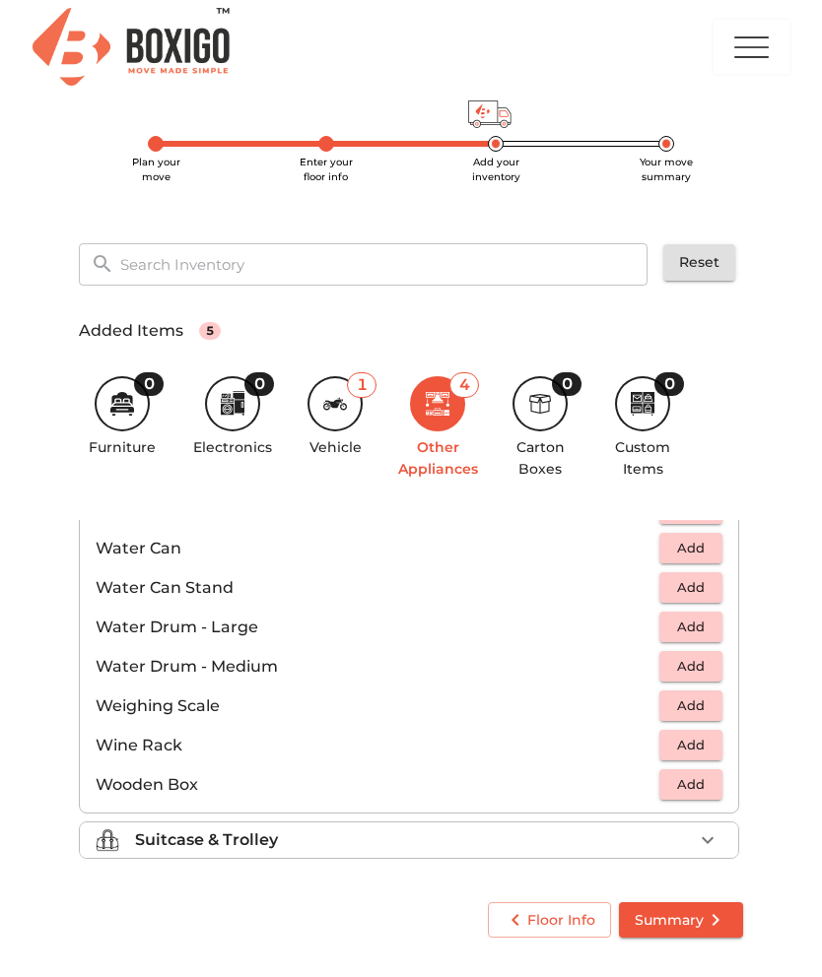
scroll to position [1487, 0]
click at [117, 838] on img at bounding box center [108, 841] width 24 height 24
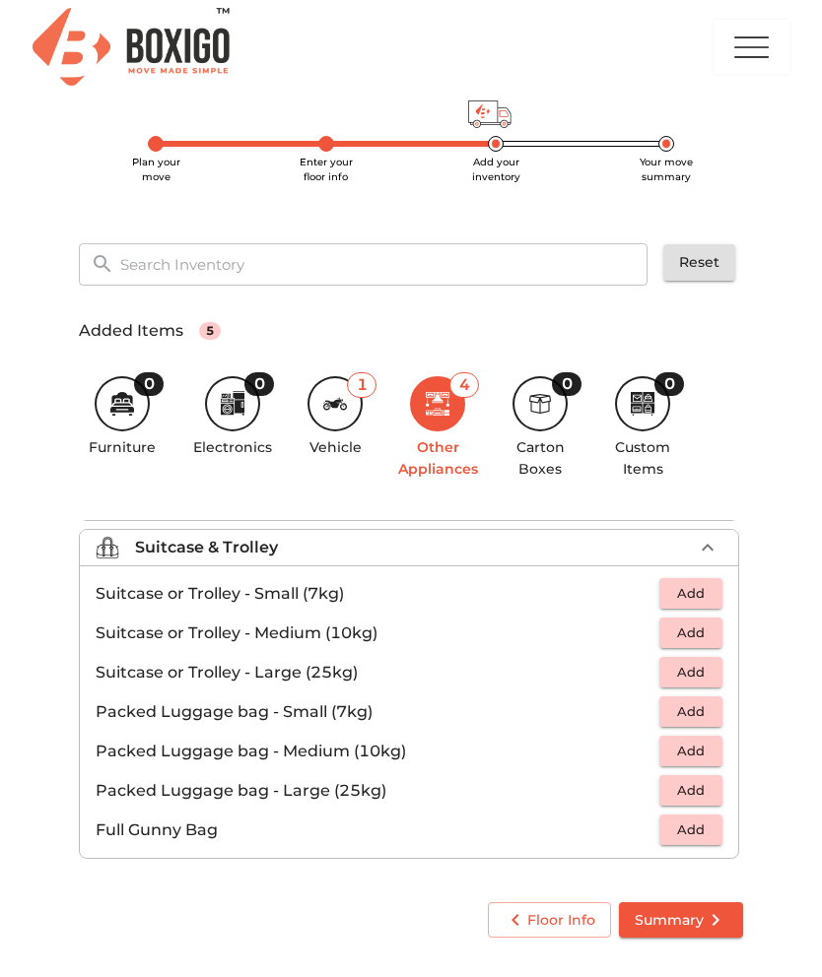
scroll to position [226, 0]
click at [696, 669] on span "Add" at bounding box center [690, 672] width 43 height 23
click at [696, 669] on icon "button" at bounding box center [708, 673] width 24 height 24
click at [713, 672] on icon "button" at bounding box center [708, 673] width 24 height 24
click at [717, 631] on button "Add" at bounding box center [690, 633] width 63 height 31
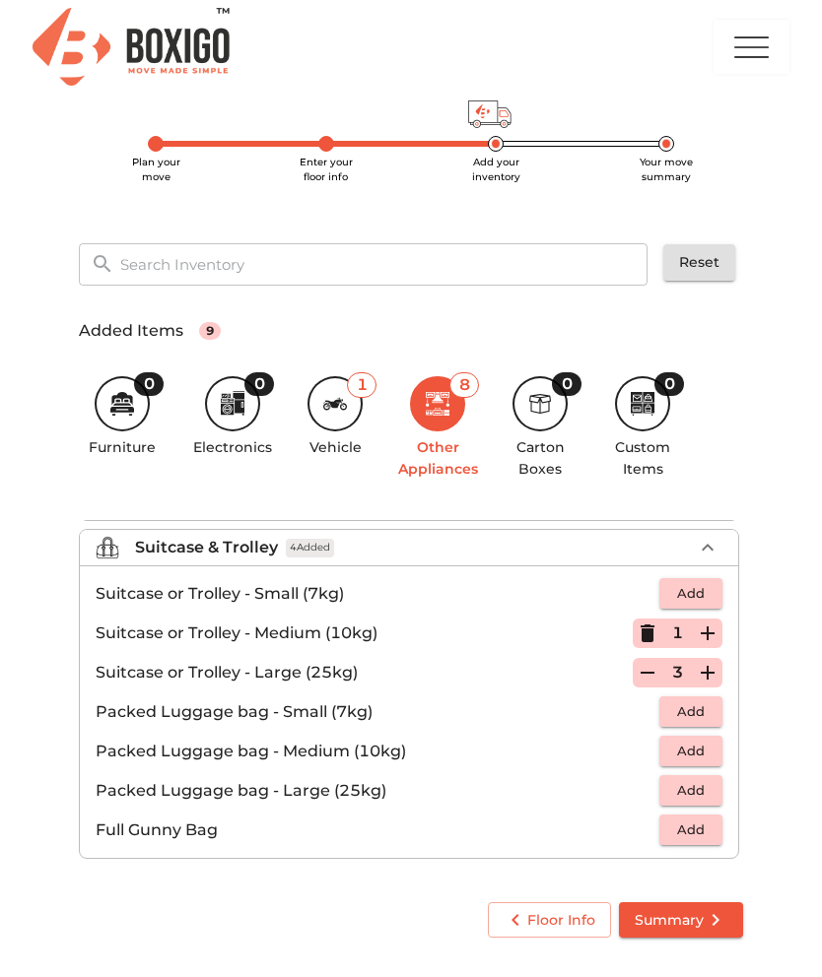
click at [710, 634] on icon "button" at bounding box center [708, 634] width 24 height 24
click at [717, 599] on button "Add" at bounding box center [690, 593] width 63 height 31
click at [717, 595] on icon "button" at bounding box center [708, 594] width 24 height 24
click at [641, 594] on icon "button" at bounding box center [647, 594] width 24 height 24
click at [653, 675] on icon "button" at bounding box center [647, 673] width 24 height 24
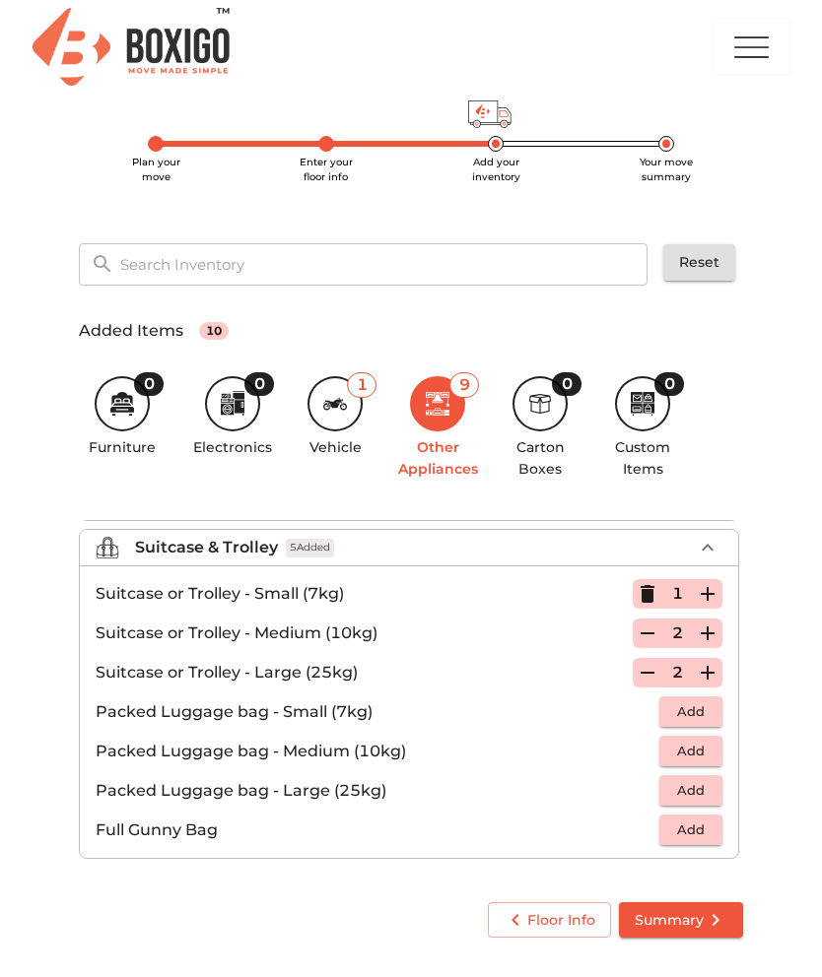
click at [653, 674] on icon "button" at bounding box center [647, 673] width 24 height 24
click at [655, 630] on icon "button" at bounding box center [647, 634] width 24 height 24
click at [653, 634] on icon "button" at bounding box center [647, 634] width 24 height 24
click at [649, 599] on icon "button" at bounding box center [647, 594] width 14 height 18
click at [712, 791] on button "Add" at bounding box center [690, 790] width 63 height 31
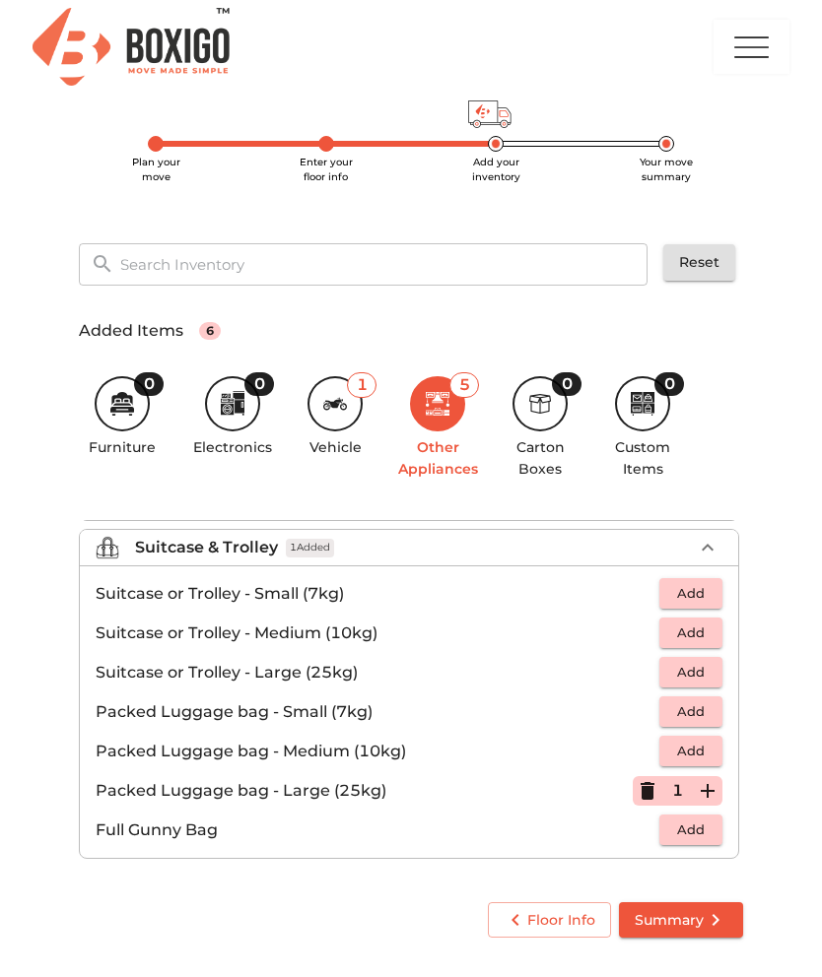
click at [711, 791] on icon "button" at bounding box center [708, 791] width 24 height 24
click at [717, 791] on icon "button" at bounding box center [708, 791] width 24 height 24
click at [713, 751] on button "Add" at bounding box center [690, 751] width 63 height 31
click at [712, 751] on icon "button" at bounding box center [708, 752] width 24 height 24
click at [713, 714] on button "Add" at bounding box center [690, 712] width 63 height 31
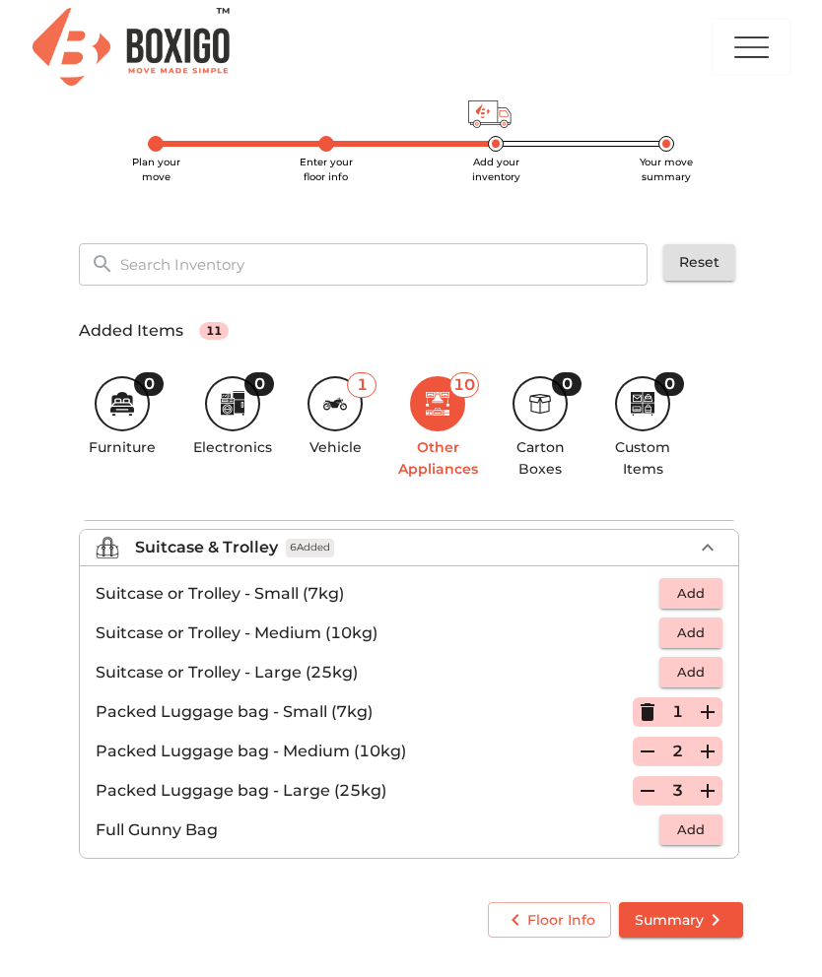
click at [547, 413] on icon at bounding box center [540, 404] width 24 height 24
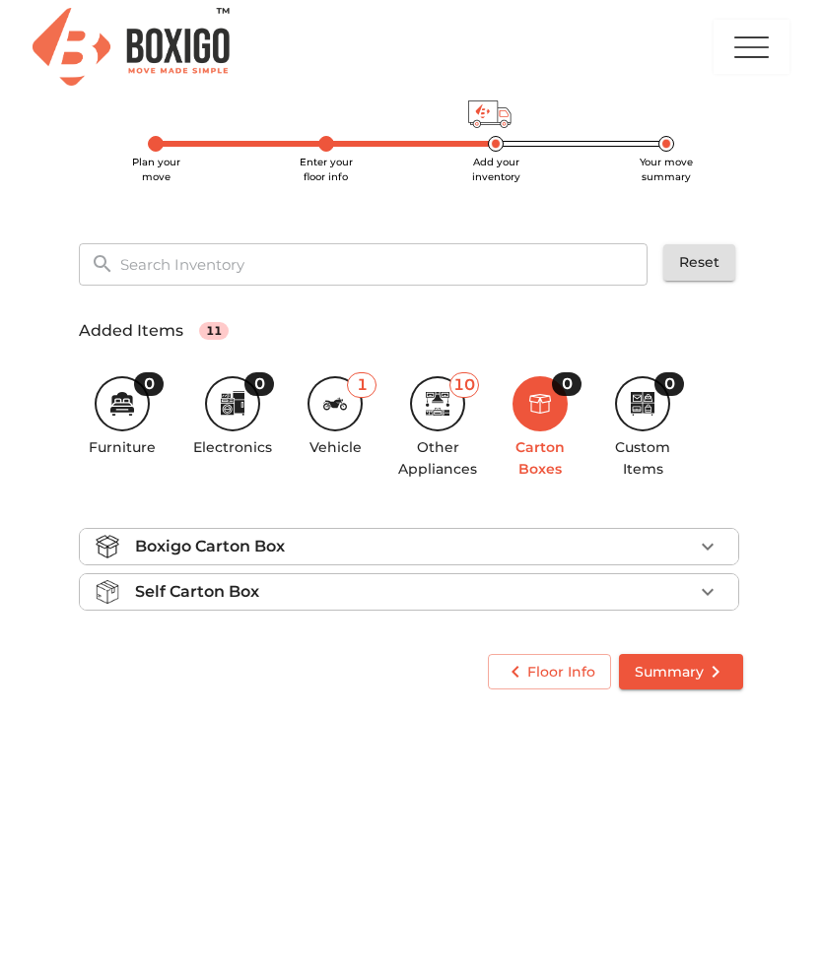
scroll to position [0, 0]
click at [710, 590] on icon "button" at bounding box center [707, 591] width 12 height 7
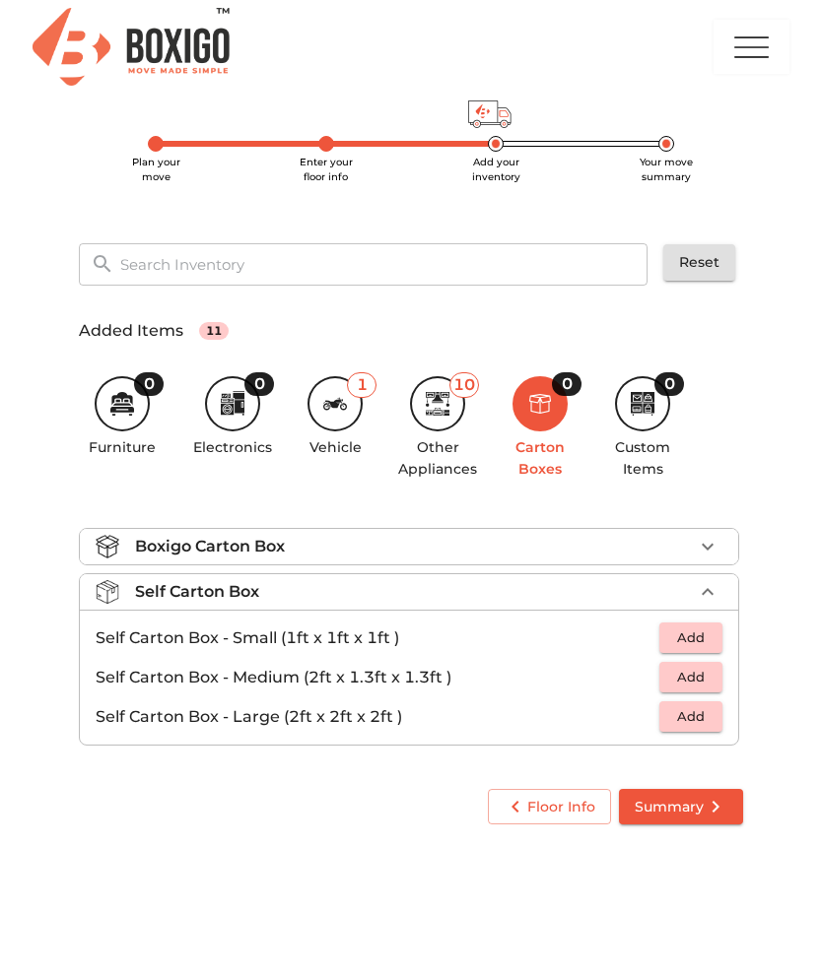
click at [713, 684] on button "Add" at bounding box center [690, 677] width 63 height 31
click at [715, 679] on icon "button" at bounding box center [708, 678] width 24 height 24
click at [714, 679] on icon "button" at bounding box center [708, 678] width 24 height 24
click at [718, 676] on icon "button" at bounding box center [708, 678] width 24 height 24
click at [632, 545] on div "Boxigo Carton Box" at bounding box center [414, 547] width 558 height 24
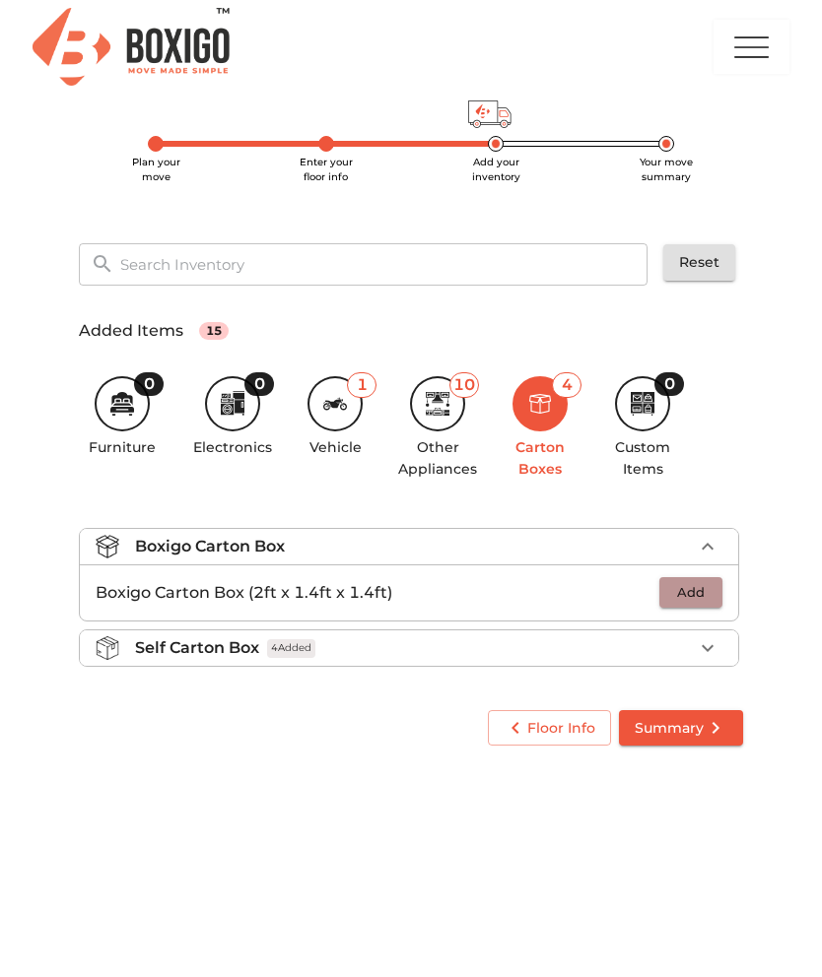
click at [712, 584] on button "Add" at bounding box center [690, 592] width 63 height 31
click at [713, 590] on icon "button" at bounding box center [708, 593] width 14 height 14
click at [650, 424] on div "0" at bounding box center [642, 403] width 55 height 55
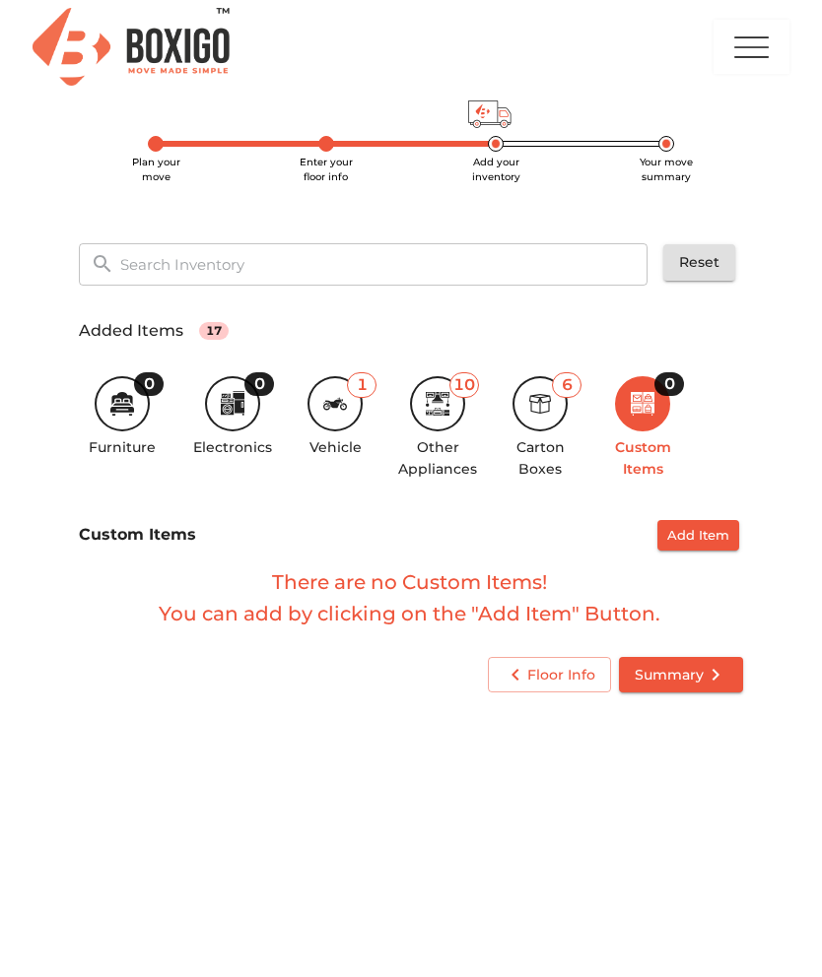
click at [696, 669] on span "Summary" at bounding box center [680, 675] width 93 height 25
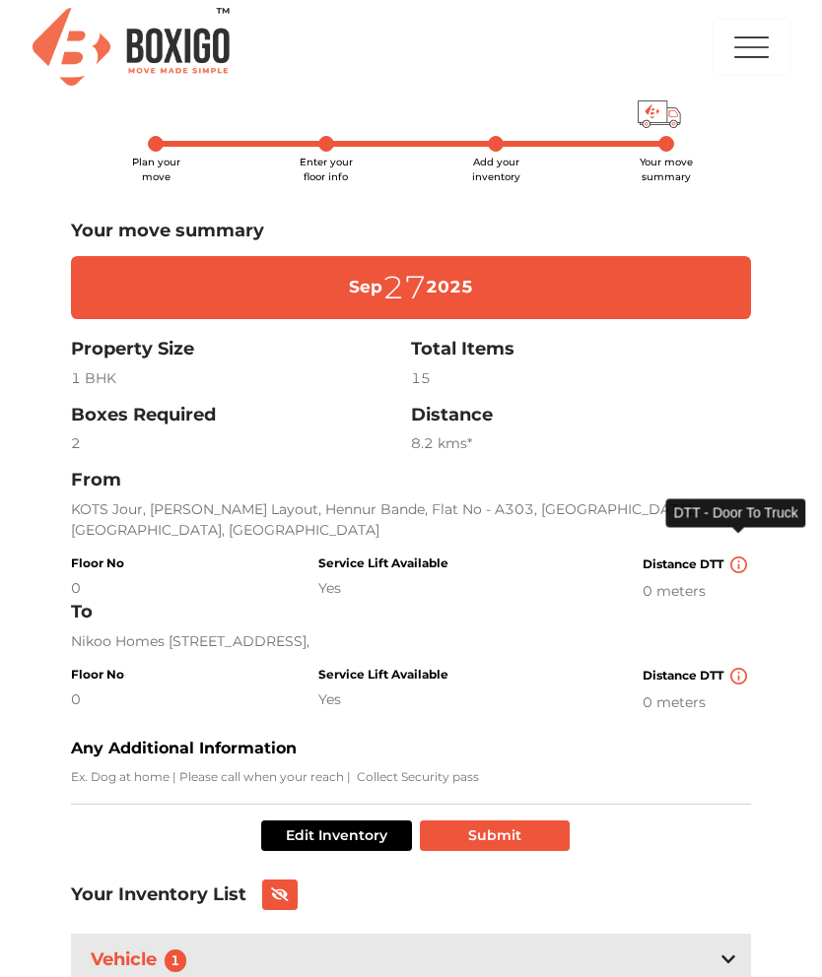
click at [736, 557] on img at bounding box center [738, 565] width 17 height 17
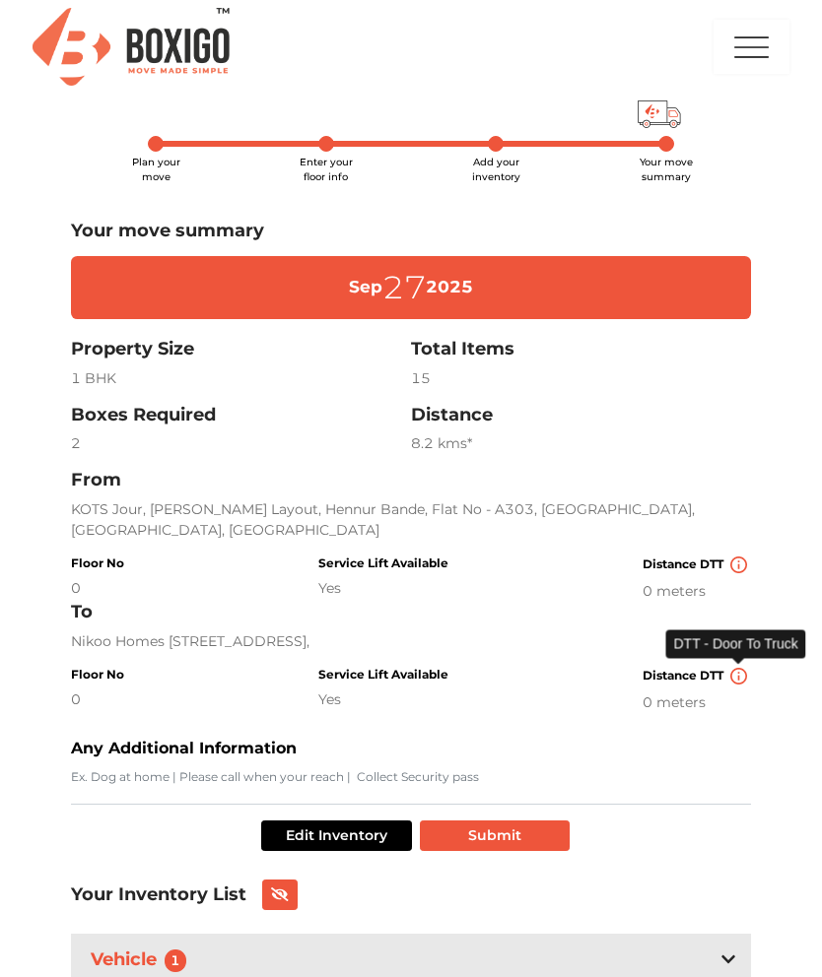
click at [739, 675] on img at bounding box center [738, 676] width 17 height 17
click at [290, 840] on button "Edit Inventory" at bounding box center [336, 836] width 151 height 31
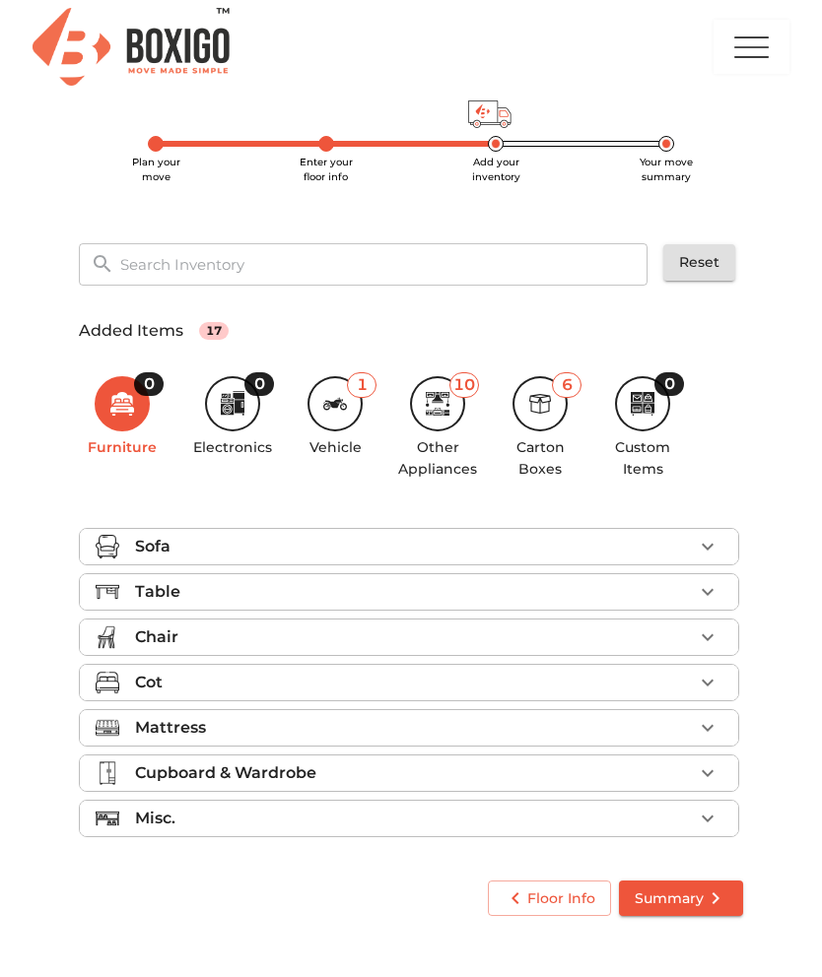
click at [320, 156] on span "Enter your floor info" at bounding box center [326, 170] width 53 height 28
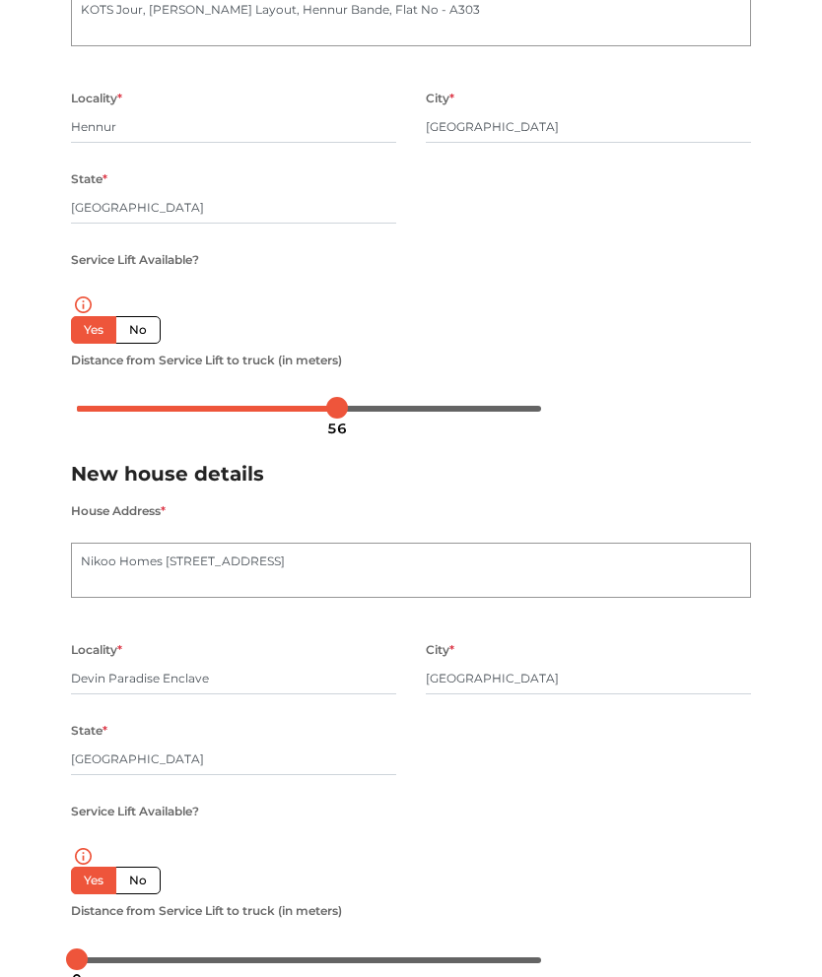
scroll to position [345, 0]
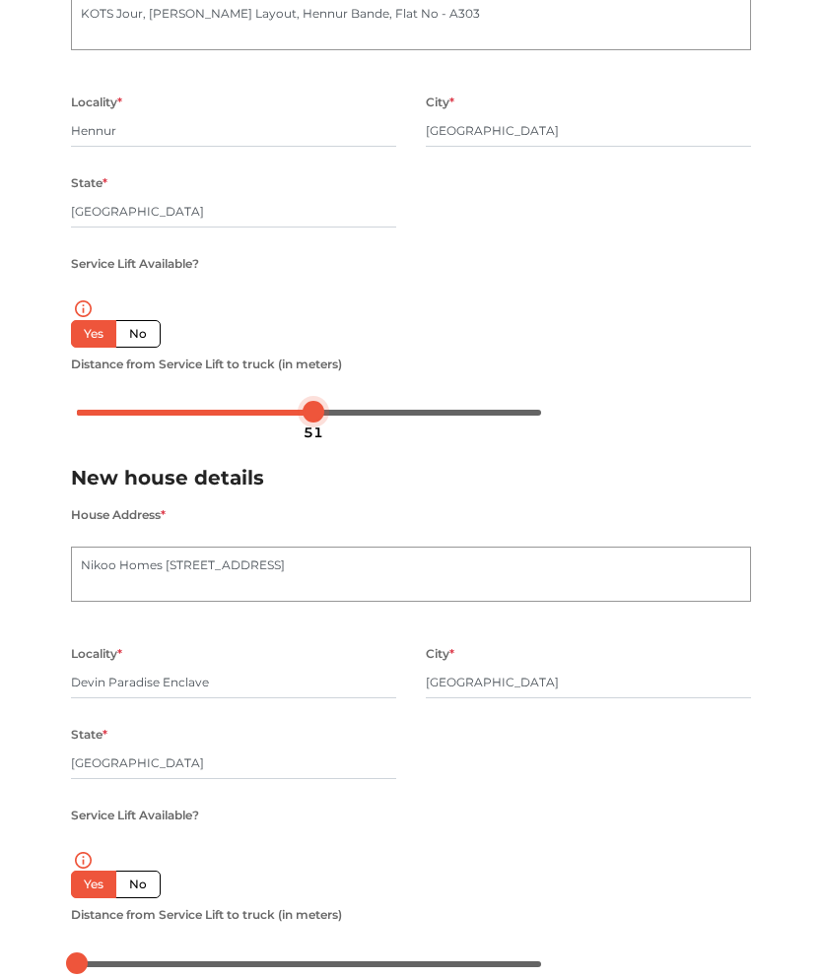
click at [330, 413] on div at bounding box center [309, 412] width 464 height 12
click at [337, 411] on div at bounding box center [309, 412] width 464 height 12
click at [342, 413] on div at bounding box center [309, 412] width 464 height 12
click at [343, 410] on div at bounding box center [309, 412] width 464 height 12
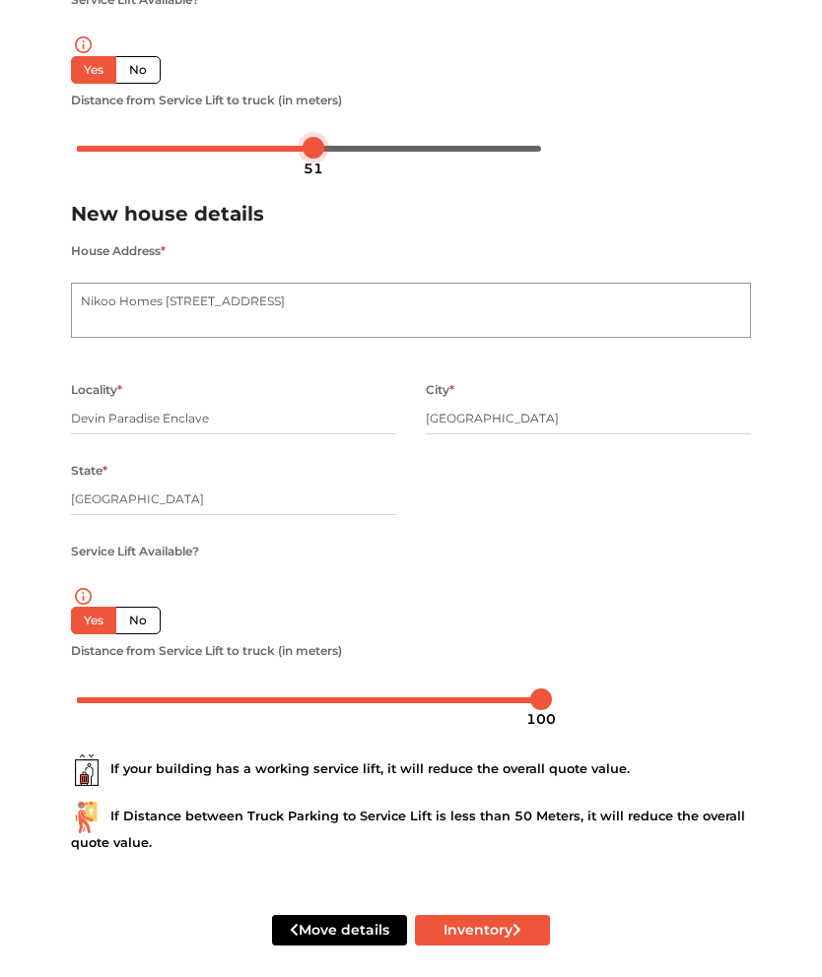
scroll to position [612, 0]
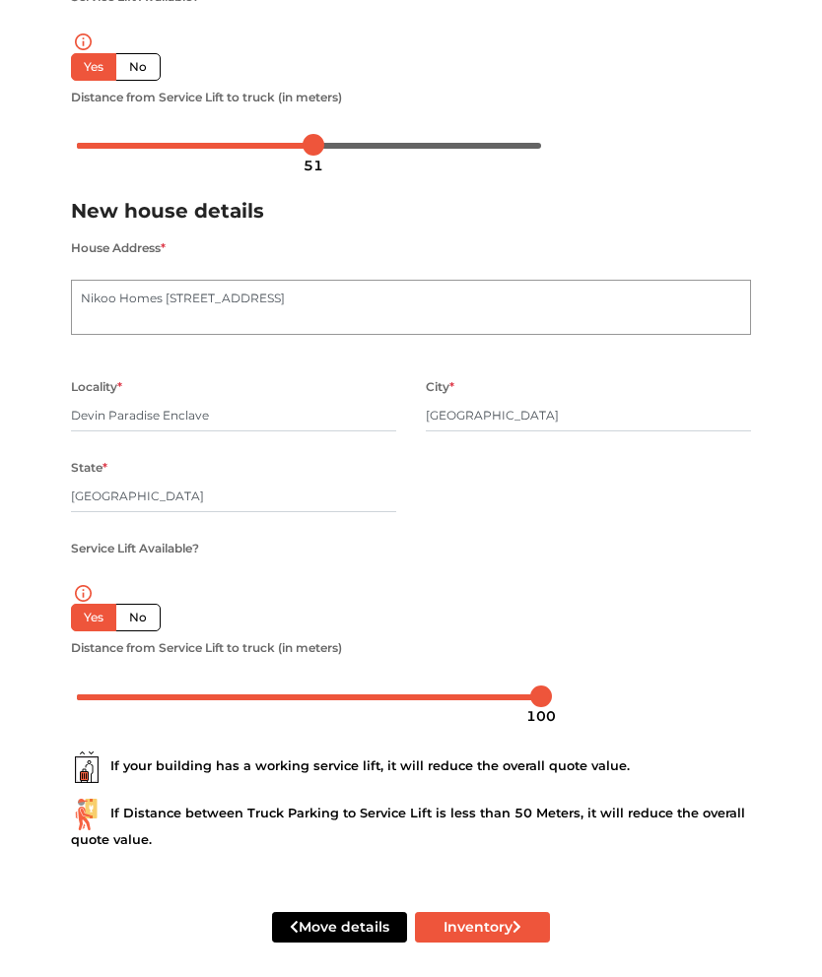
click at [529, 932] on button "Inventory" at bounding box center [482, 927] width 135 height 31
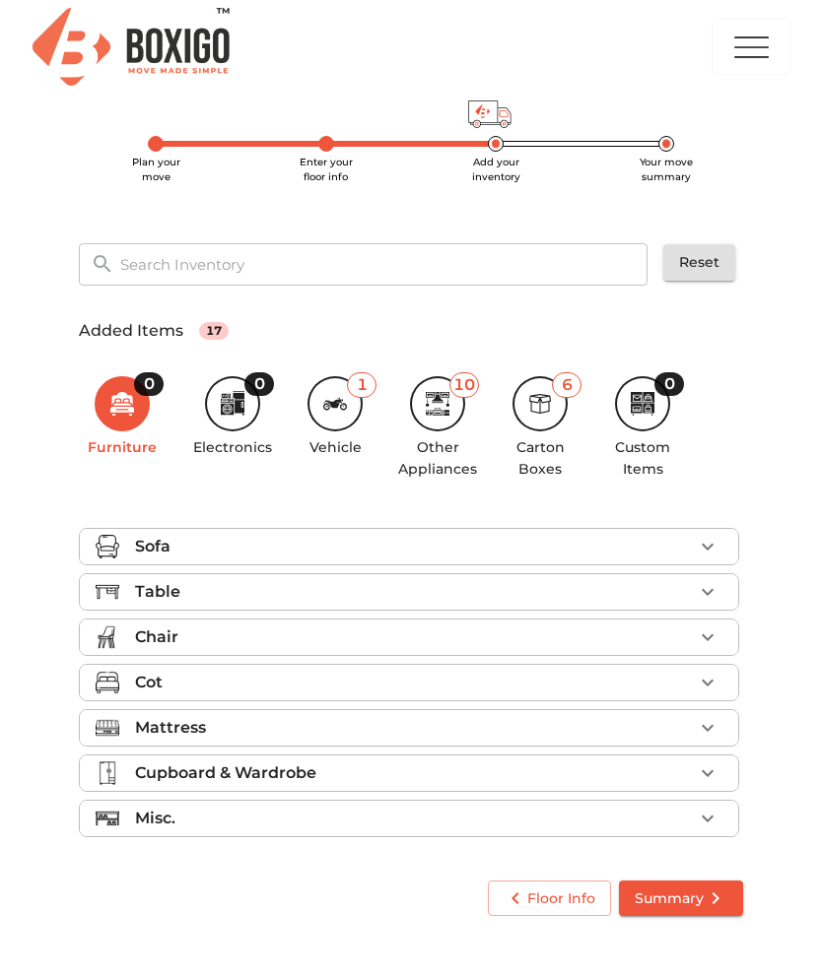
click at [704, 899] on icon "submit" at bounding box center [715, 899] width 24 height 24
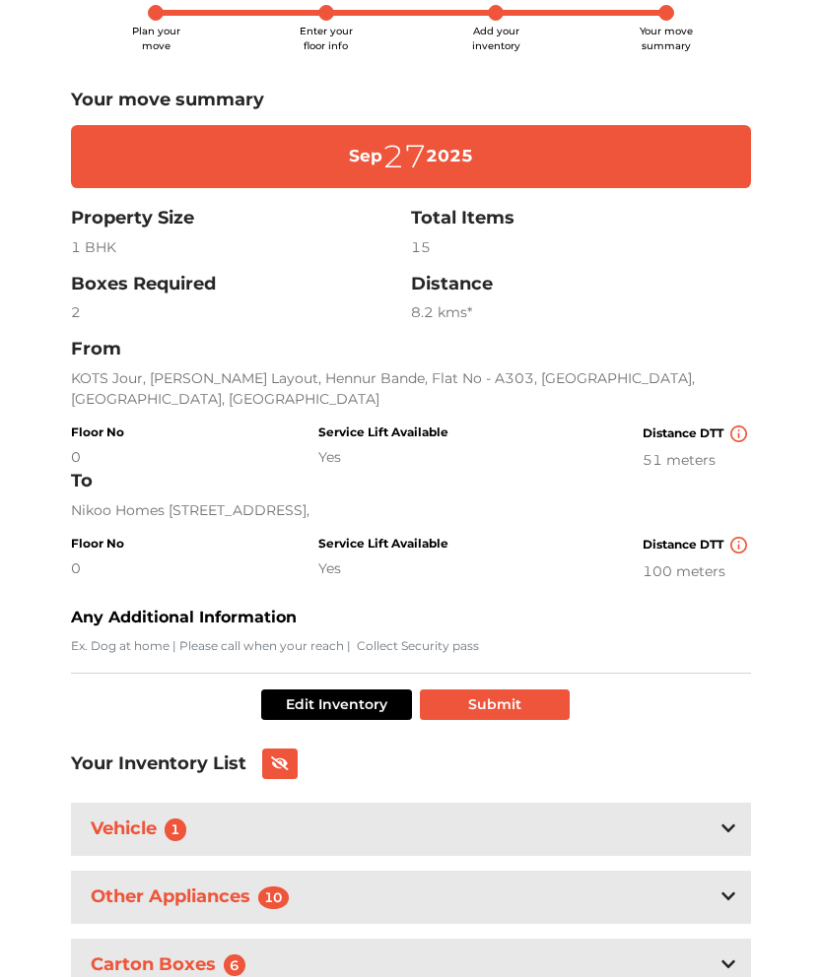
scroll to position [130, 0]
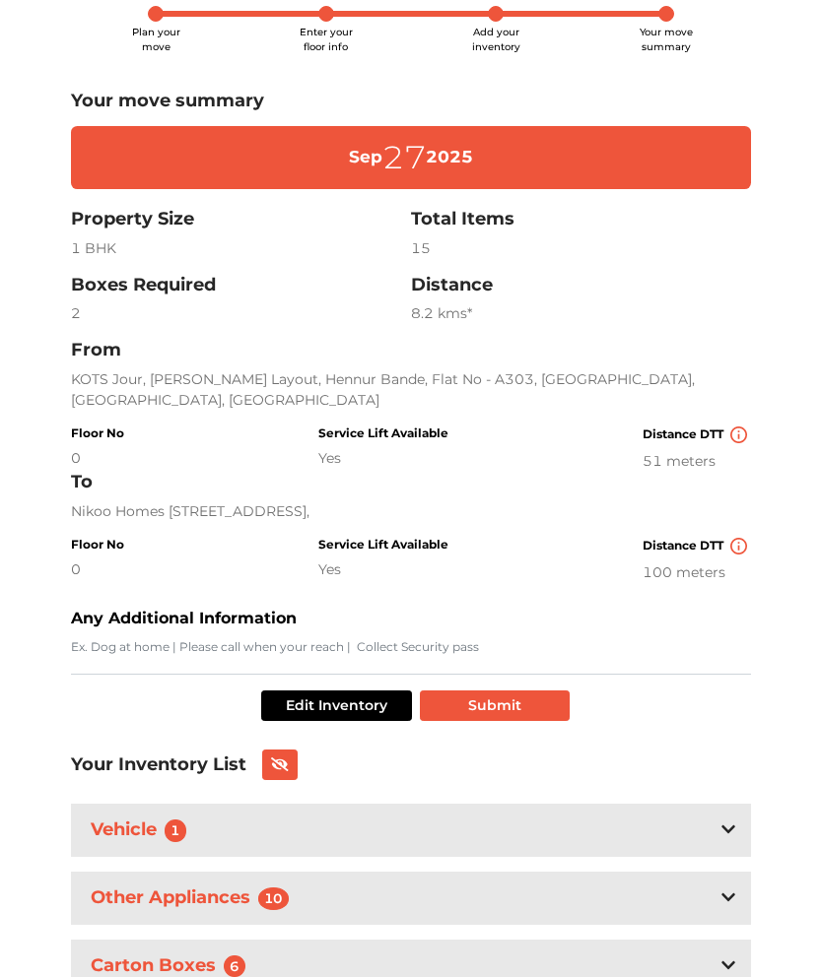
click at [736, 836] on div "Vehicle 1" at bounding box center [411, 830] width 680 height 52
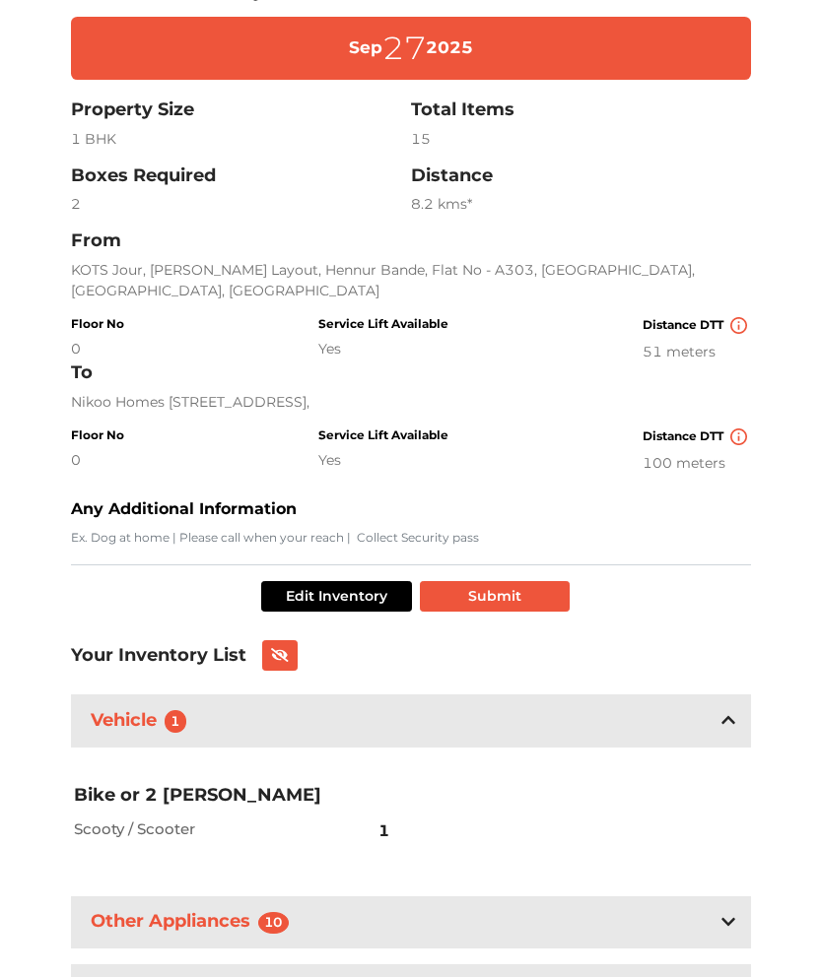
scroll to position [263, 0]
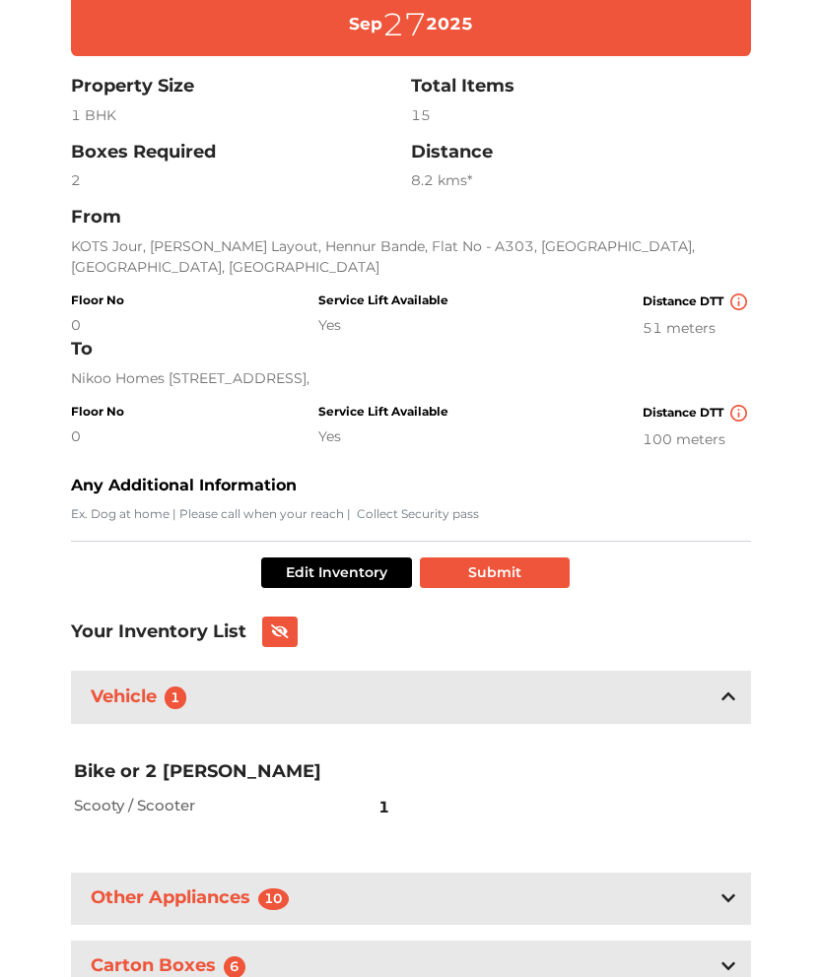
click at [728, 896] on icon at bounding box center [728, 899] width 14 height 16
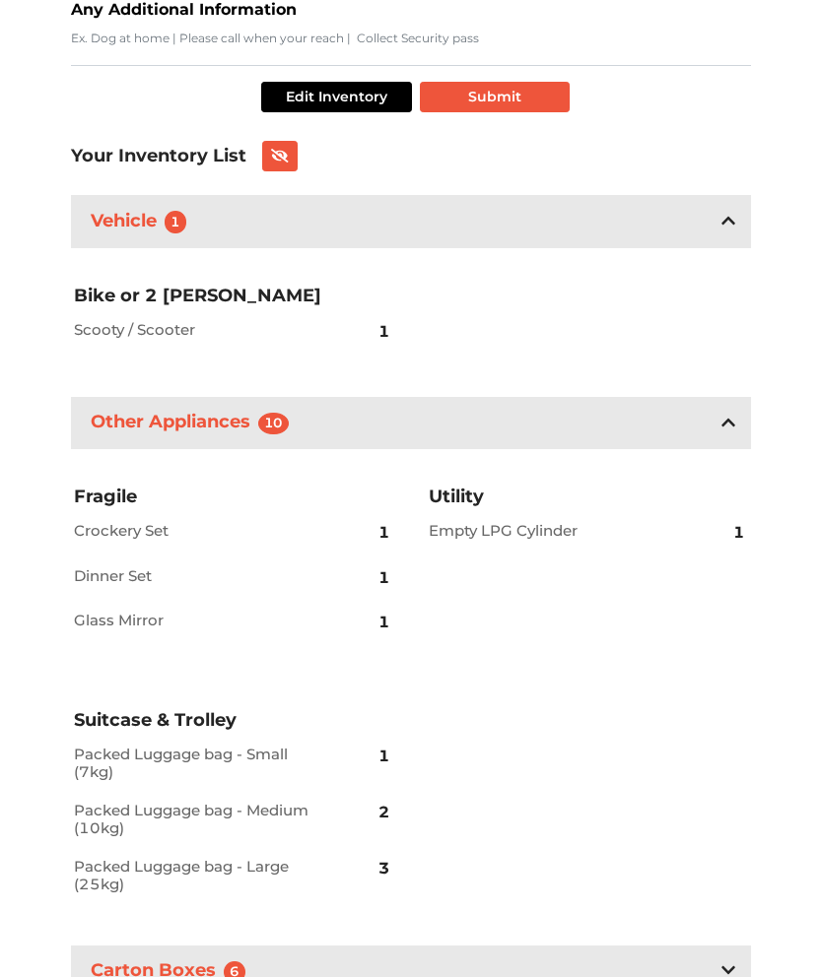
scroll to position [743, 0]
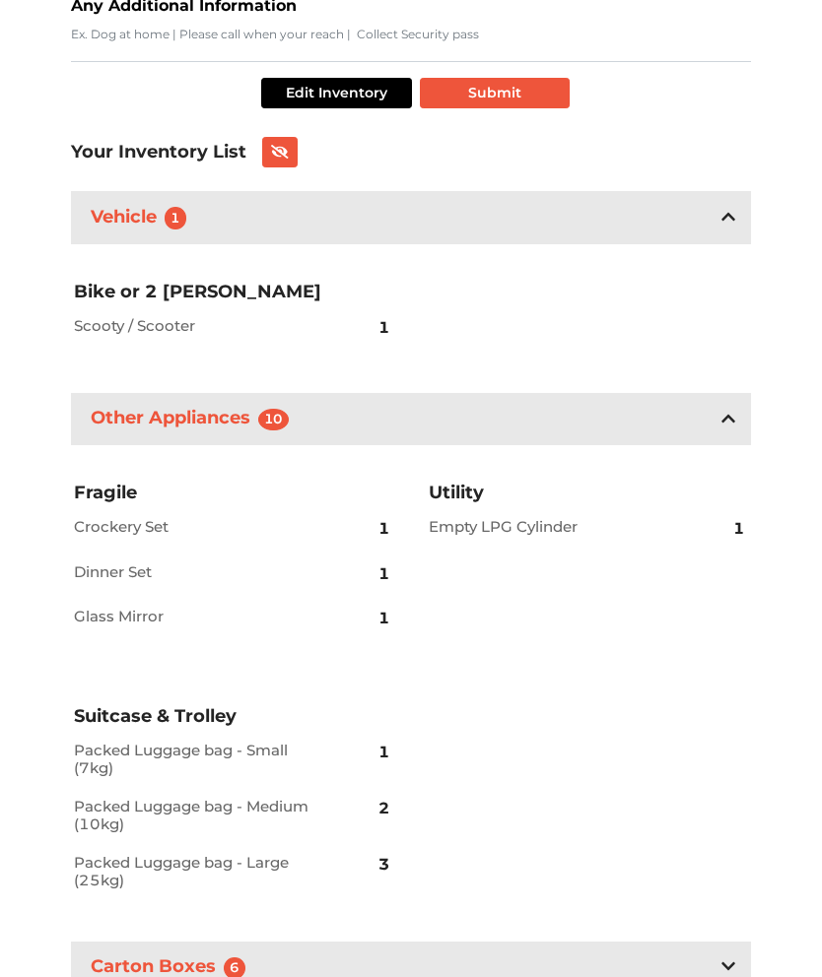
click at [722, 530] on div "1" at bounding box center [708, 527] width 80 height 45
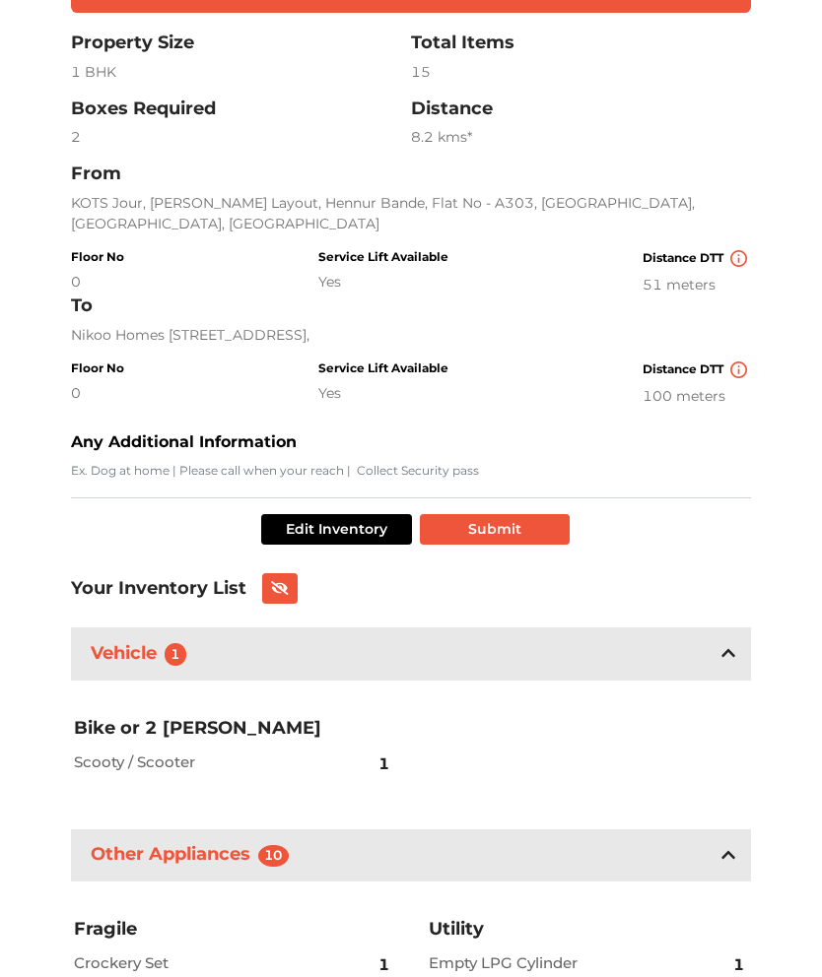
click at [348, 539] on button "Edit Inventory" at bounding box center [336, 530] width 151 height 31
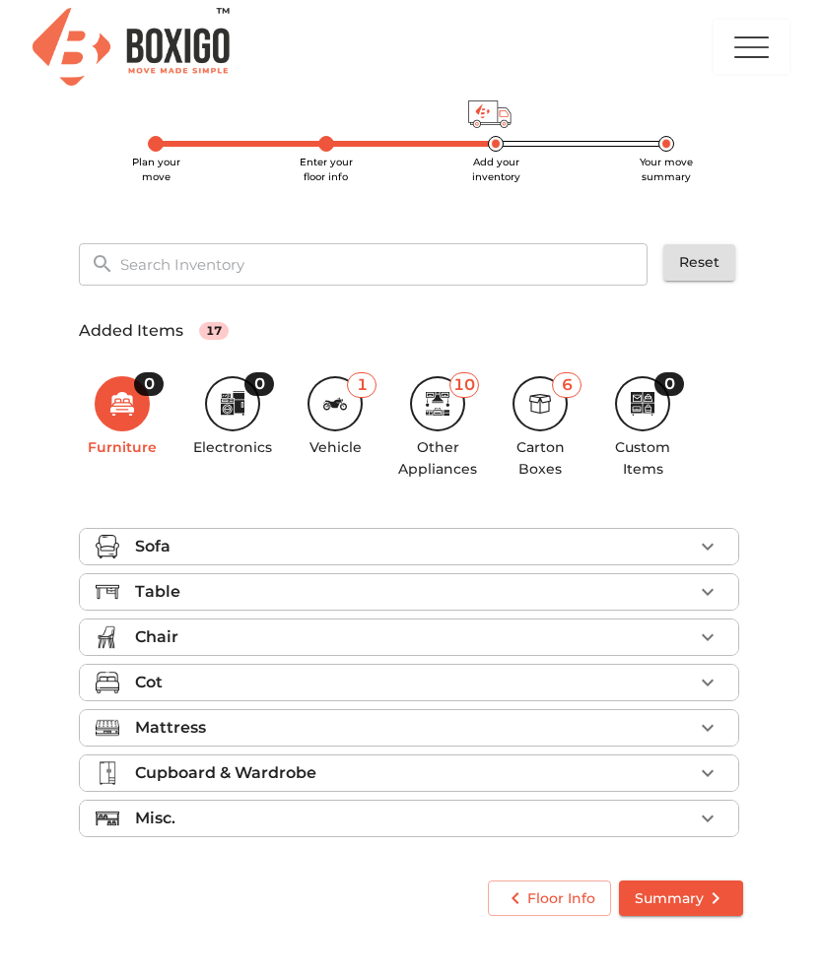
click at [704, 823] on icon "button" at bounding box center [708, 819] width 24 height 24
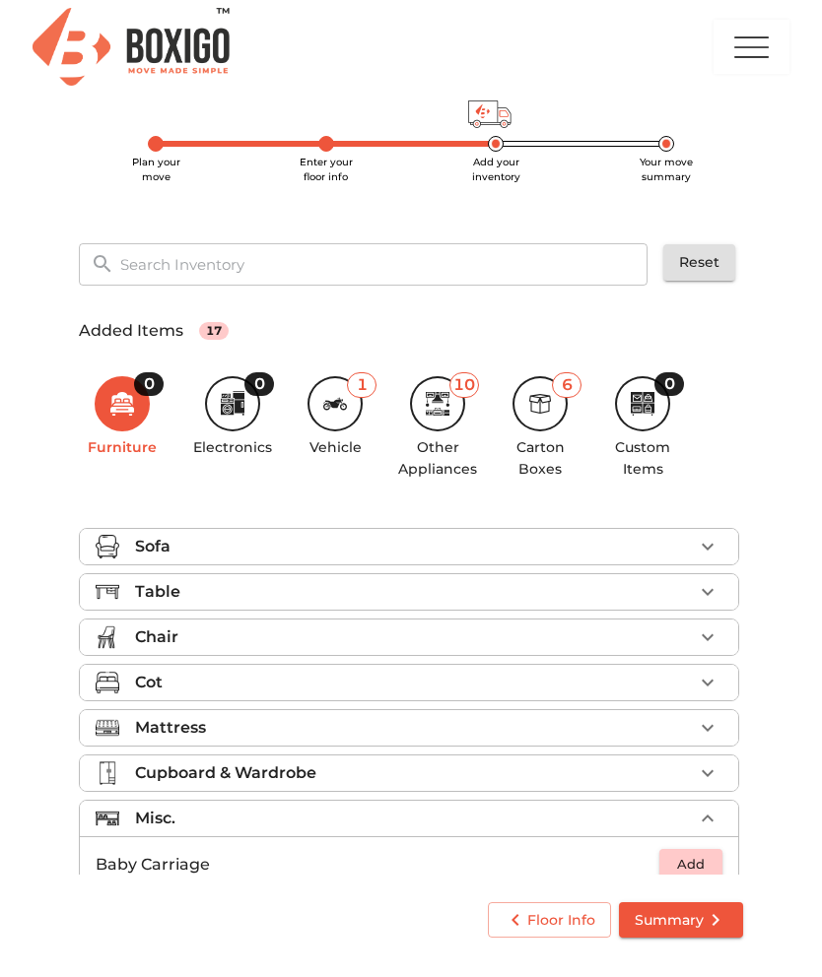
click at [536, 415] on icon at bounding box center [540, 404] width 24 height 24
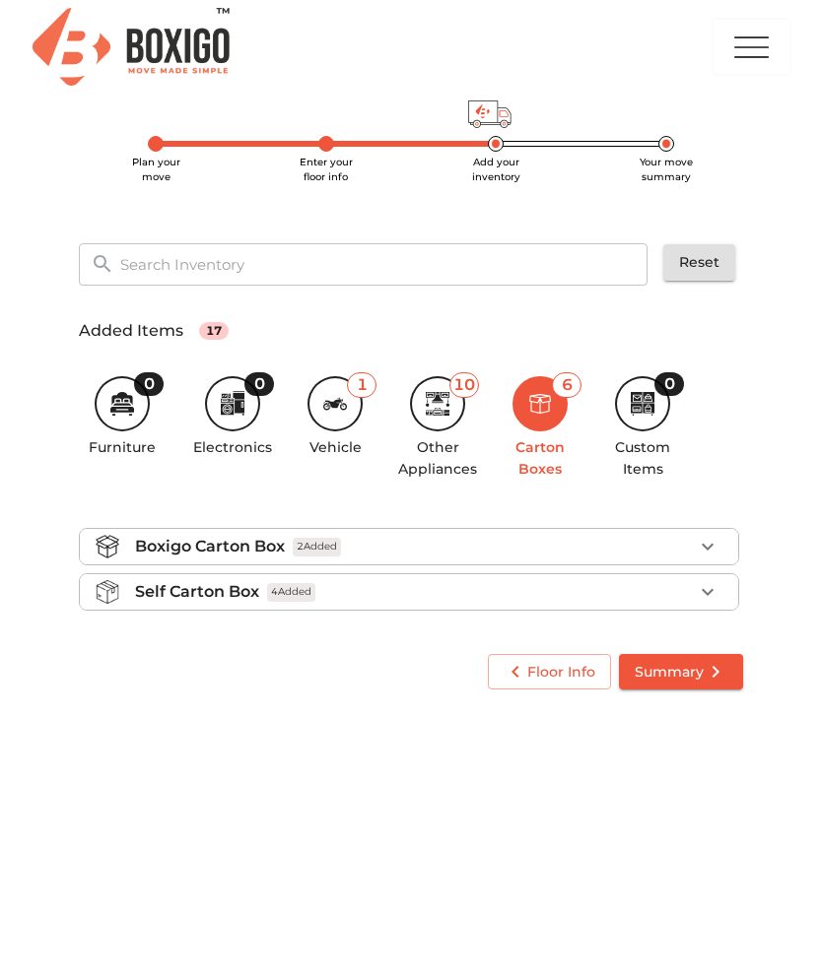
click at [439, 423] on div "10" at bounding box center [437, 403] width 55 height 55
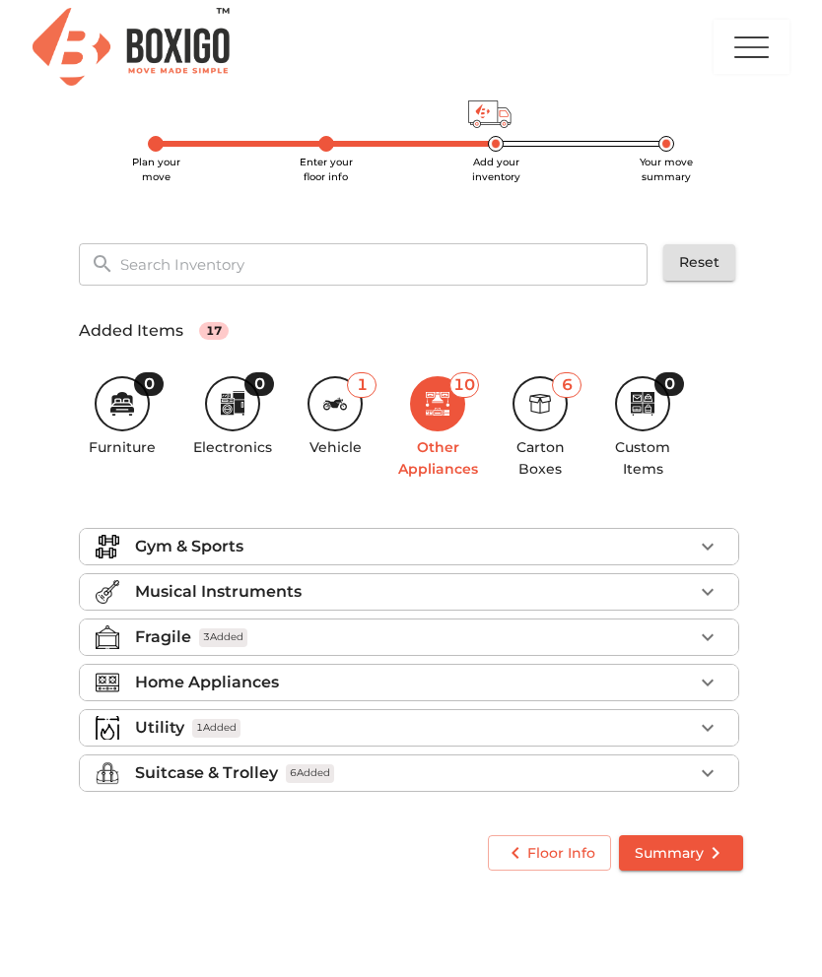
click at [710, 716] on icon "button" at bounding box center [708, 728] width 24 height 24
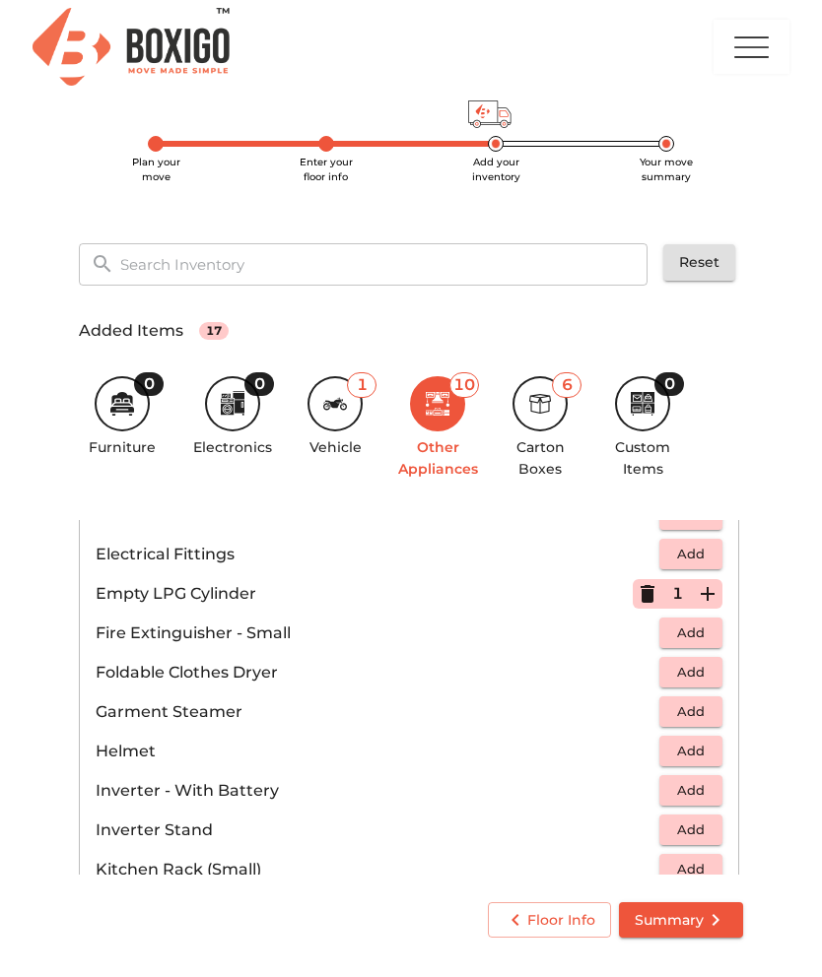
scroll to position [758, 0]
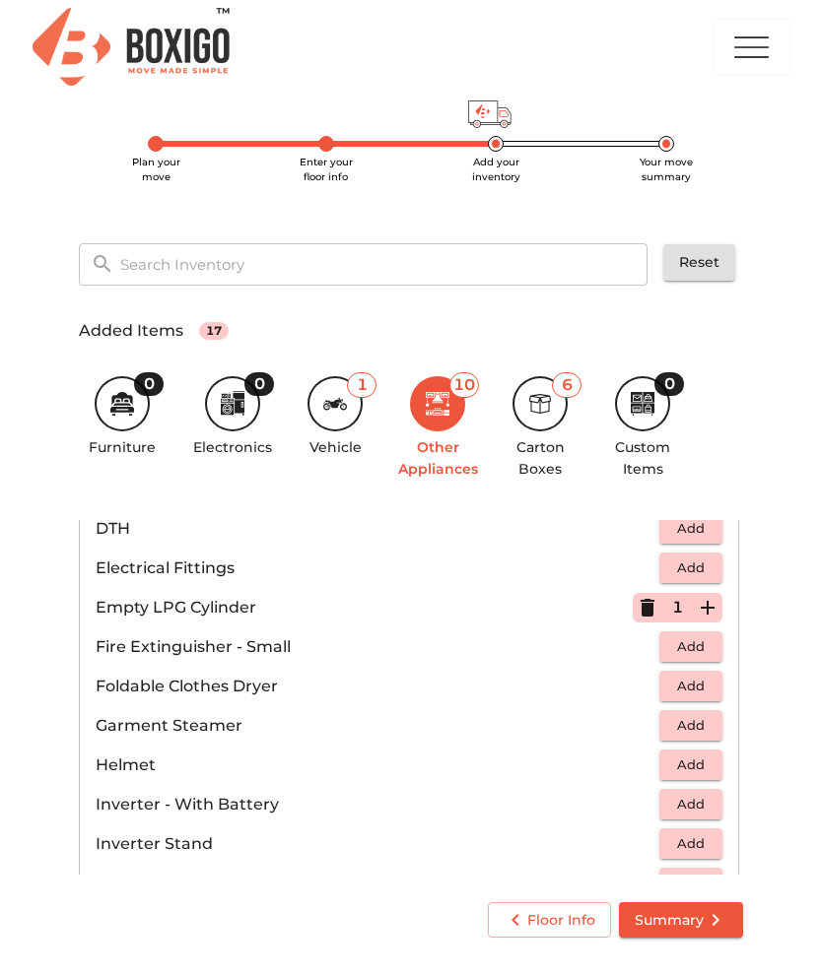
click at [708, 604] on icon "button" at bounding box center [708, 608] width 14 height 14
click at [705, 917] on icon "submit" at bounding box center [715, 920] width 24 height 24
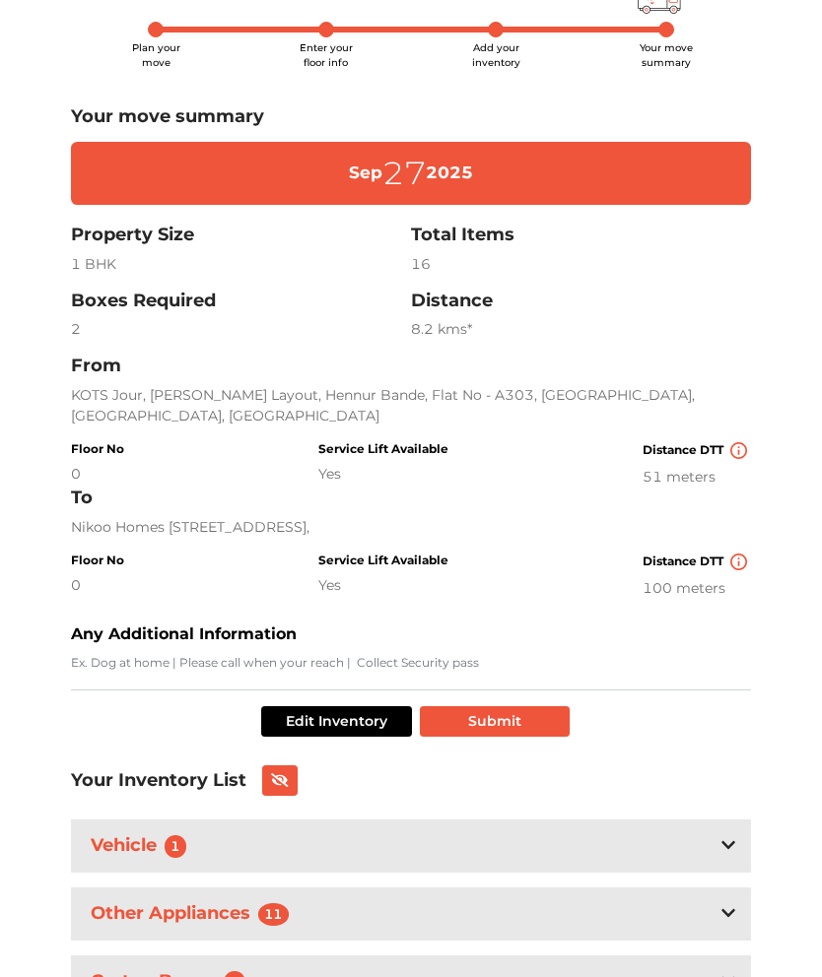
scroll to position [130, 0]
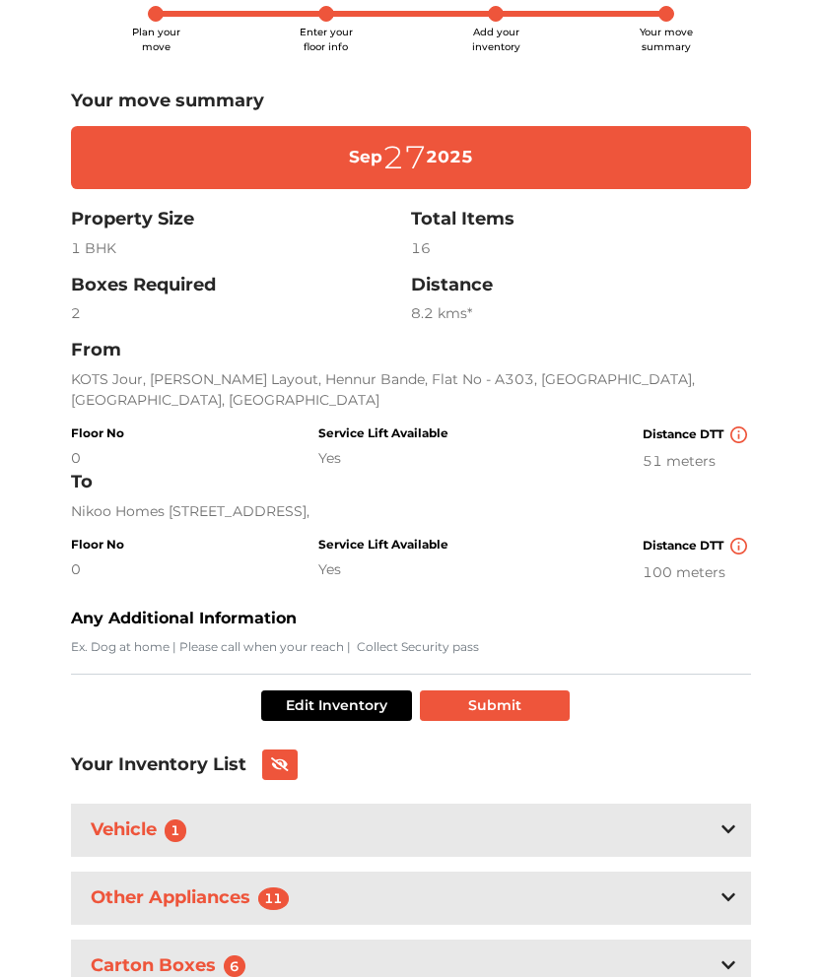
click at [724, 904] on div at bounding box center [728, 899] width 14 height 24
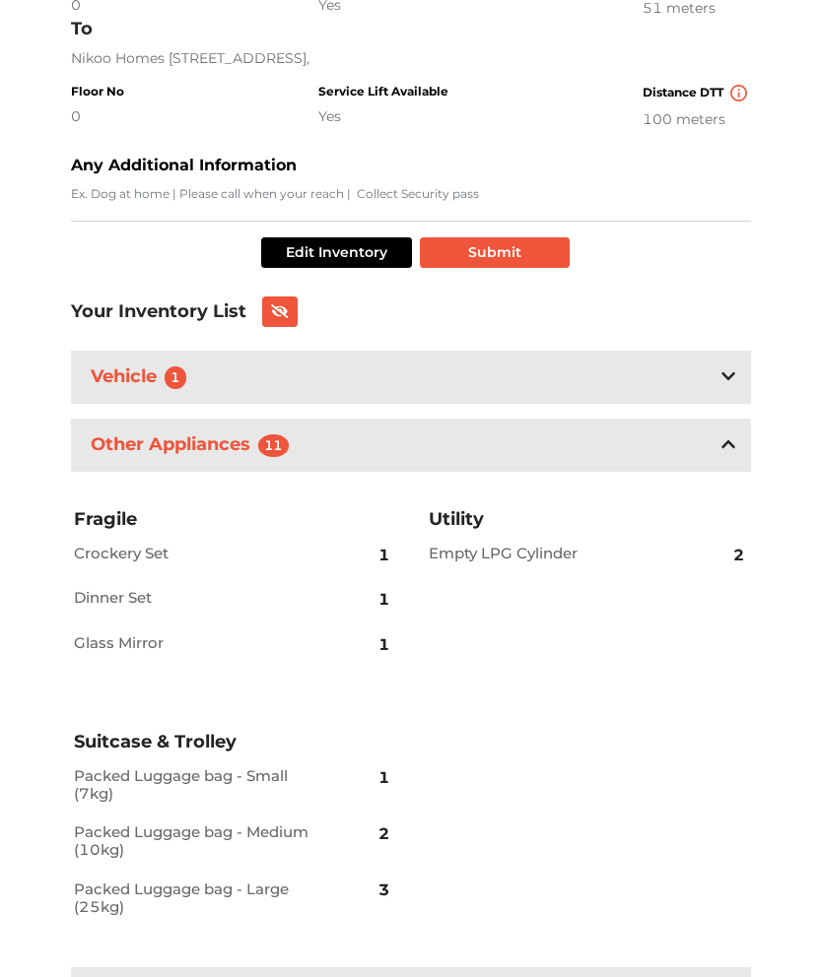
scroll to position [602, 0]
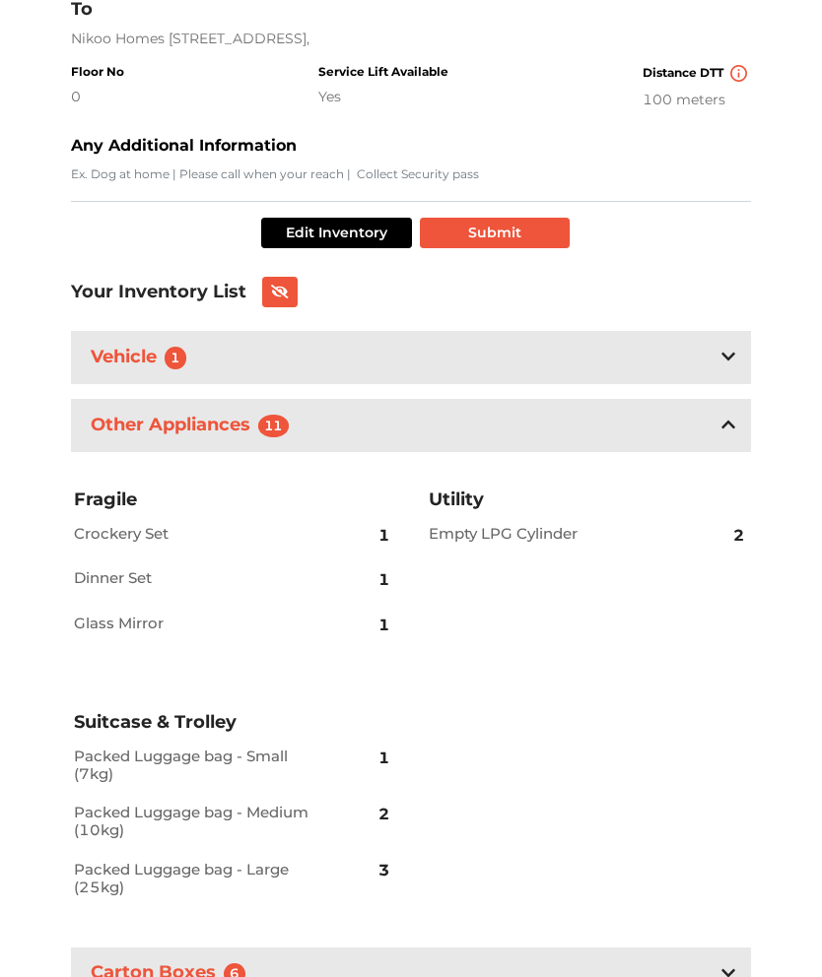
click at [712, 976] on div "Carton Boxes 6" at bounding box center [411, 975] width 680 height 52
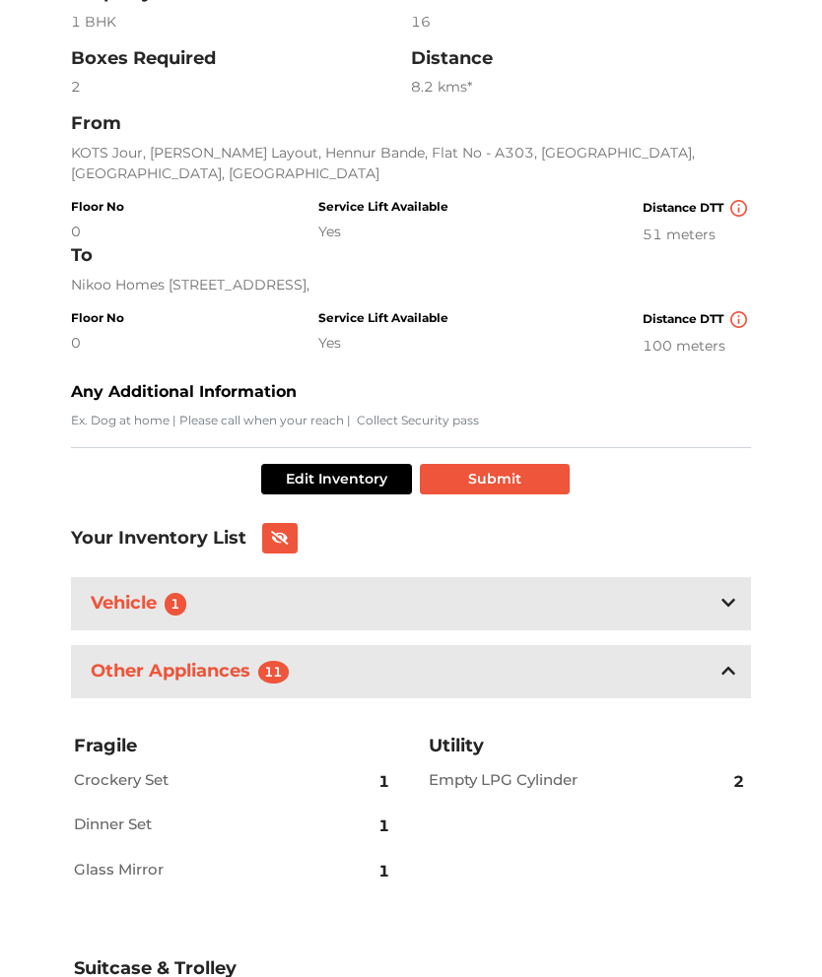
scroll to position [356, 0]
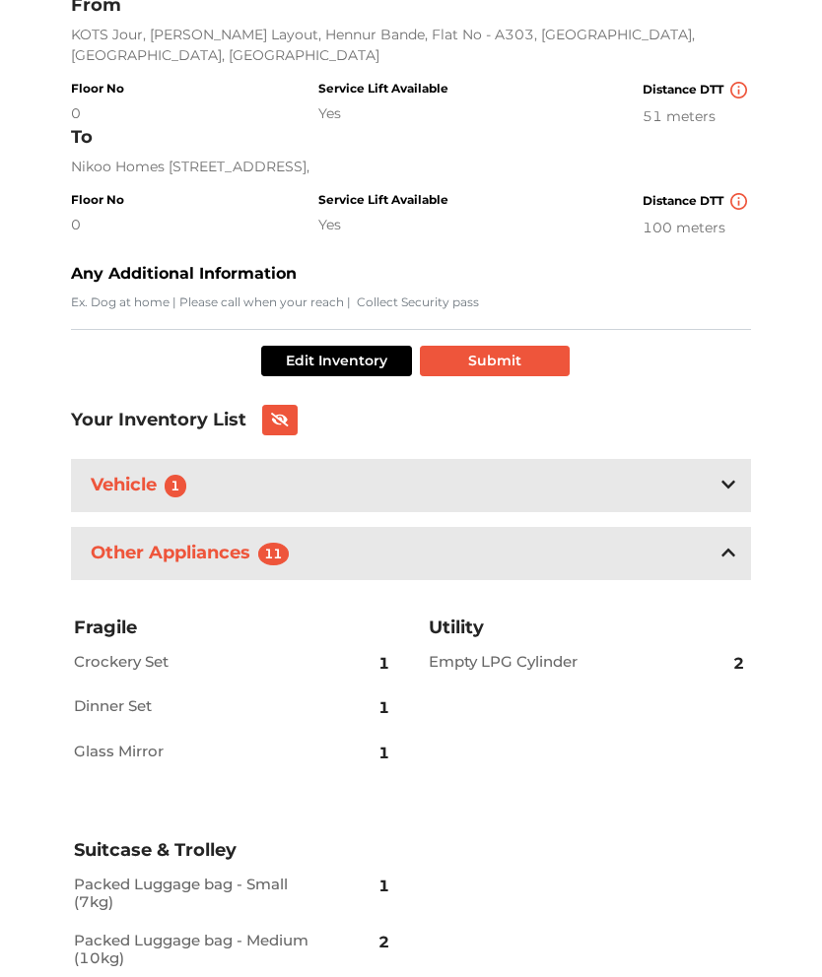
click at [551, 362] on button "Submit" at bounding box center [495, 362] width 150 height 31
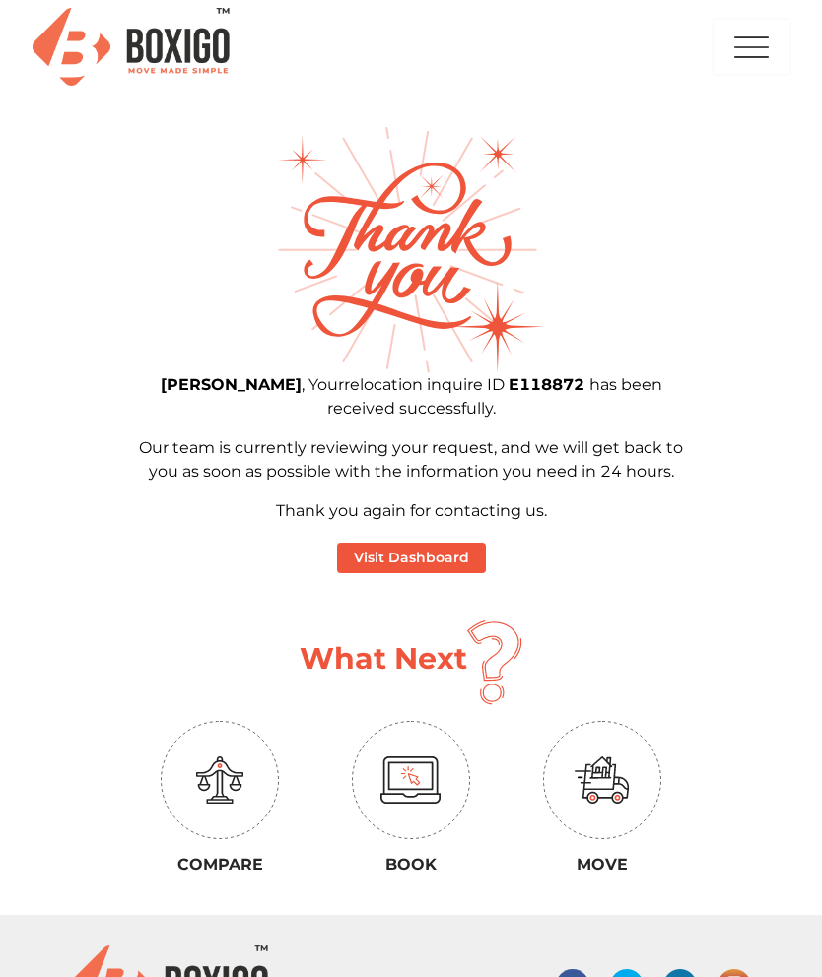
click at [471, 550] on button "Visit Dashboard" at bounding box center [411, 558] width 149 height 31
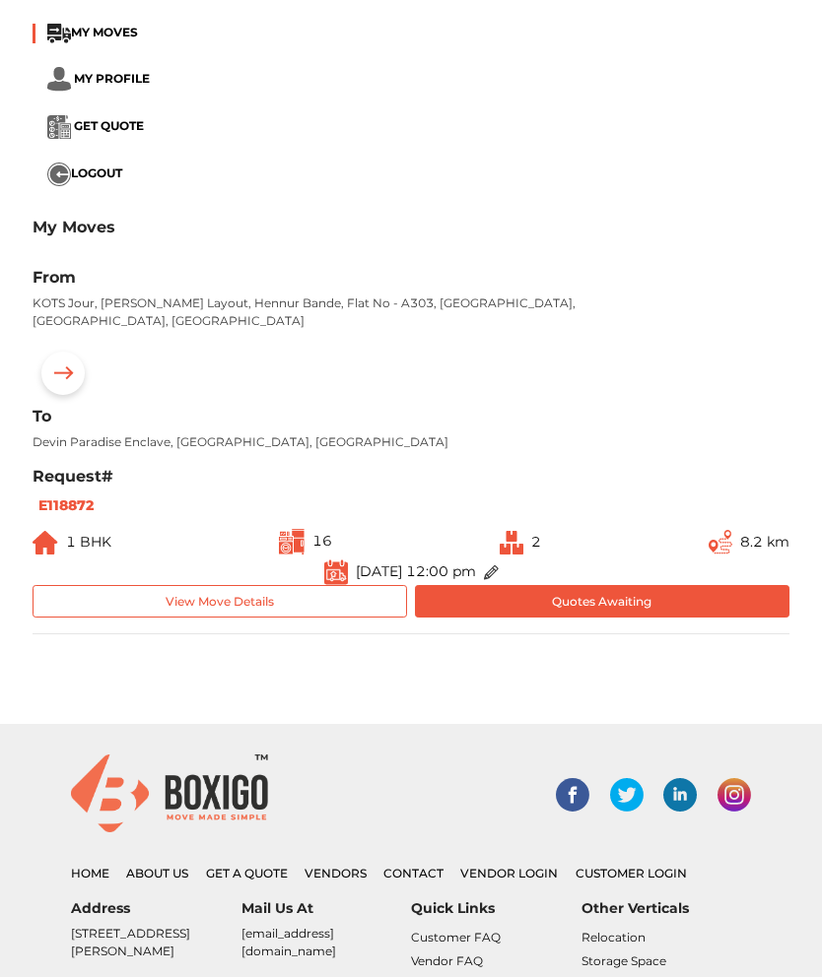
scroll to position [112, 0]
click at [676, 585] on button "Quotes Awaiting" at bounding box center [602, 601] width 374 height 33
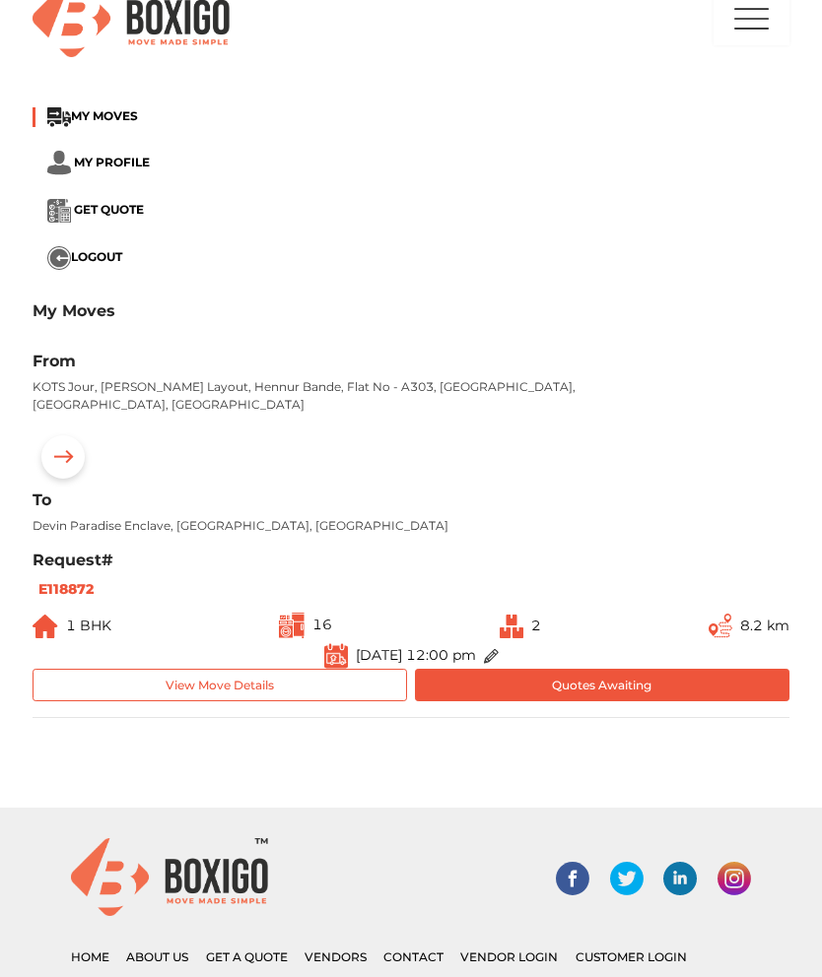
scroll to position [0, 0]
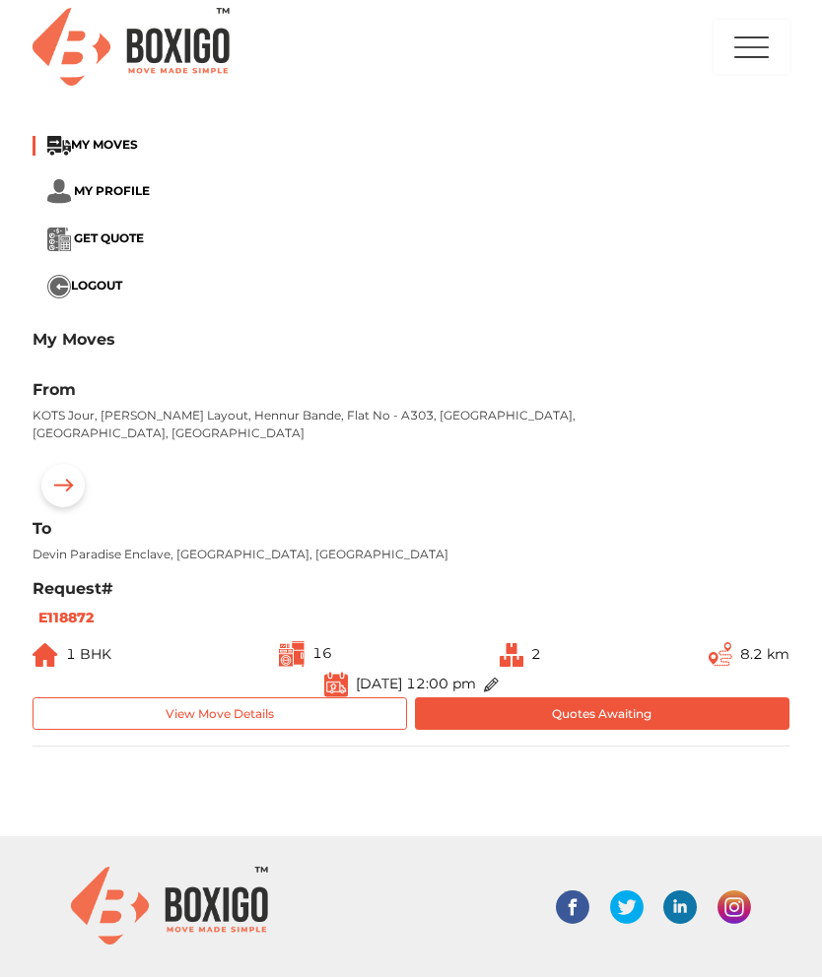
click at [109, 546] on p "Devin Paradise Enclave, Bengaluru, Karnataka" at bounding box center [345, 555] width 625 height 18
